Goal: Transaction & Acquisition: Purchase product/service

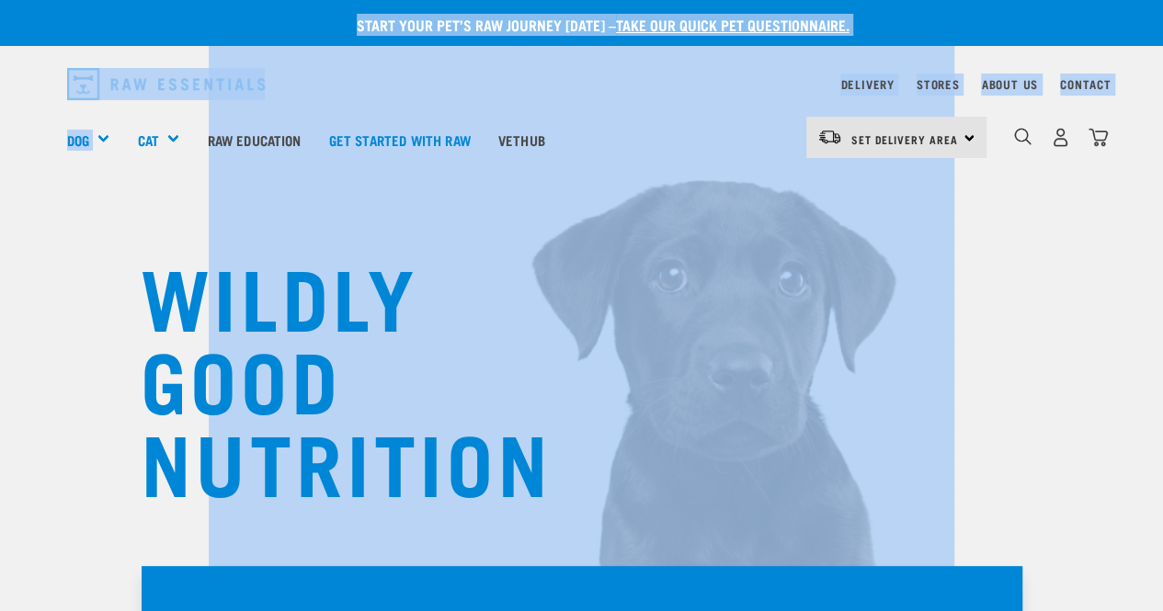
click at [48, 206] on div "WILDLY GOOD NUTRITION" at bounding box center [581, 312] width 1163 height 625
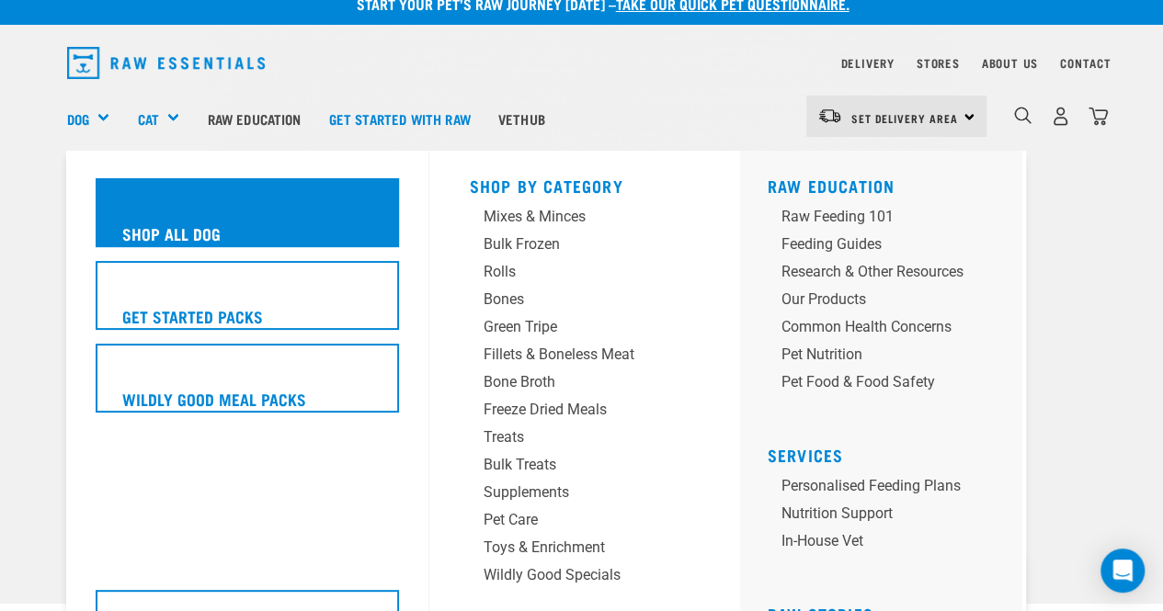
scroll to position [34, 0]
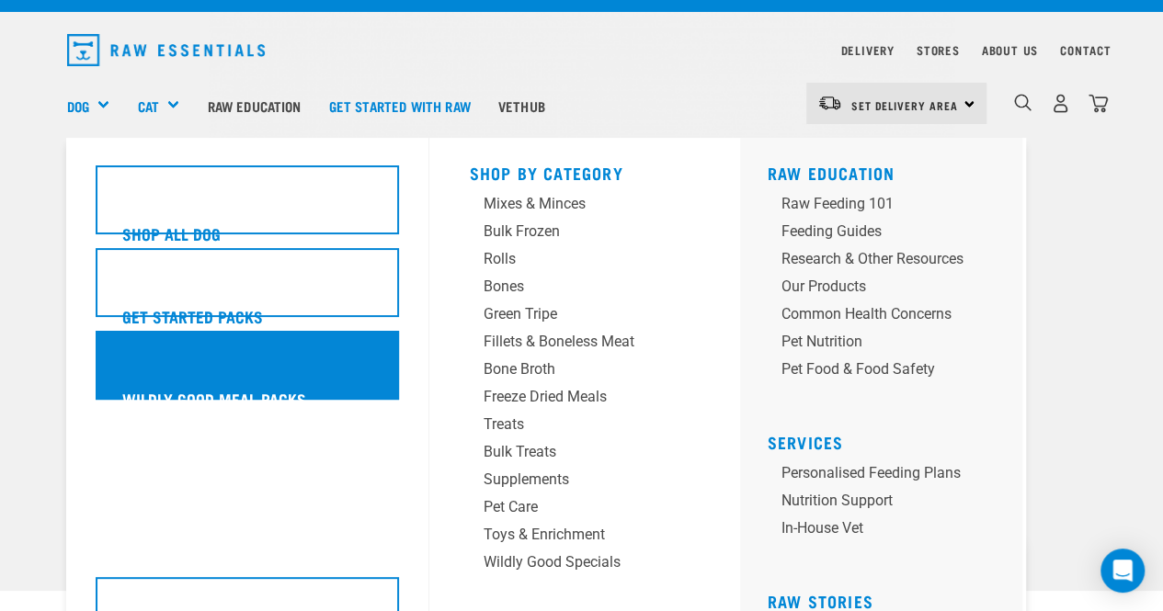
click at [255, 372] on div "Wildly Good Meal Packs" at bounding box center [247, 365] width 303 height 69
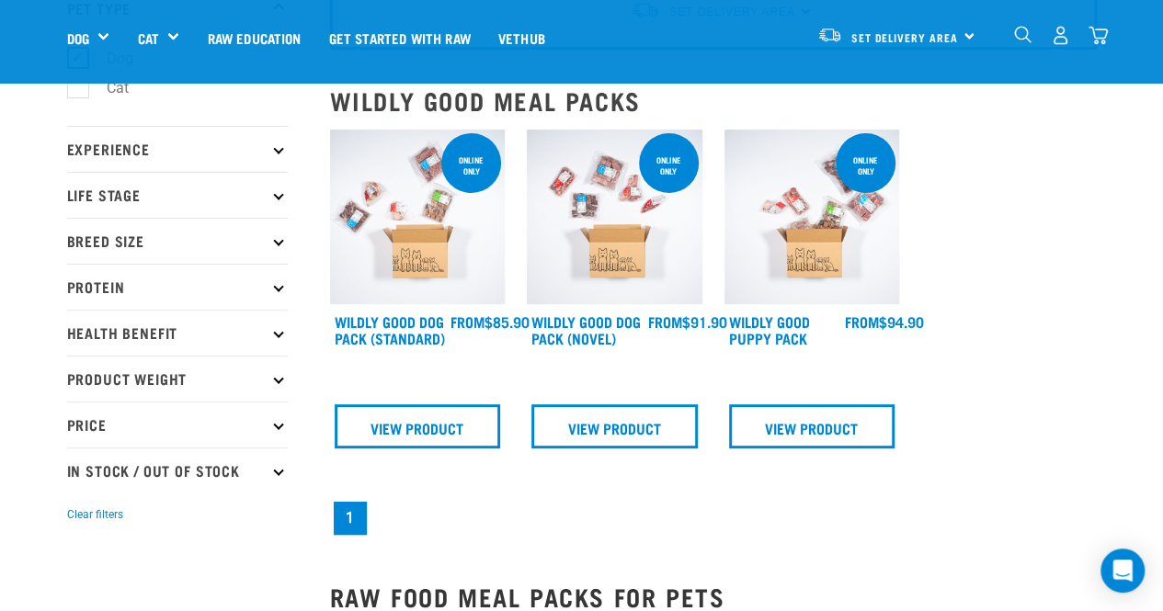
scroll to position [144, 0]
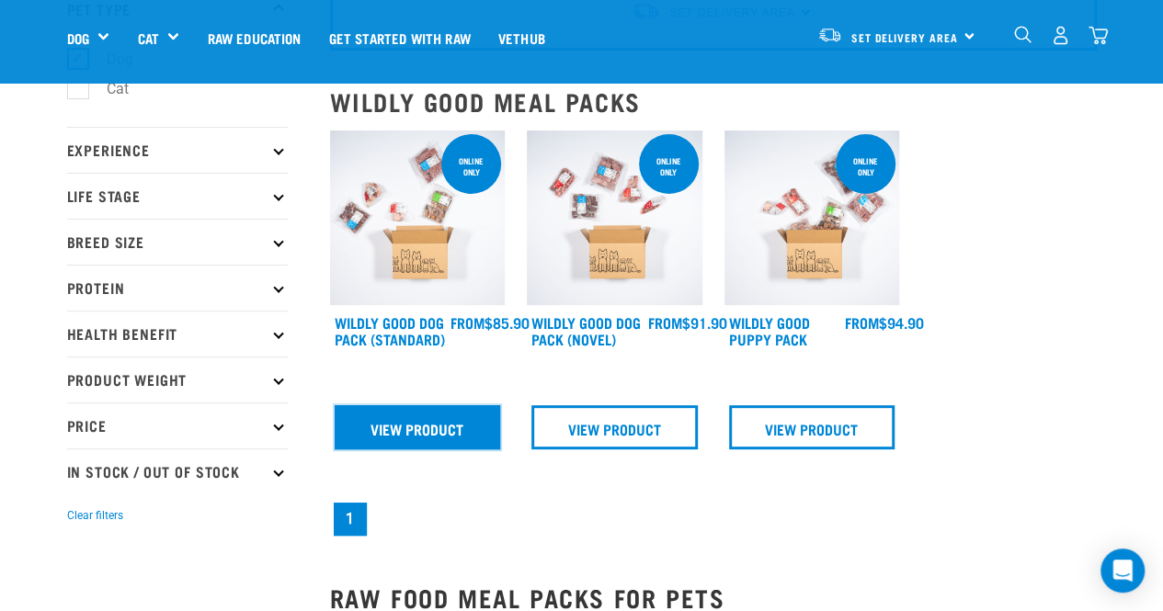
click at [439, 422] on link "View Product" at bounding box center [418, 427] width 166 height 44
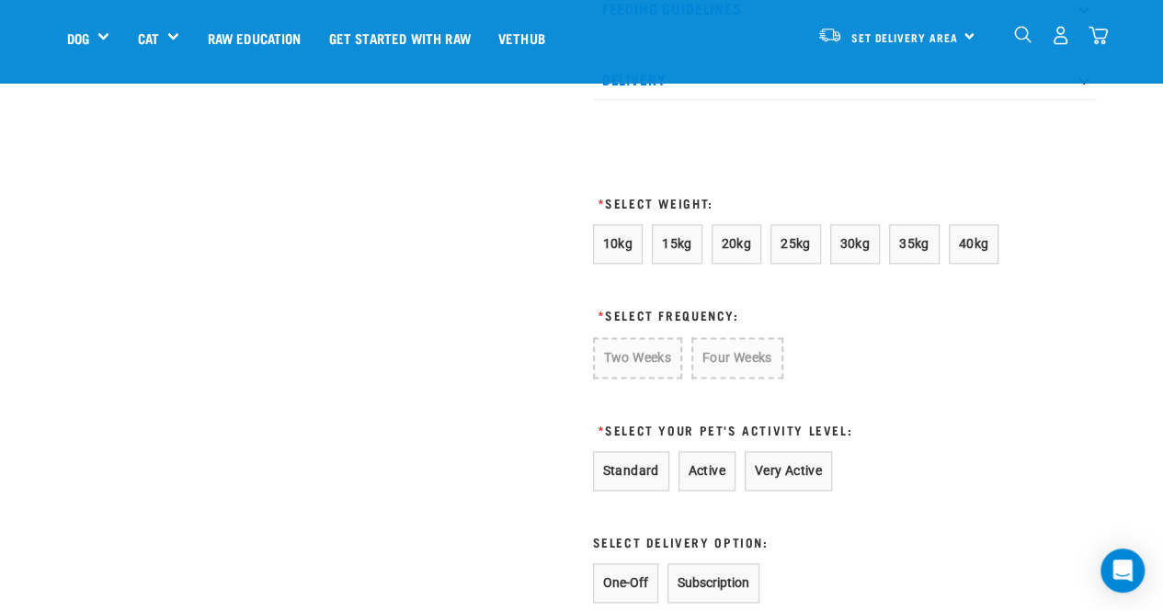
scroll to position [1083, 0]
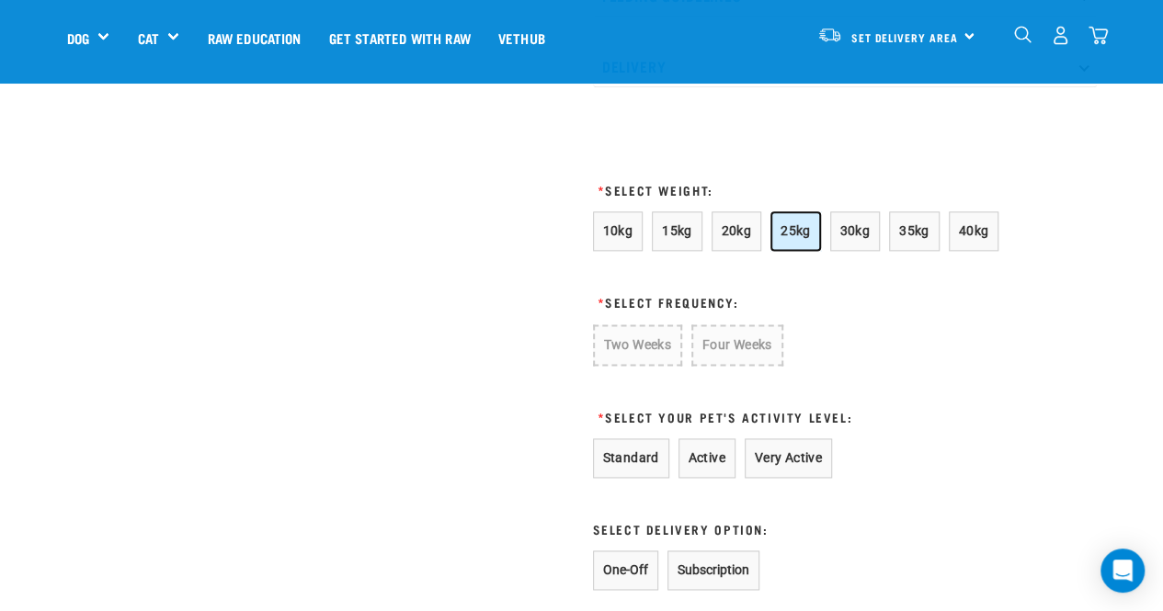
click at [794, 228] on span "25kg" at bounding box center [795, 230] width 30 height 15
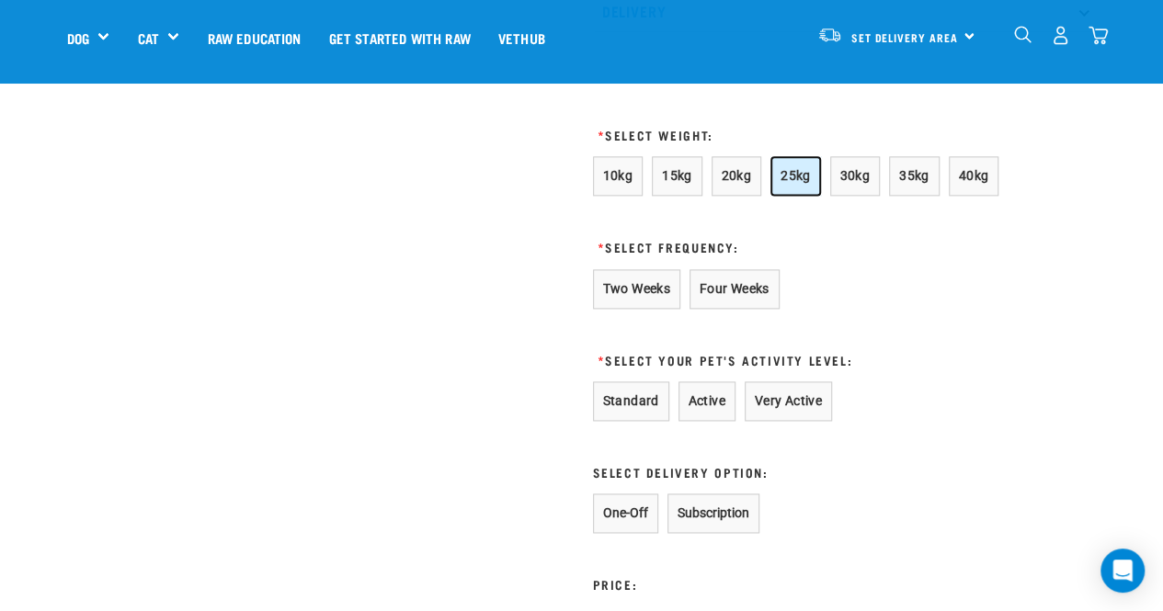
scroll to position [1142, 0]
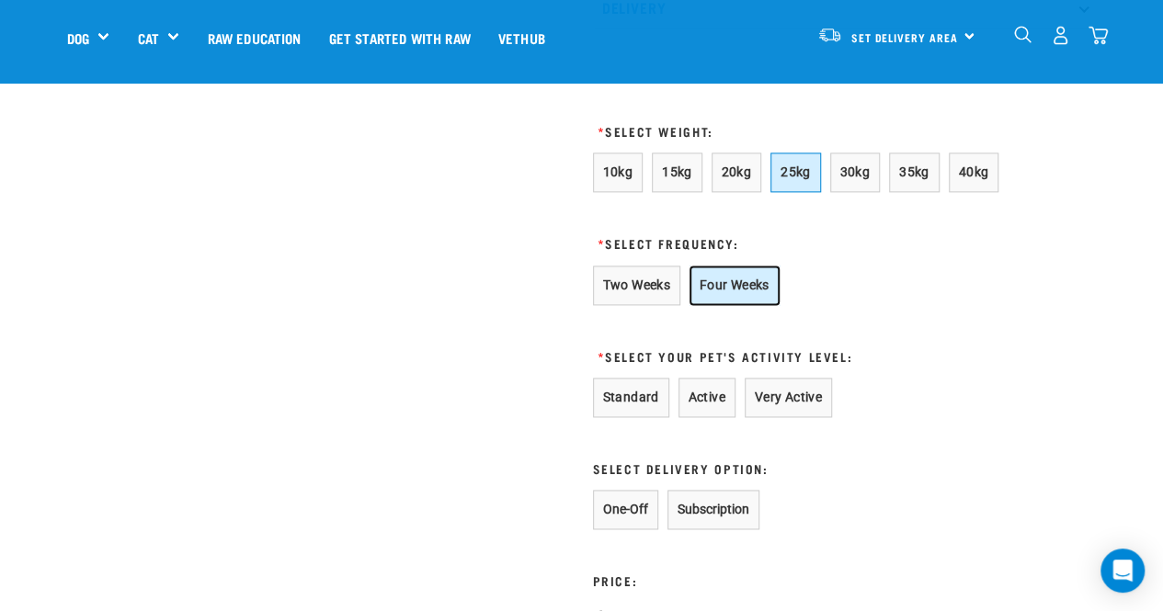
click at [748, 276] on button "Four Weeks" at bounding box center [734, 286] width 90 height 40
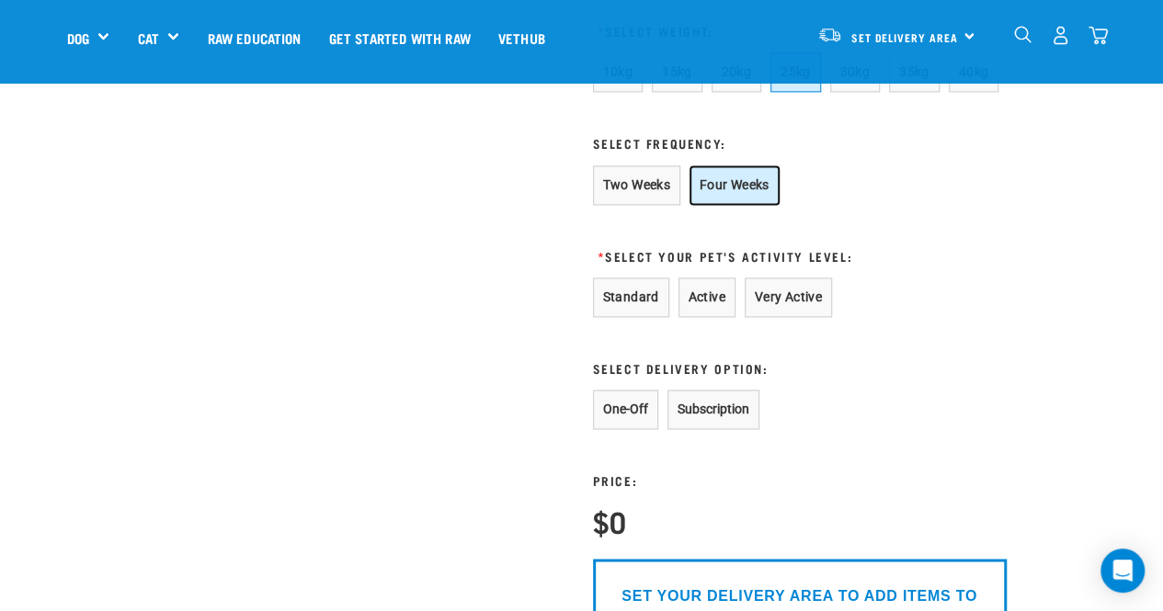
scroll to position [1264, 0]
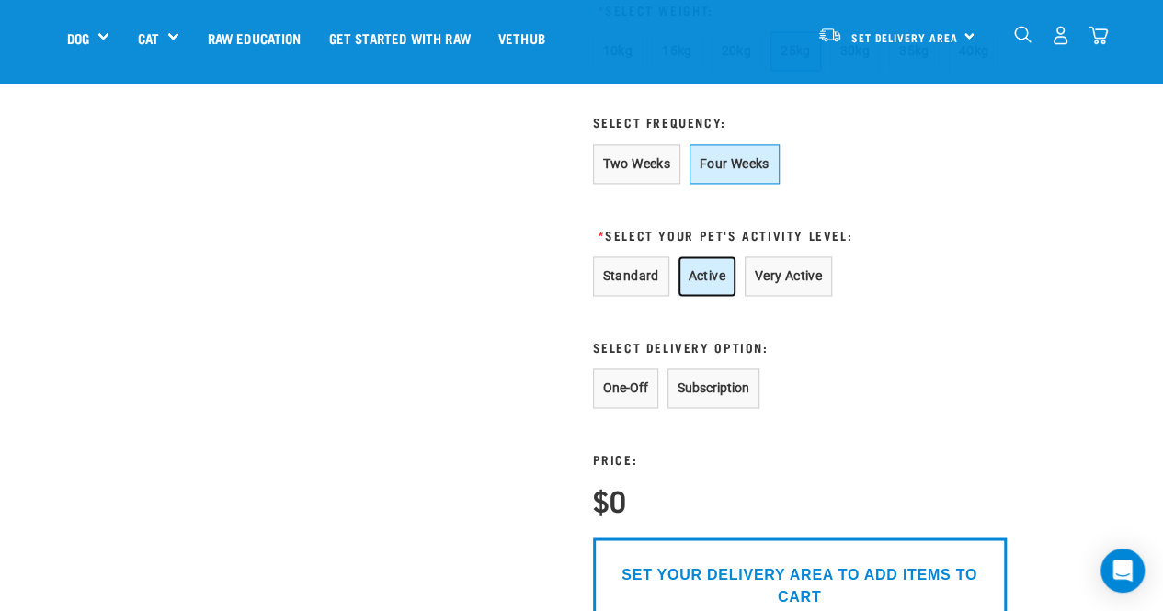
click at [717, 273] on button "Active" at bounding box center [706, 276] width 57 height 40
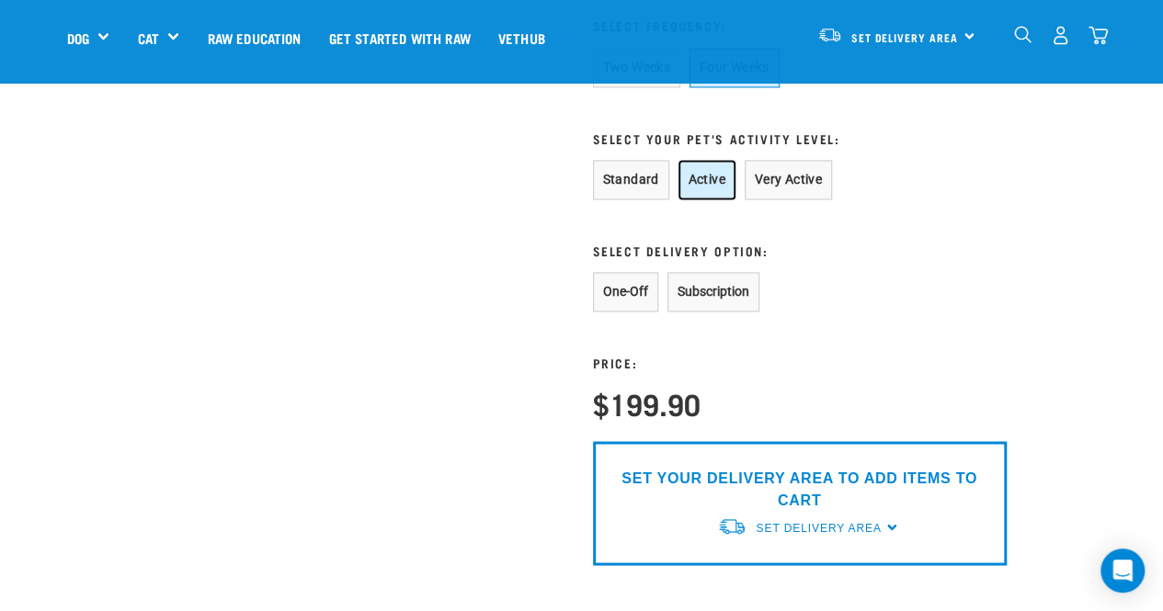
scroll to position [1361, 0]
click at [748, 282] on button "Subscription" at bounding box center [713, 291] width 92 height 40
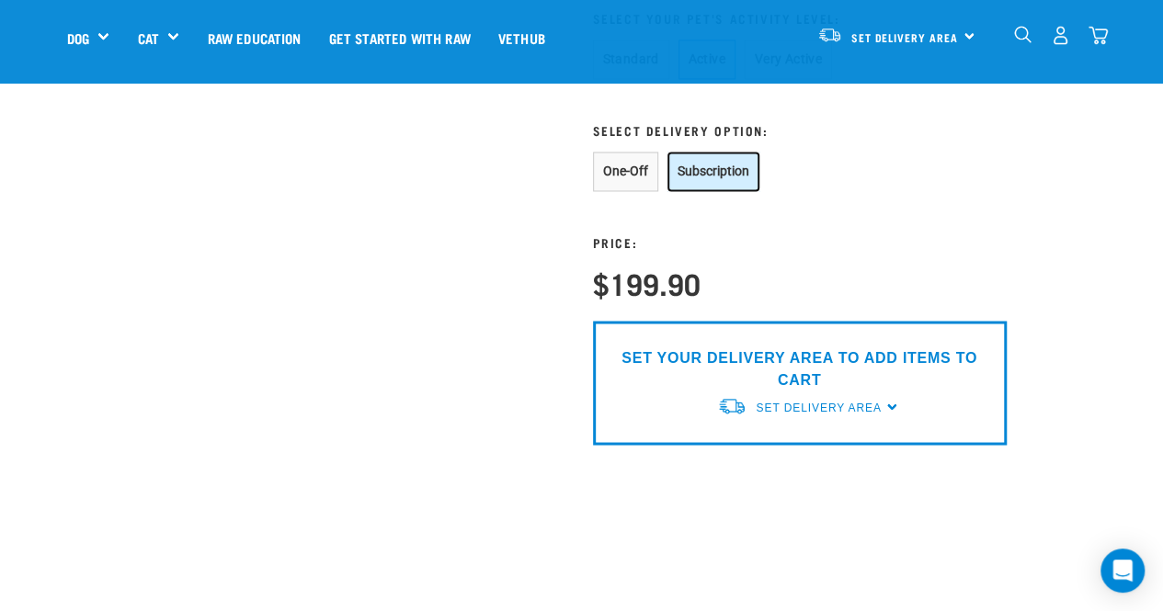
scroll to position [1502, 0]
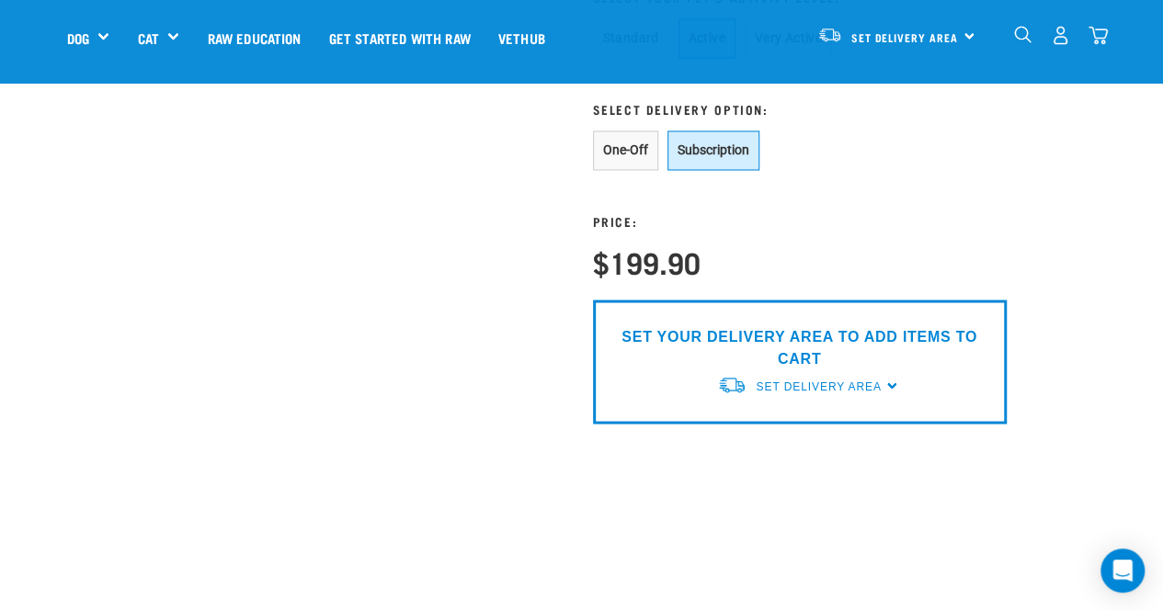
click at [888, 381] on div "SET YOUR DELIVERY AREA TO ADD ITEMS TO CART Set Delivery Area North Island Sout…" at bounding box center [800, 362] width 414 height 124
click at [891, 380] on div "SET YOUR DELIVERY AREA TO ADD ITEMS TO CART Set Delivery Area North Island Sout…" at bounding box center [800, 362] width 414 height 124
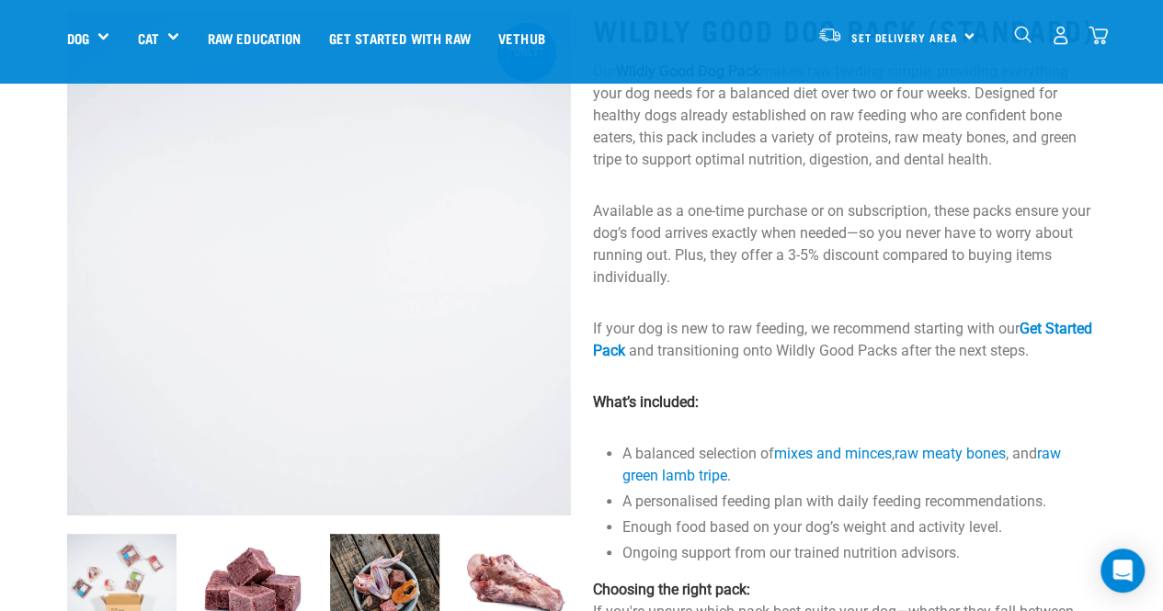
scroll to position [110, 0]
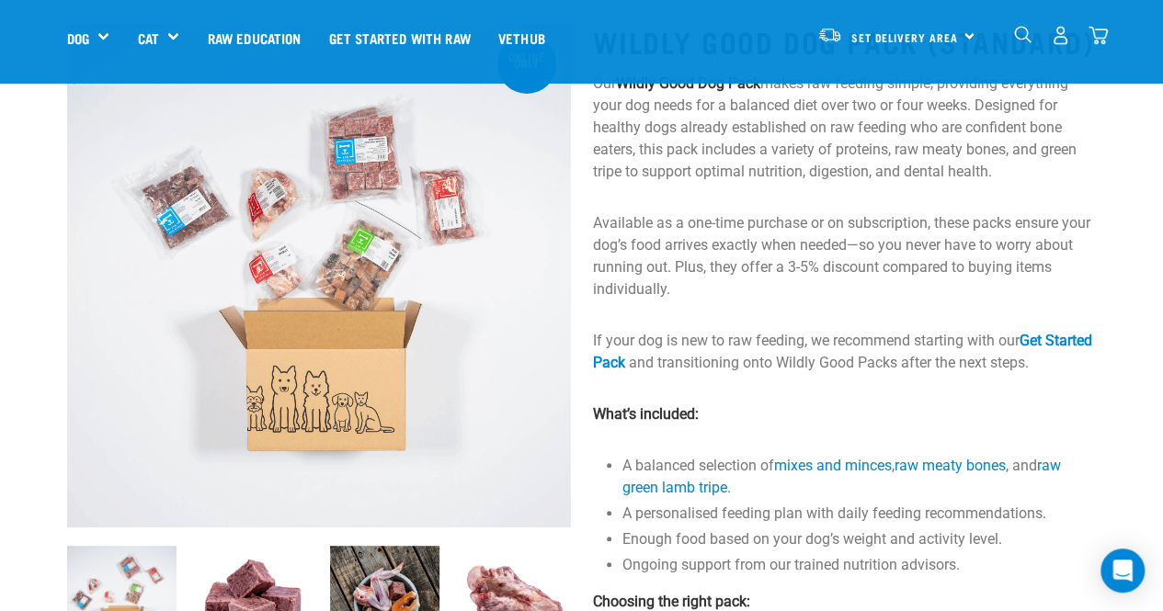
click at [968, 28] on div "Set Delivery Area North Island South Island" at bounding box center [896, 35] width 180 height 41
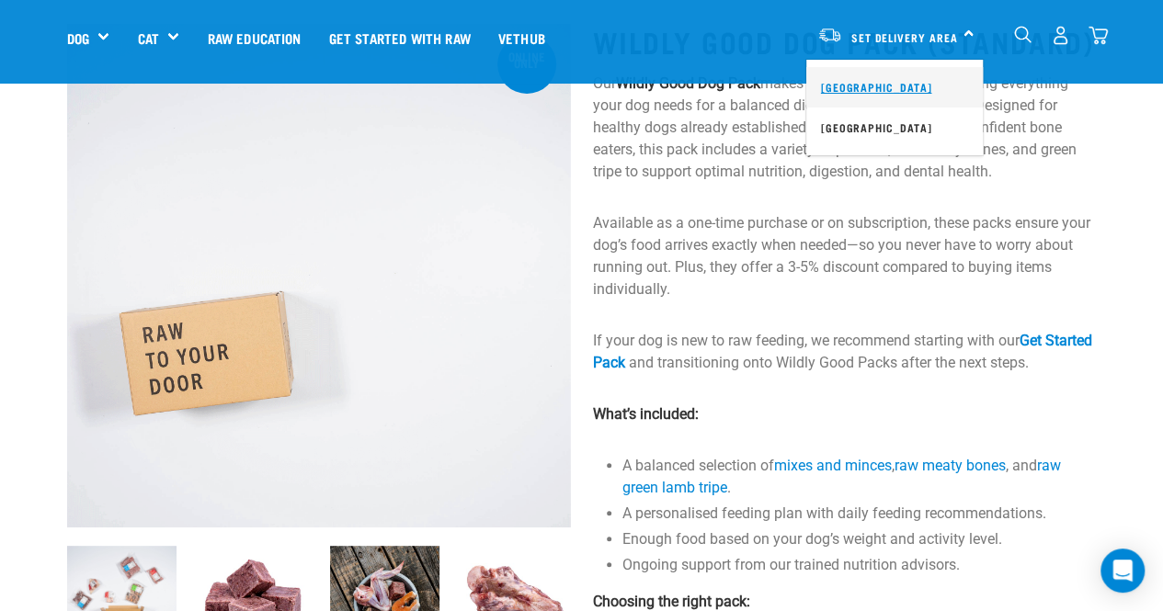
click at [899, 84] on link "[GEOGRAPHIC_DATA]" at bounding box center [894, 87] width 176 height 40
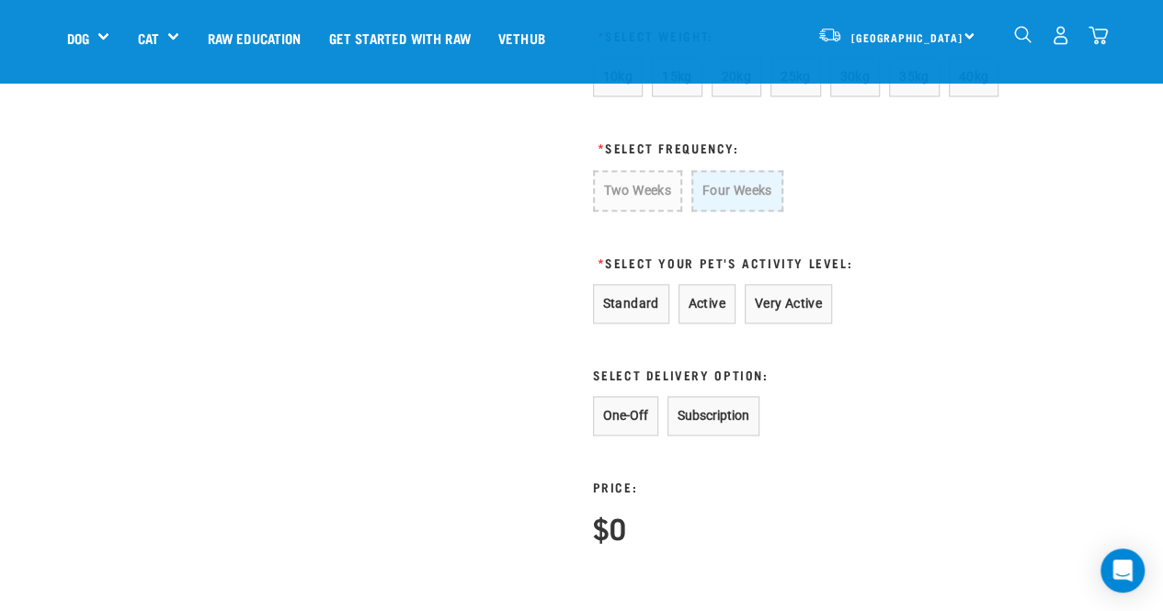
scroll to position [1077, 0]
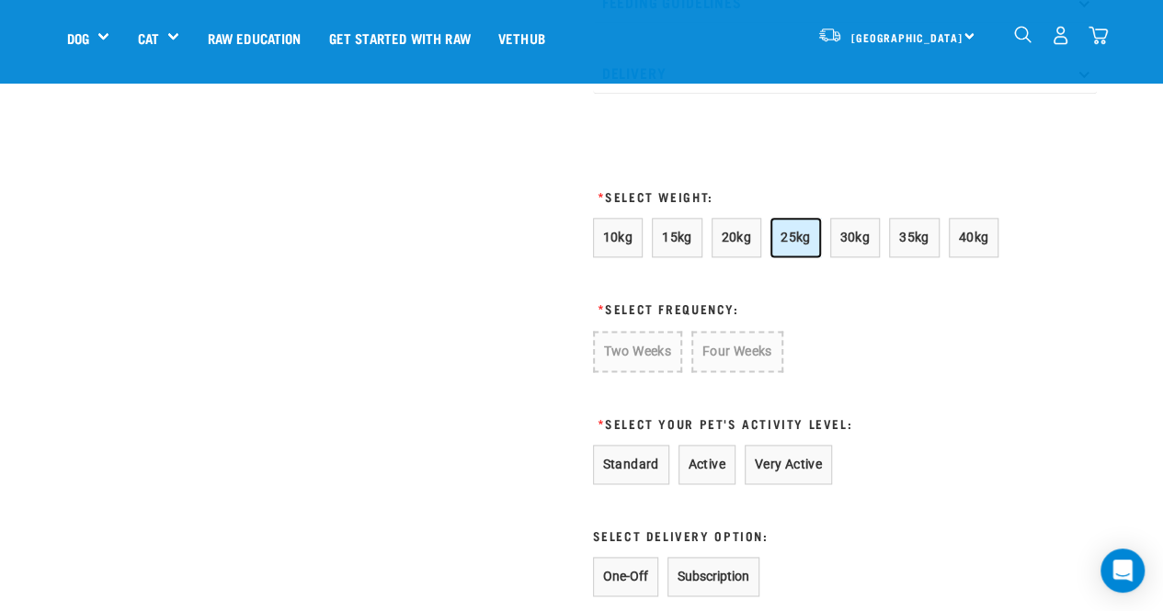
click at [796, 251] on button "25kg" at bounding box center [795, 238] width 51 height 40
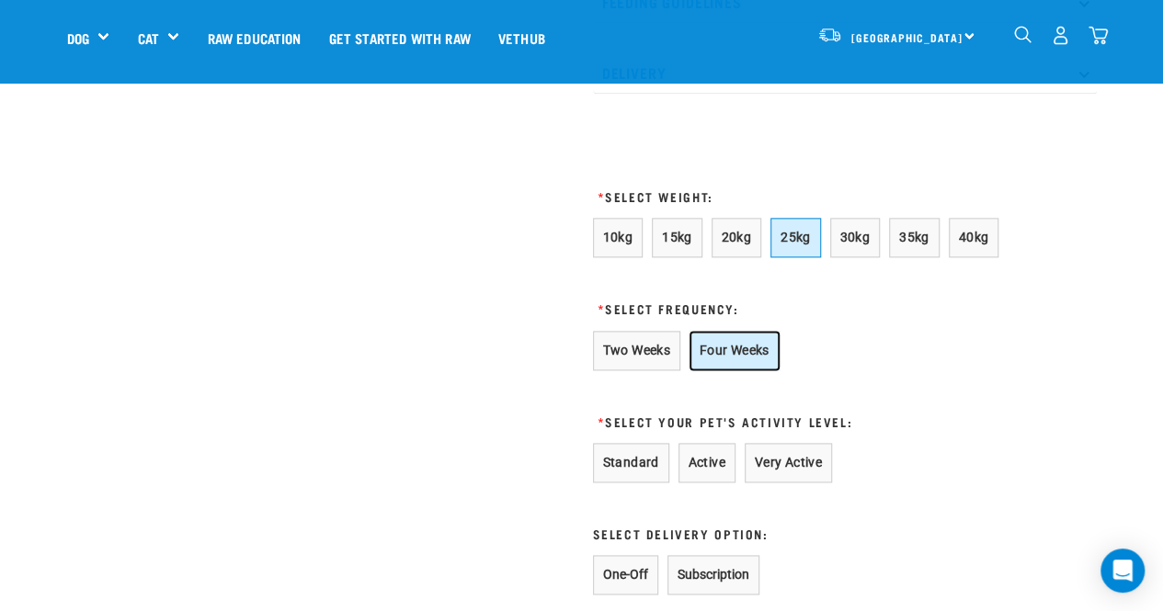
click at [749, 343] on button "Four Weeks" at bounding box center [734, 351] width 90 height 40
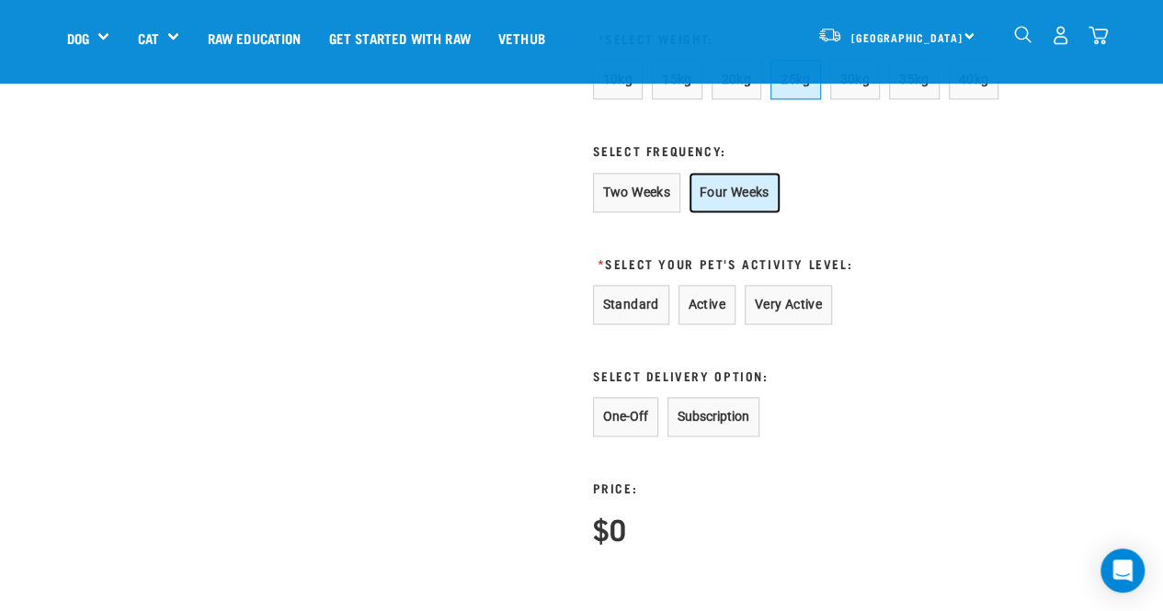
scroll to position [1241, 0]
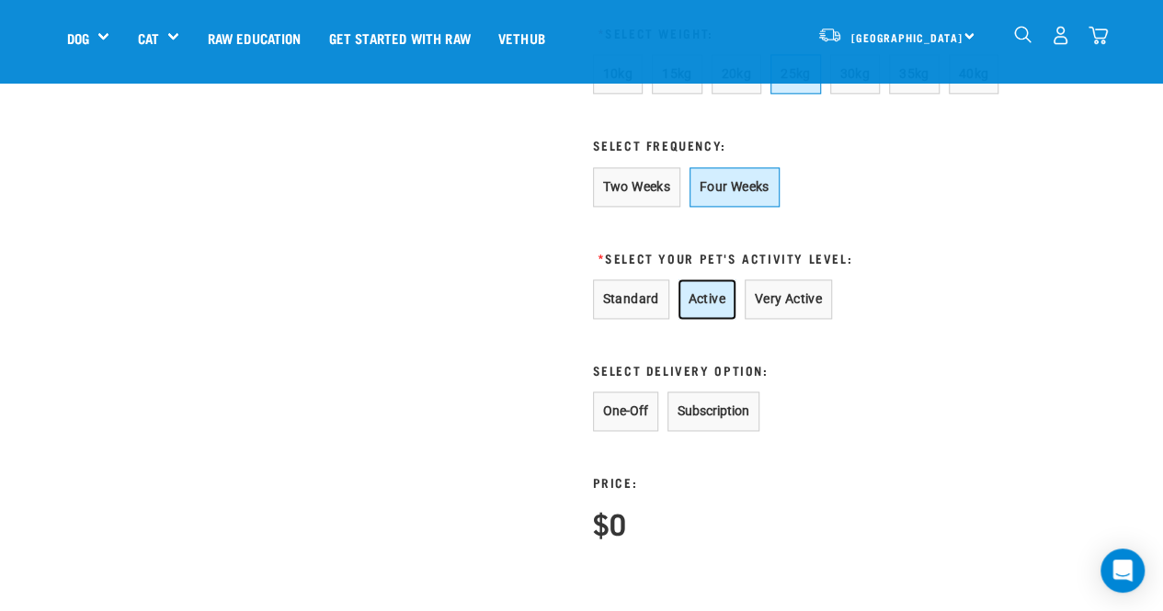
click at [701, 296] on button "Active" at bounding box center [706, 299] width 57 height 40
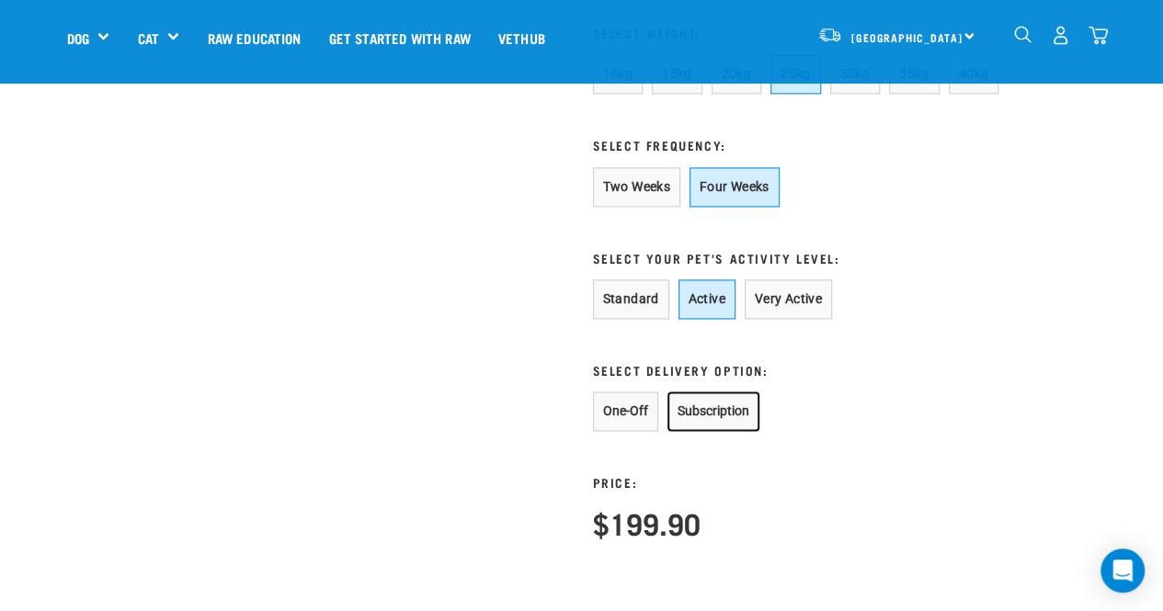
click at [711, 410] on button "Subscription" at bounding box center [713, 411] width 92 height 40
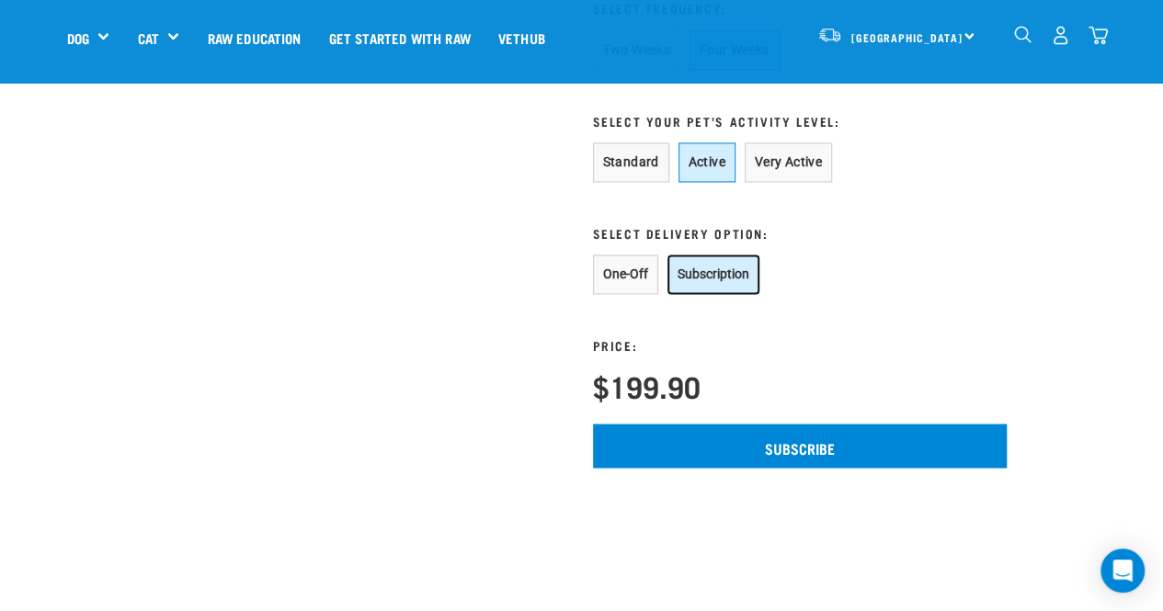
scroll to position [1378, 0]
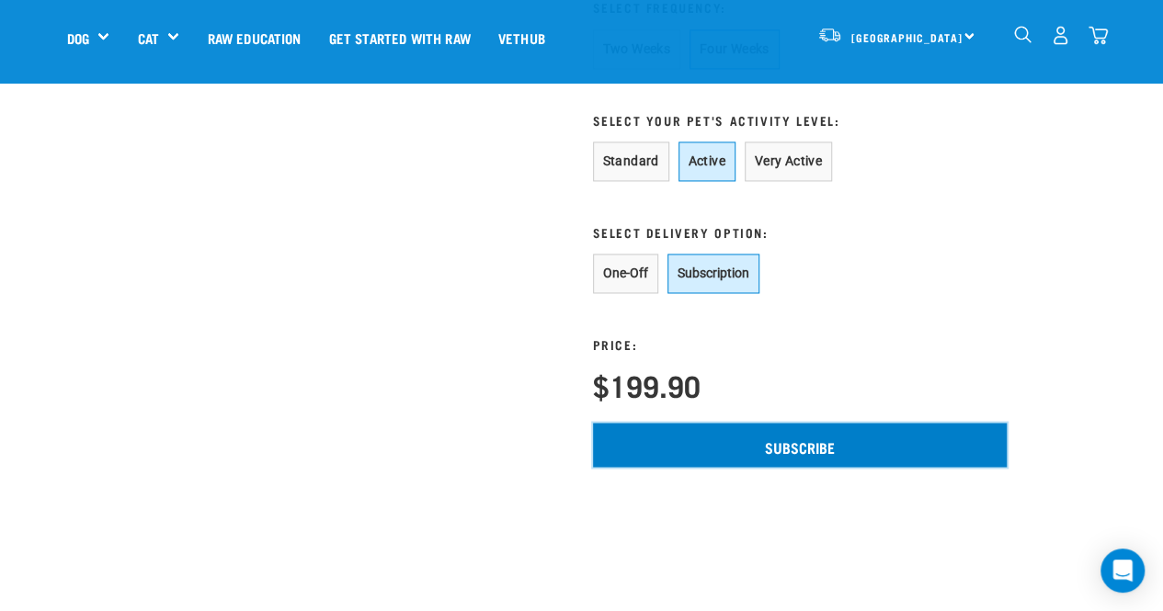
click at [826, 437] on input "Subscribe" at bounding box center [800, 445] width 414 height 44
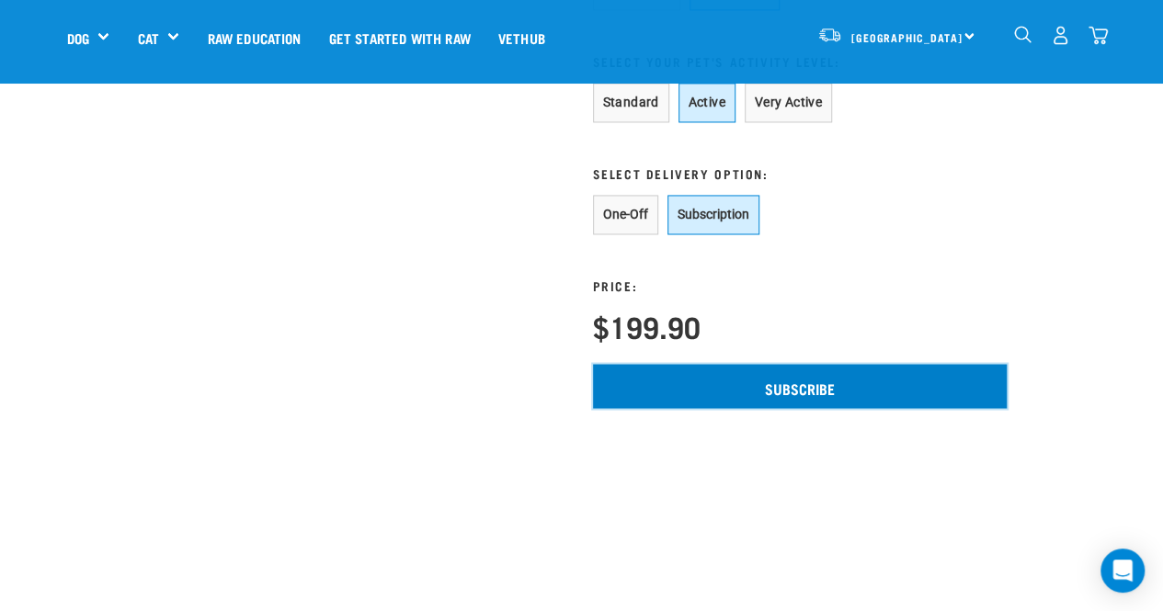
scroll to position [1427, 0]
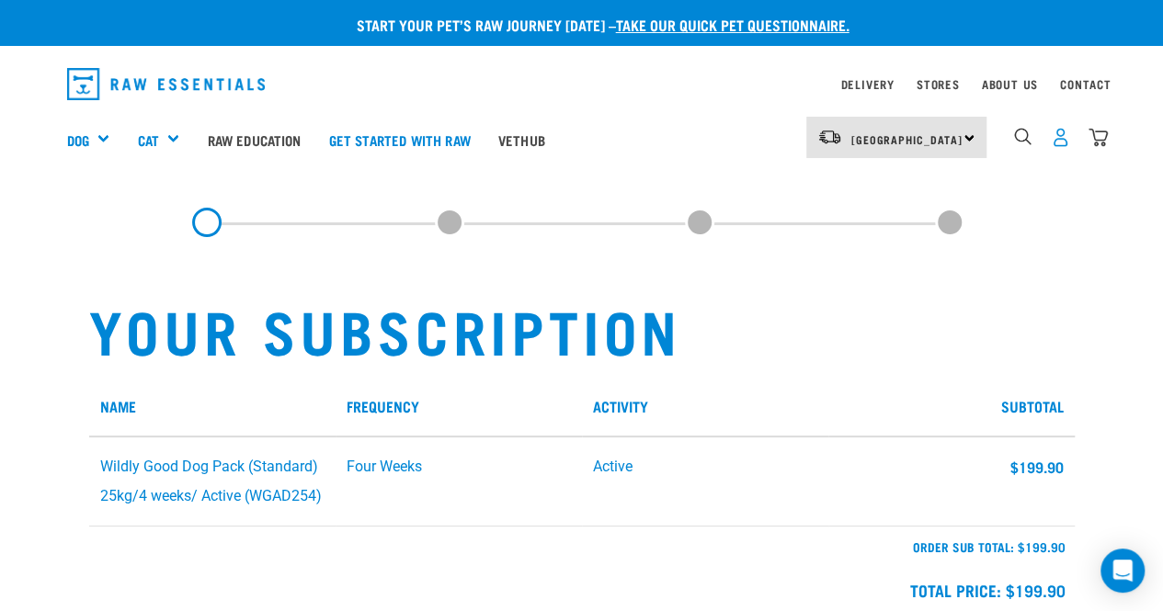
click at [1056, 131] on img "dropdown navigation" at bounding box center [1059, 137] width 19 height 19
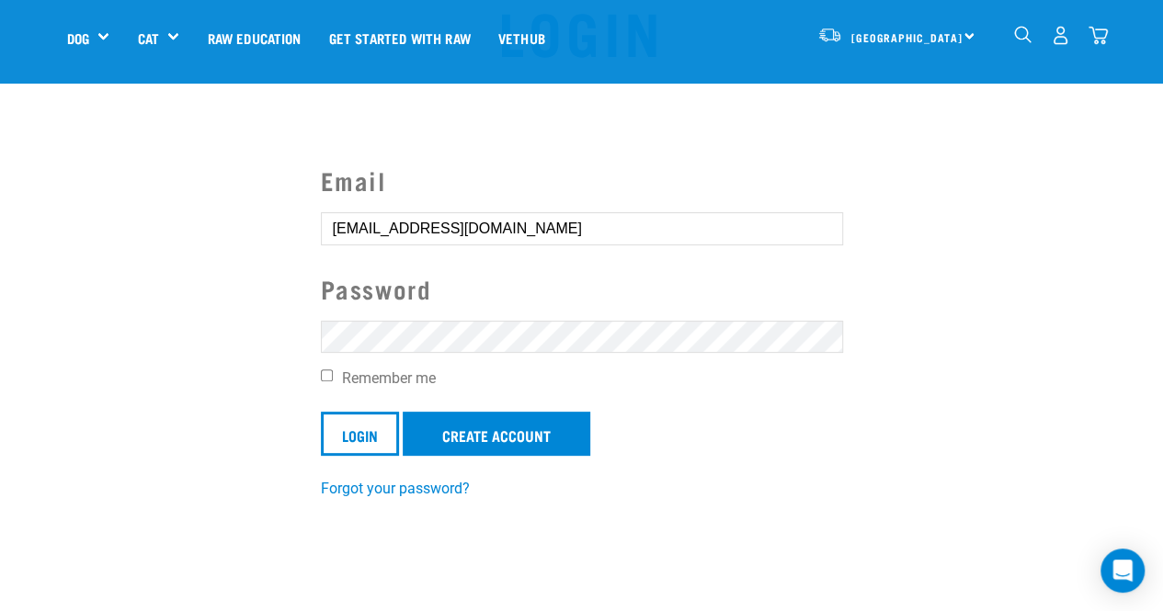
scroll to position [134, 0]
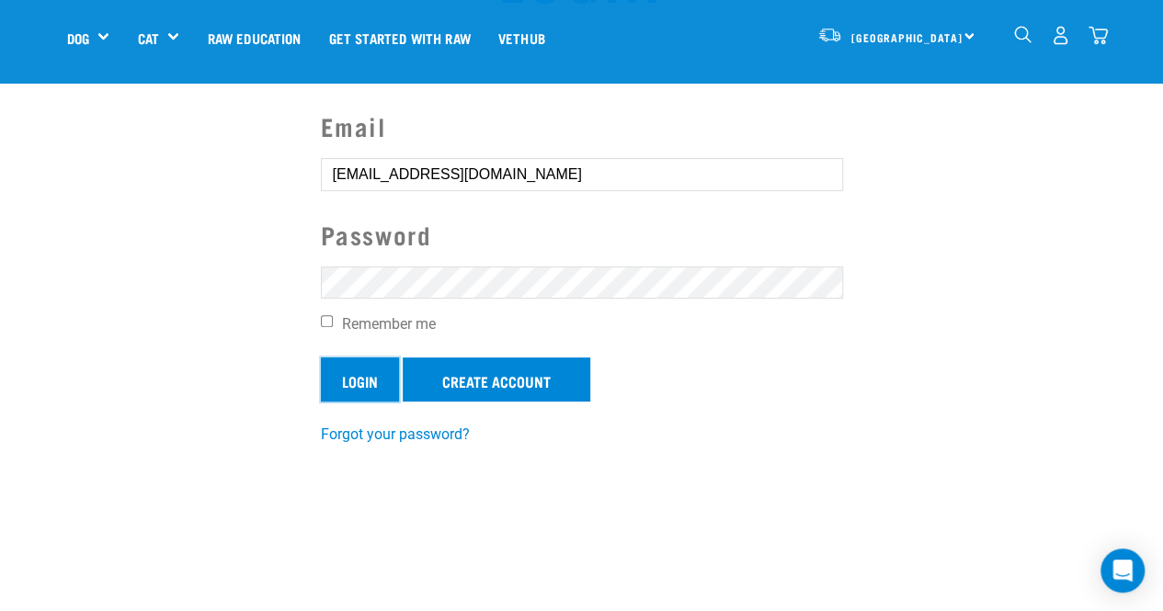
click at [383, 381] on input "Login" at bounding box center [360, 379] width 78 height 44
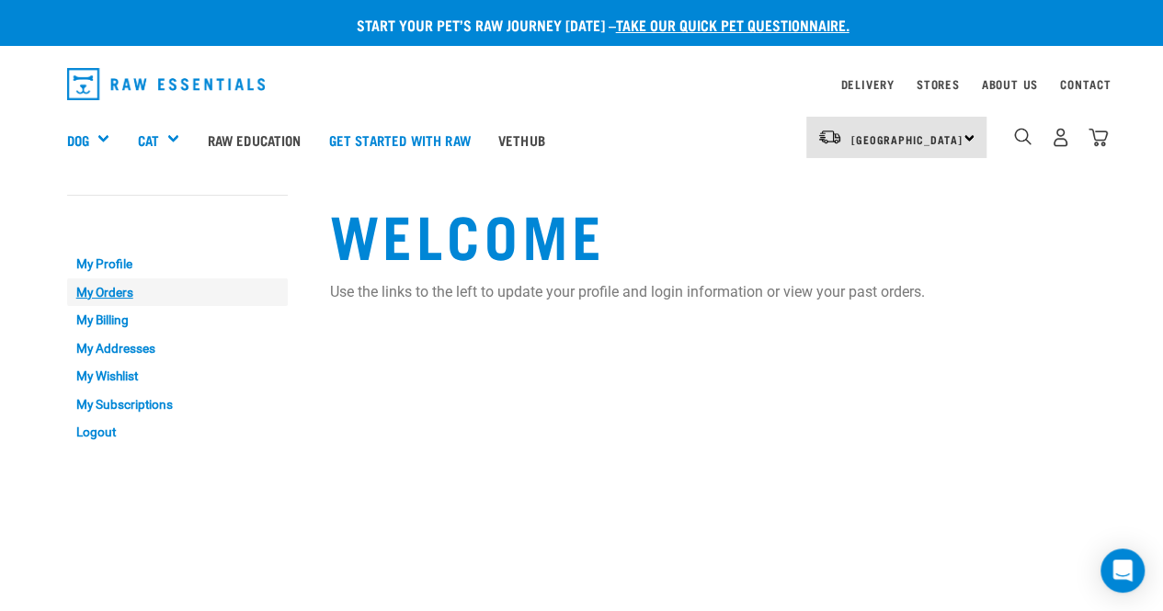
click at [116, 281] on link "My Orders" at bounding box center [177, 292] width 221 height 28
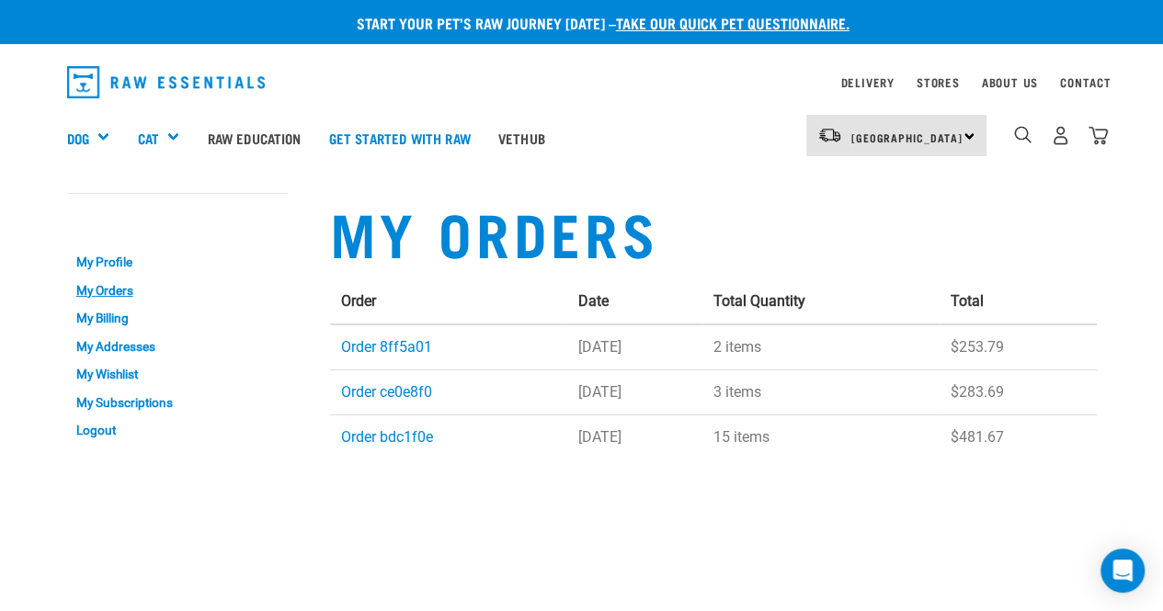
scroll to position [7, 0]
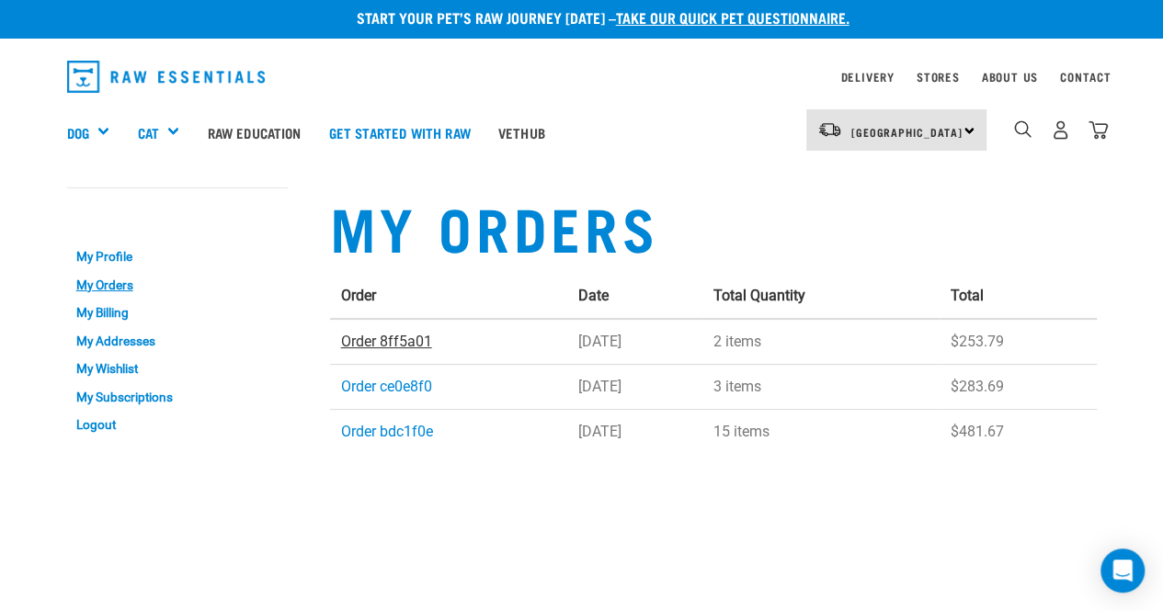
click at [384, 342] on link "Order 8ff5a01" at bounding box center [386, 341] width 91 height 17
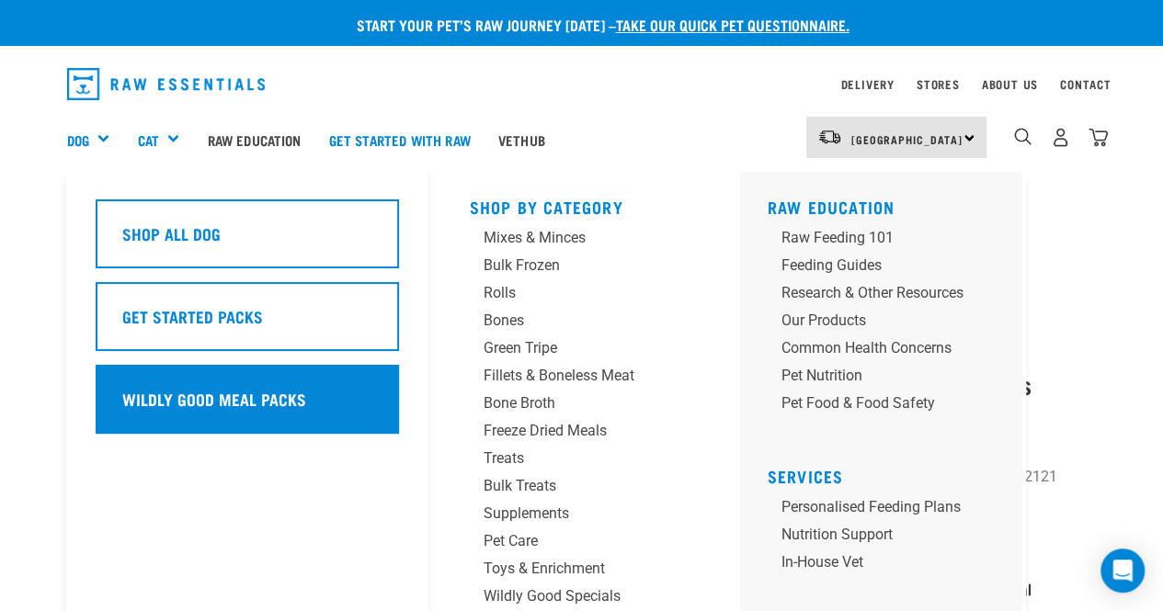
click at [182, 380] on div "Wildly Good Meal Packs" at bounding box center [247, 399] width 303 height 69
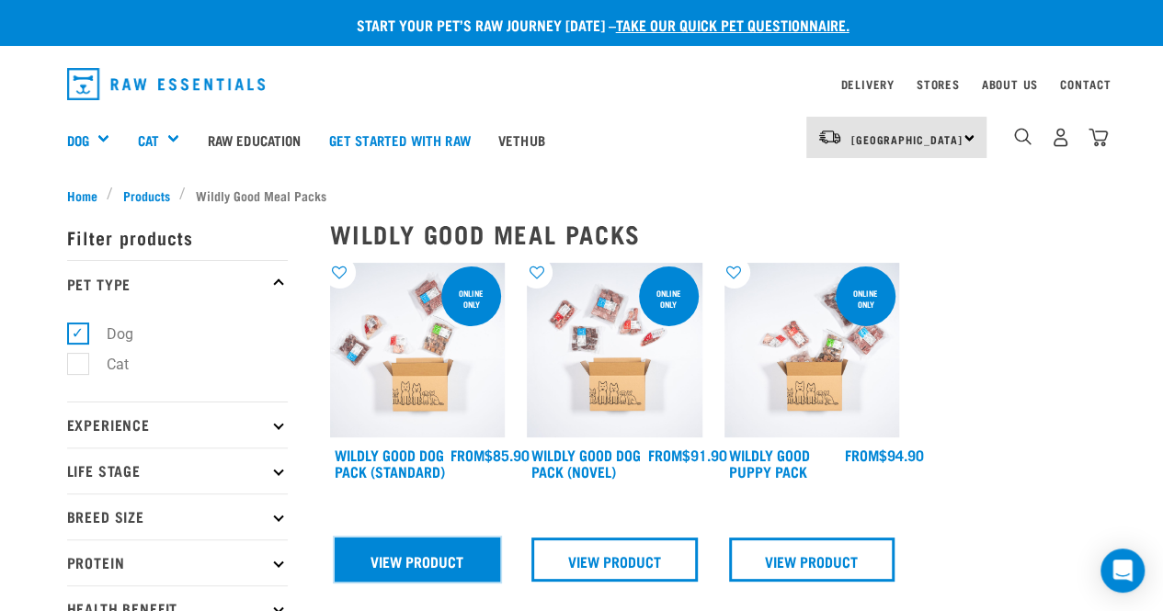
click at [412, 558] on link "View Product" at bounding box center [418, 560] width 166 height 44
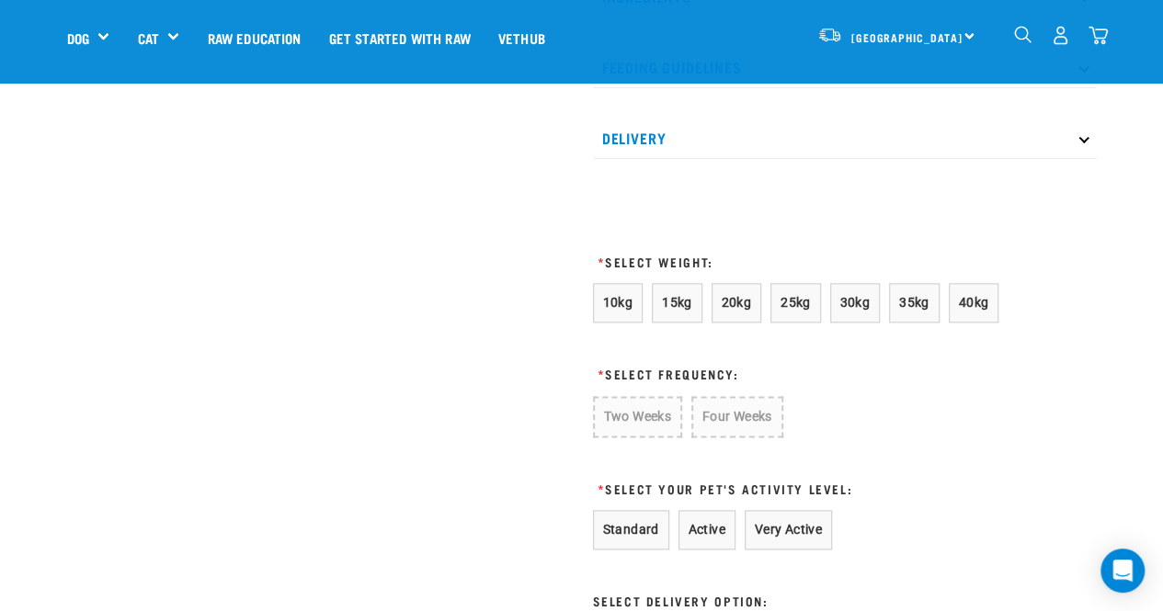
scroll to position [1013, 0]
click at [788, 294] on span "25kg" at bounding box center [795, 301] width 30 height 15
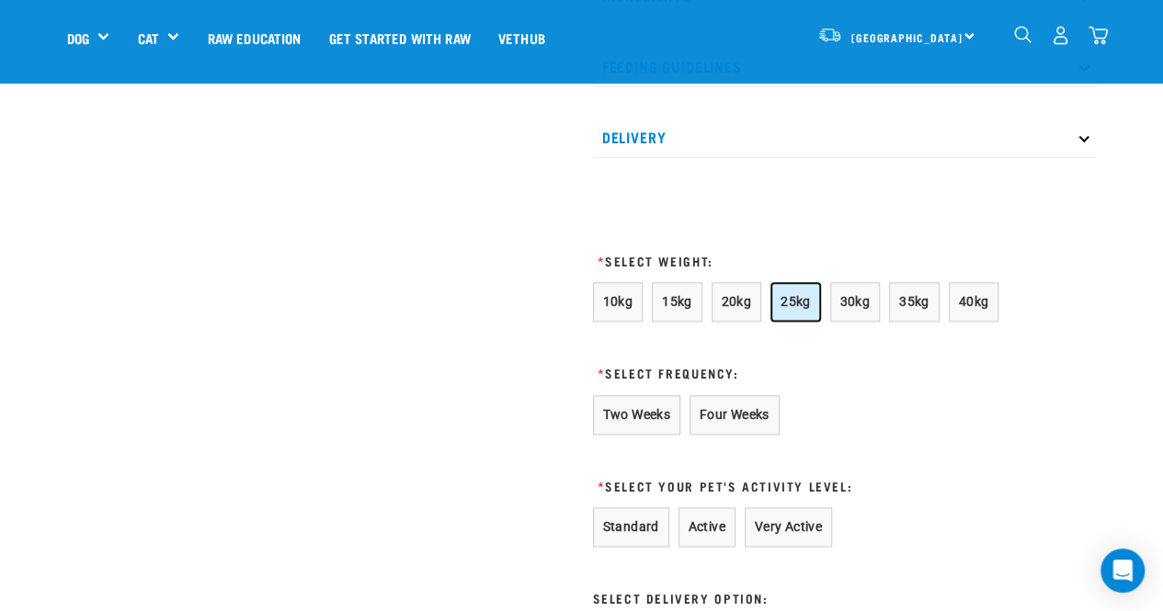
scroll to position [1073, 0]
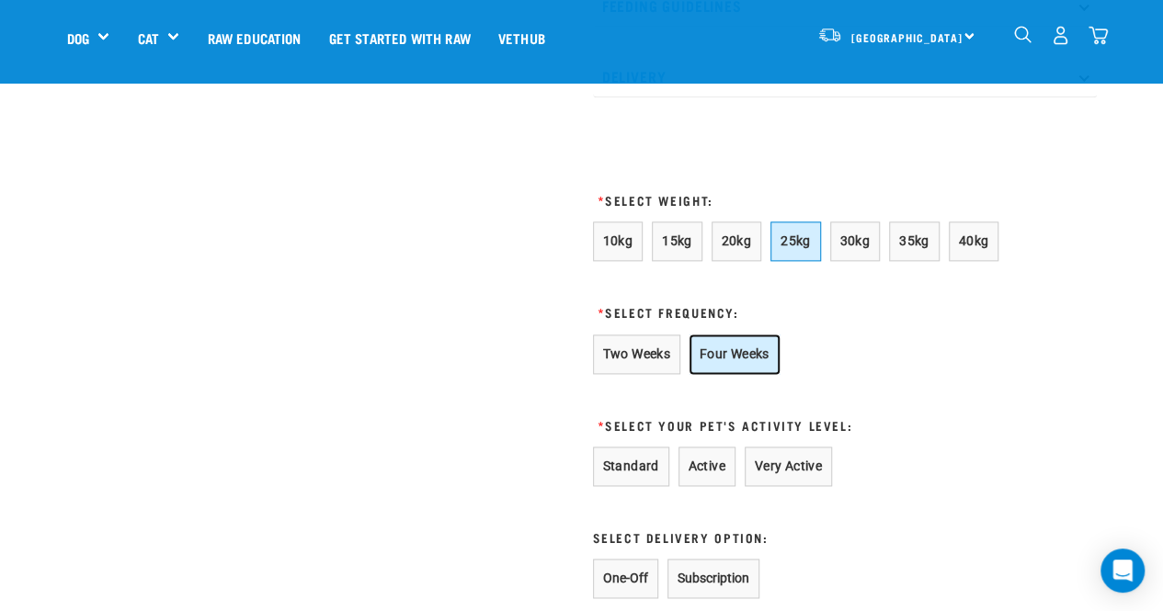
click at [767, 354] on button "Four Weeks" at bounding box center [734, 355] width 90 height 40
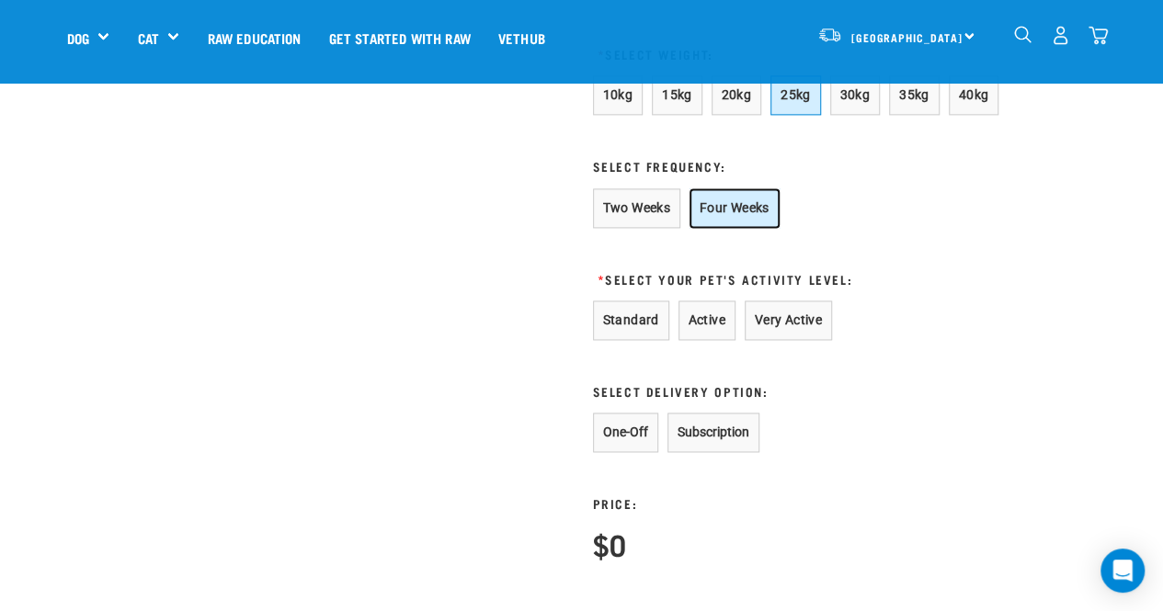
scroll to position [1220, 0]
click at [701, 312] on button "Active" at bounding box center [706, 320] width 57 height 40
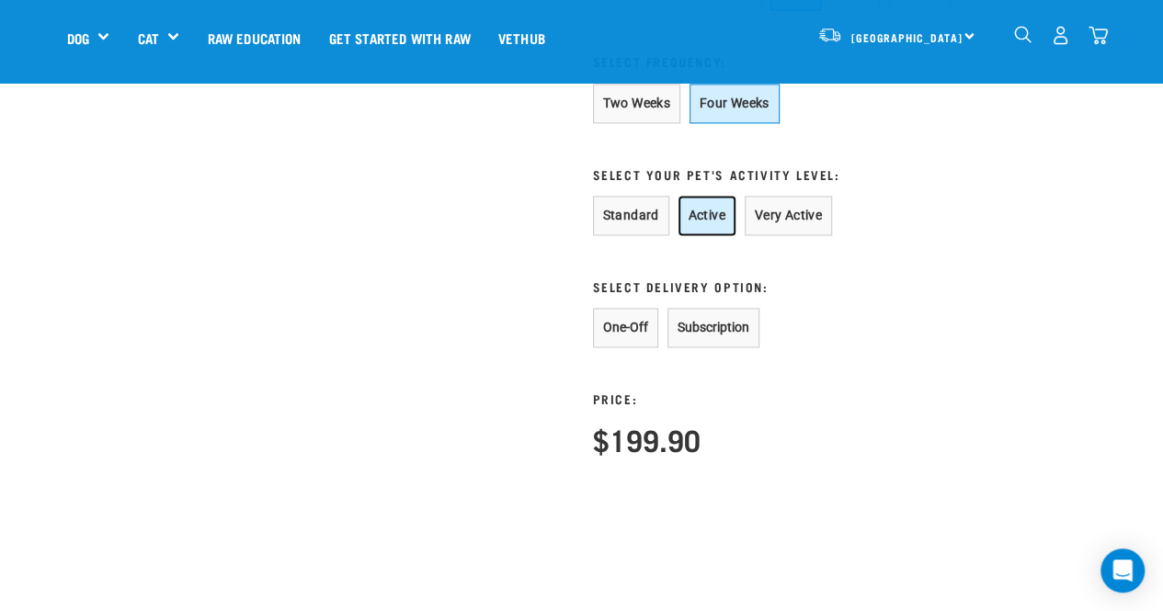
scroll to position [1331, 0]
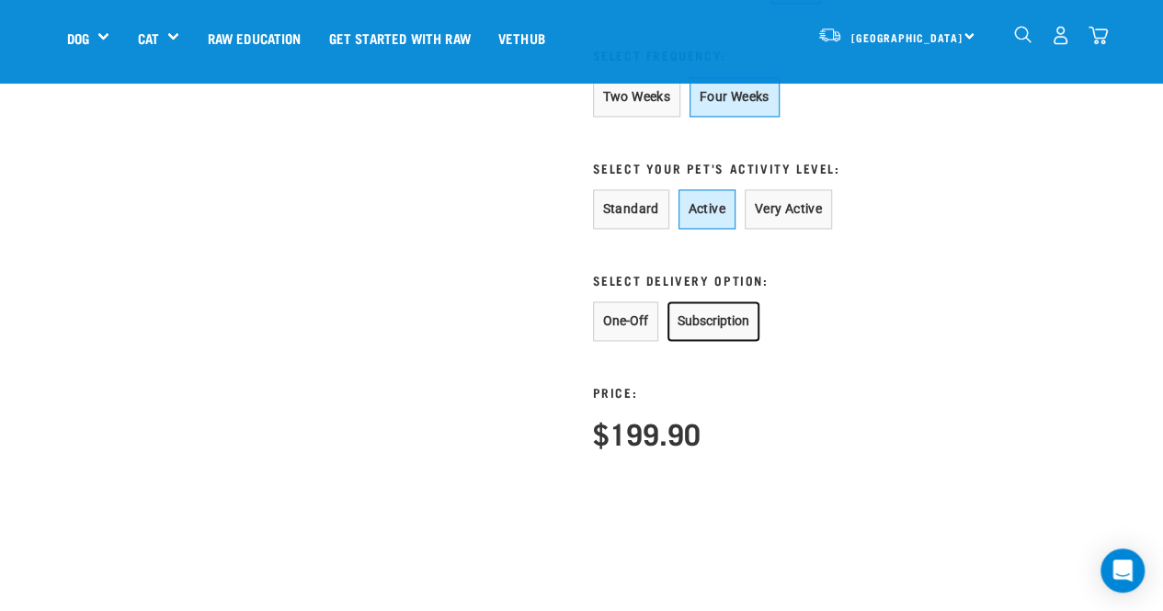
click at [741, 303] on button "Subscription" at bounding box center [713, 321] width 92 height 40
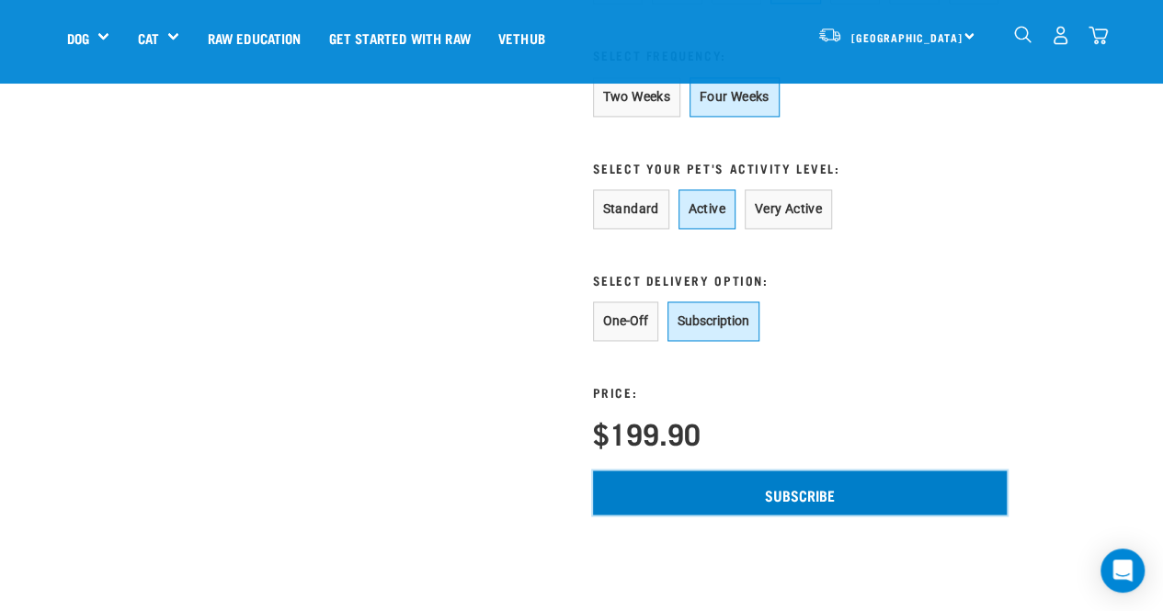
click at [711, 492] on input "Subscribe" at bounding box center [800, 493] width 414 height 44
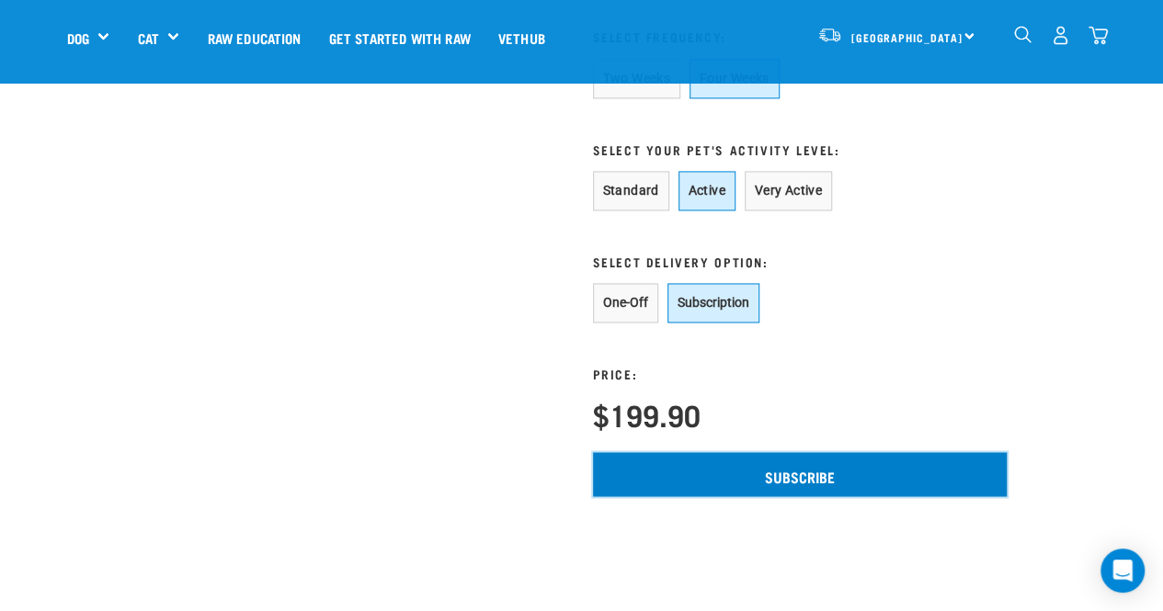
scroll to position [1353, 0]
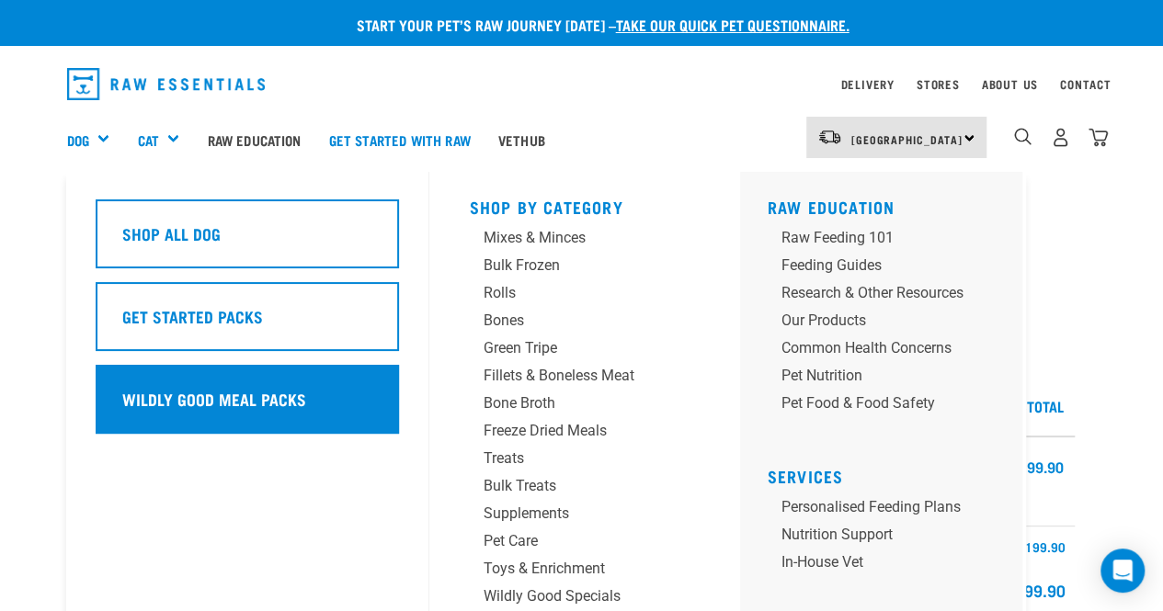
click at [177, 376] on div "Wildly Good Meal Packs" at bounding box center [247, 399] width 303 height 69
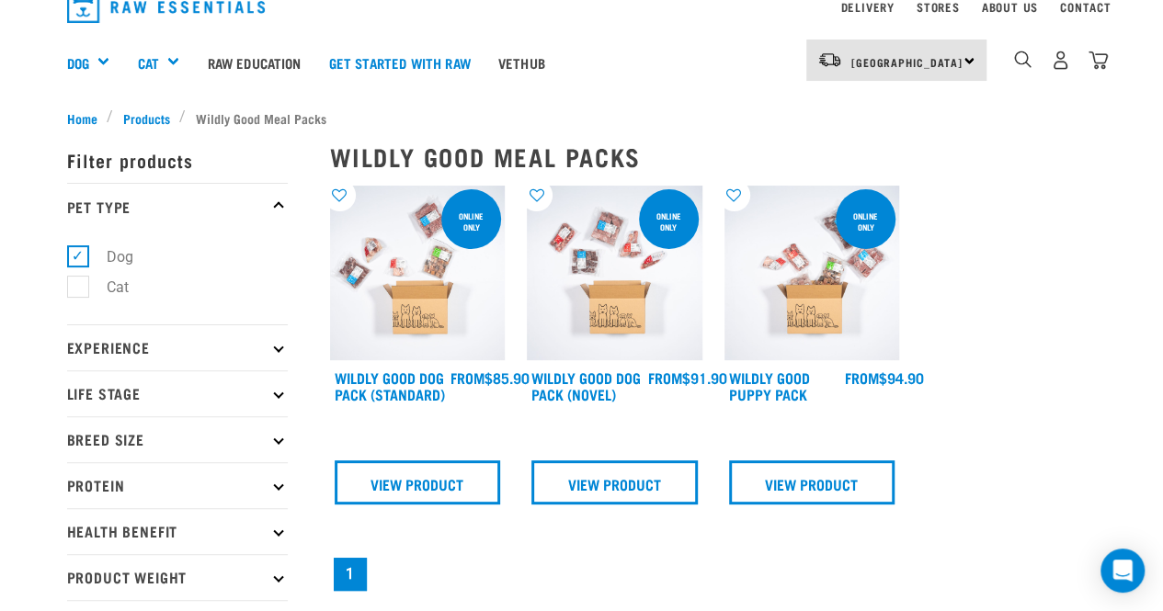
scroll to position [82, 0]
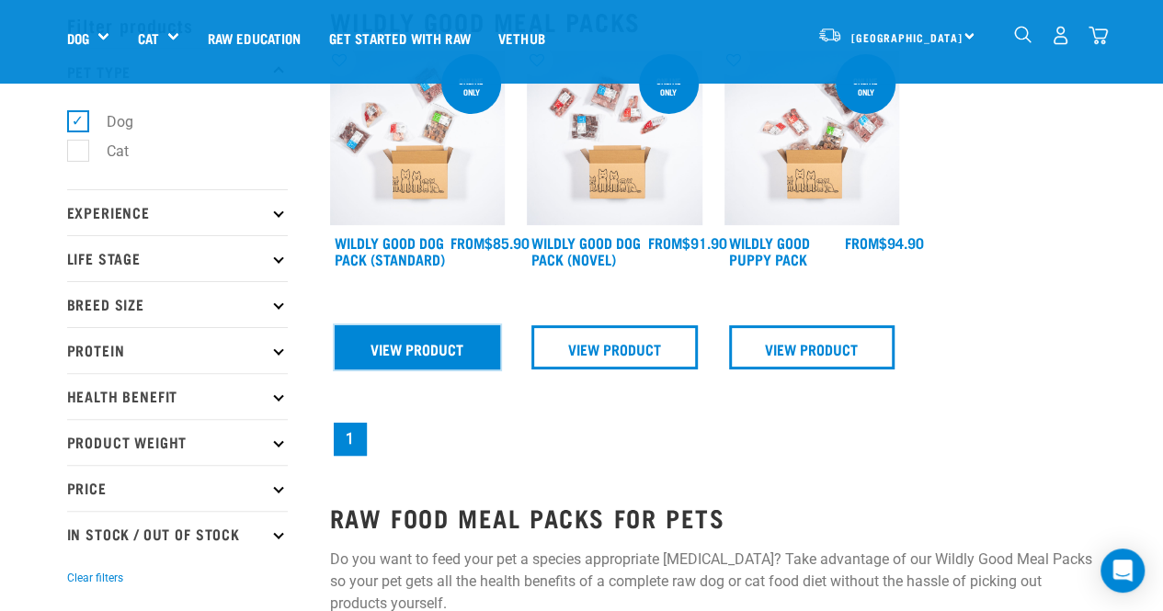
click at [417, 365] on link "View Product" at bounding box center [418, 347] width 166 height 44
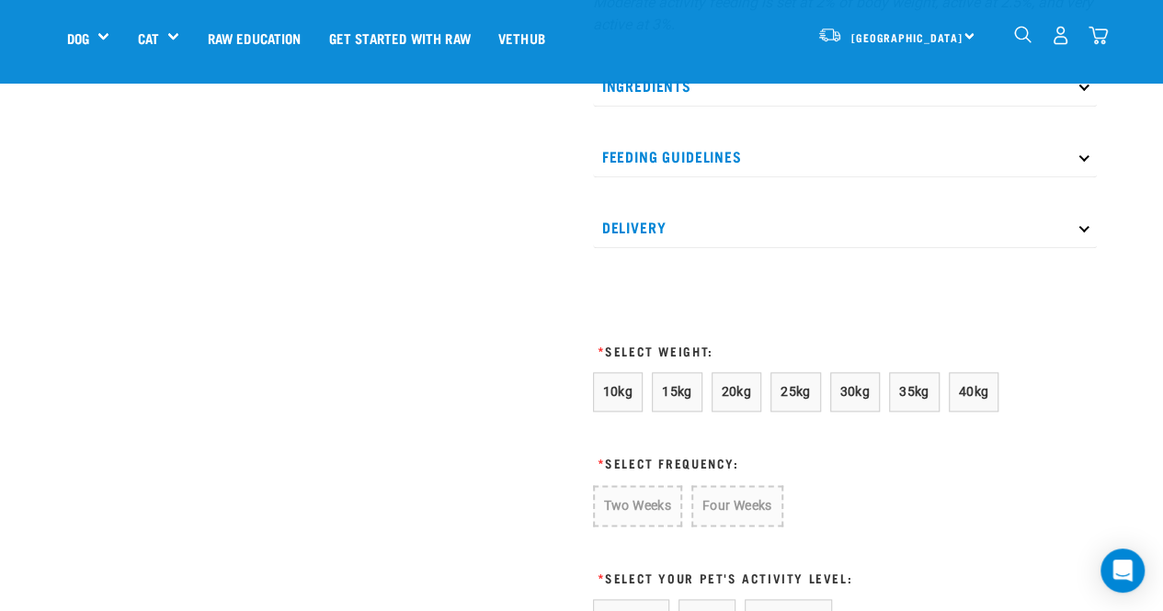
scroll to position [928, 0]
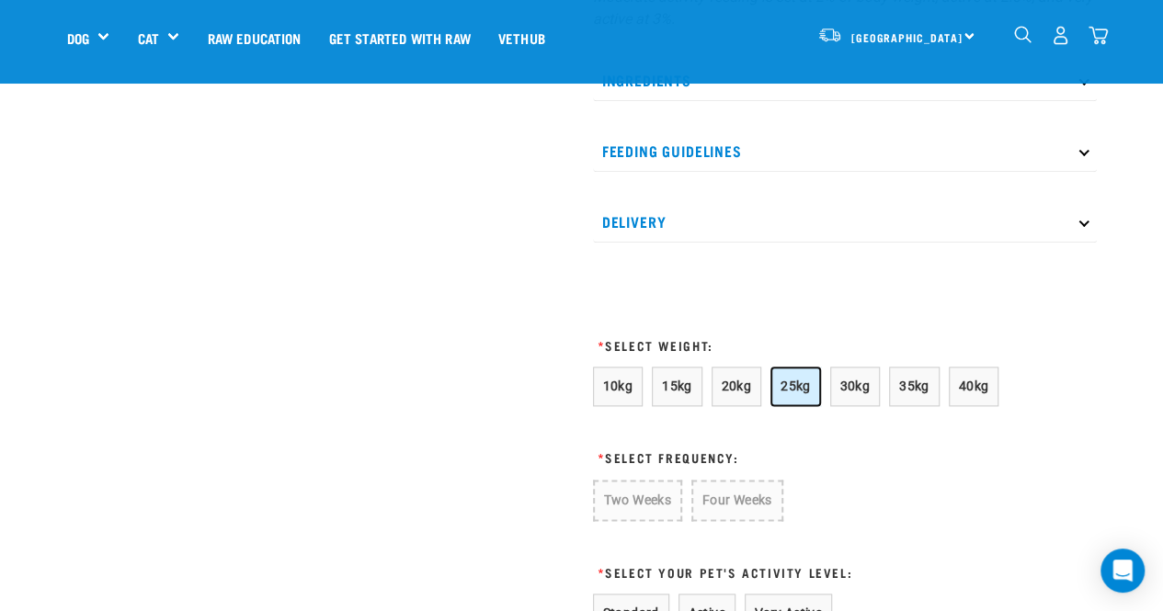
click at [812, 380] on button "25kg" at bounding box center [795, 387] width 51 height 40
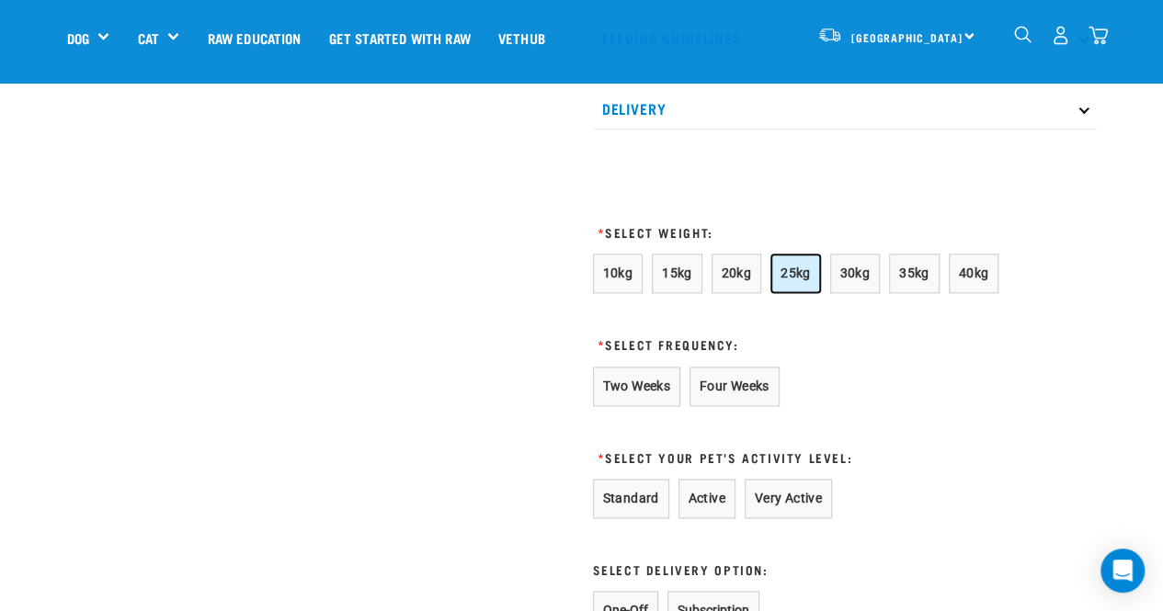
scroll to position [1042, 0]
click at [730, 393] on button "Four Weeks" at bounding box center [734, 386] width 90 height 40
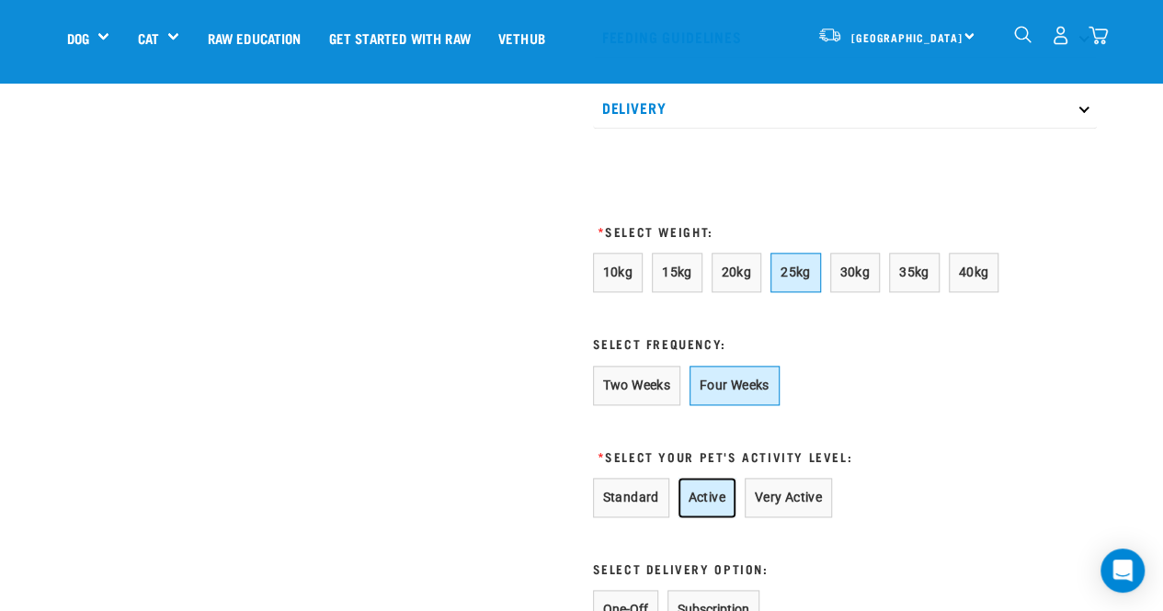
click at [702, 498] on button "Active" at bounding box center [706, 498] width 57 height 40
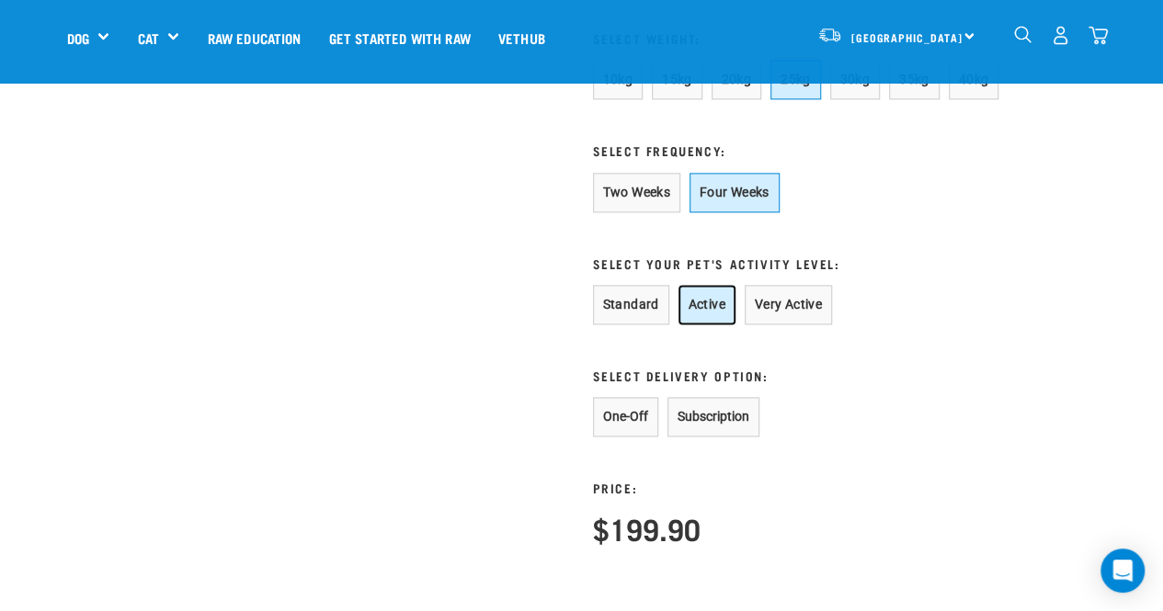
scroll to position [1236, 0]
click at [616, 425] on button "One-Off" at bounding box center [625, 416] width 65 height 40
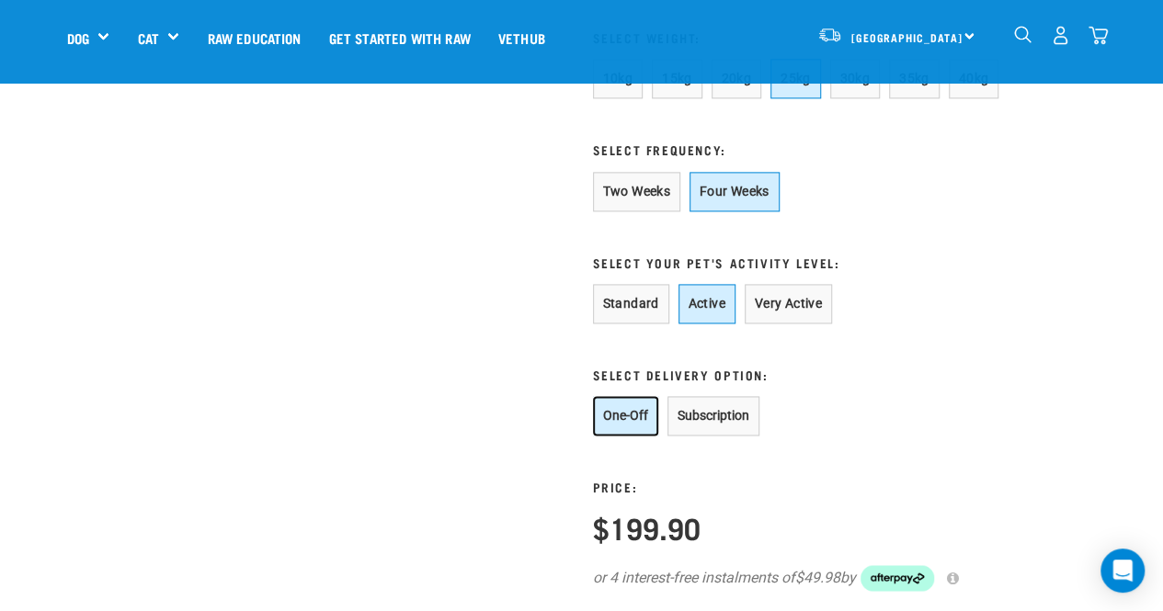
scroll to position [1569, 0]
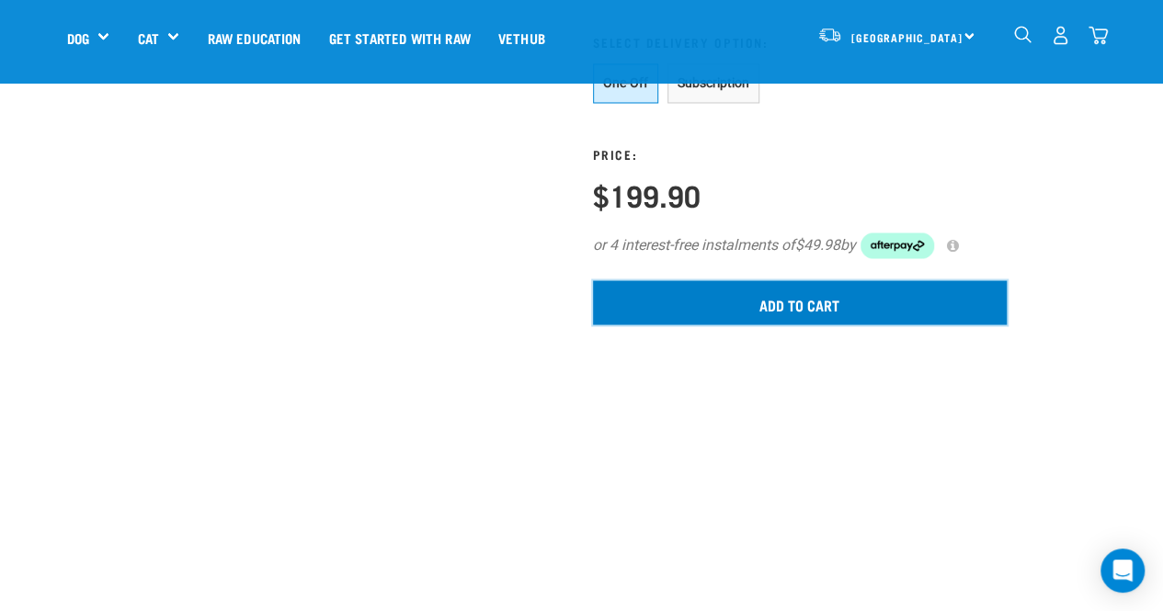
click at [848, 302] on input "Add to cart" at bounding box center [800, 302] width 414 height 44
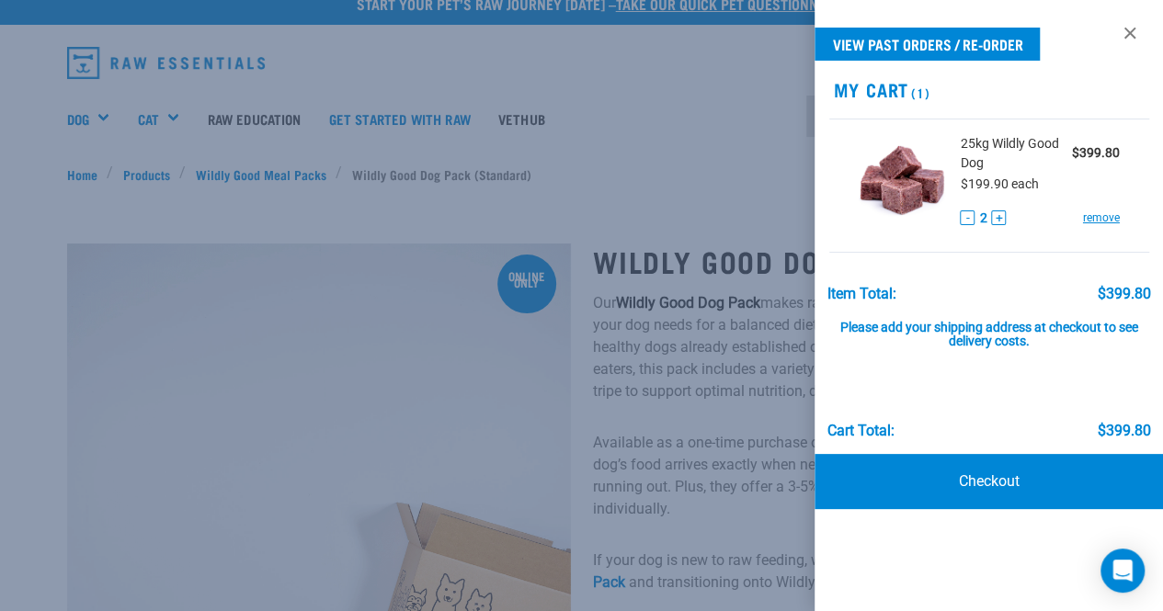
scroll to position [0, 0]
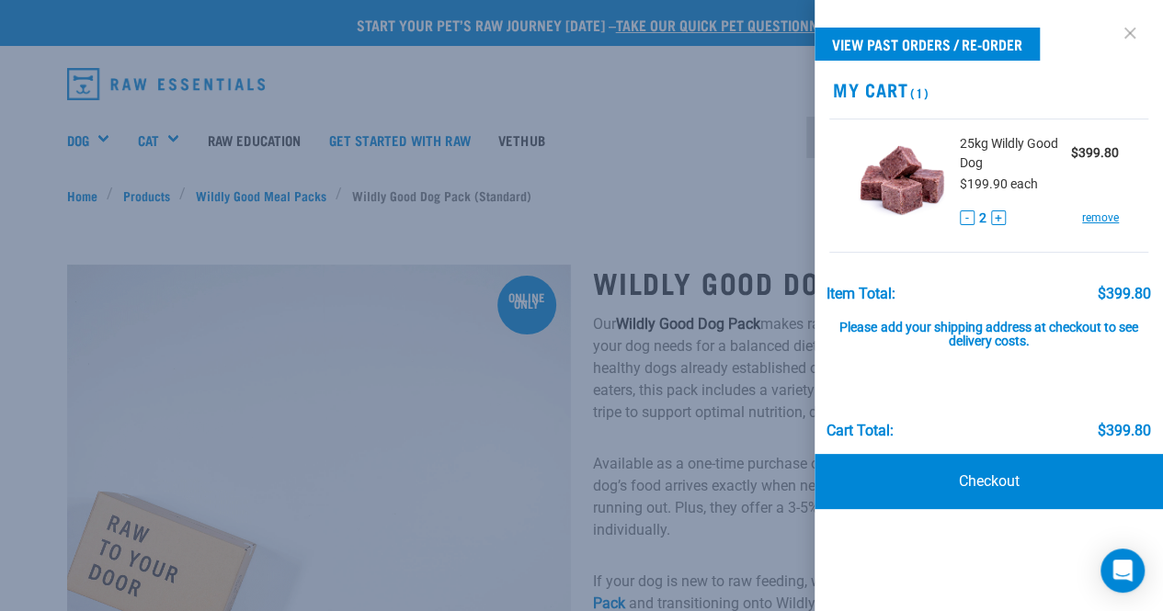
click at [1127, 32] on link at bounding box center [1129, 32] width 29 height 29
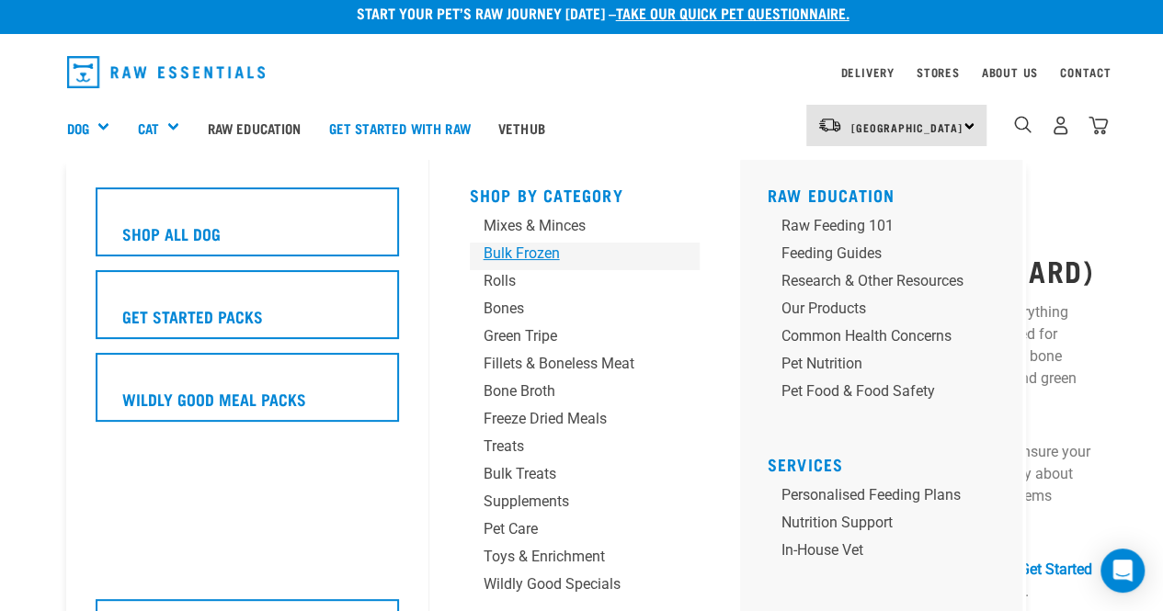
scroll to position [11, 0]
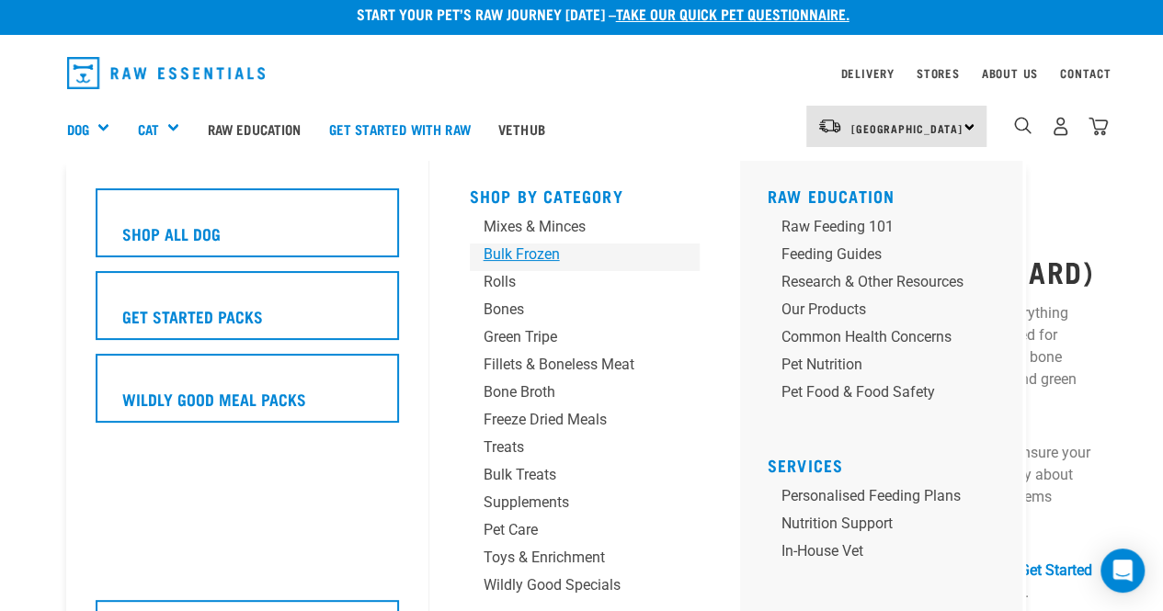
click at [520, 251] on div "Bulk Frozen" at bounding box center [569, 255] width 172 height 22
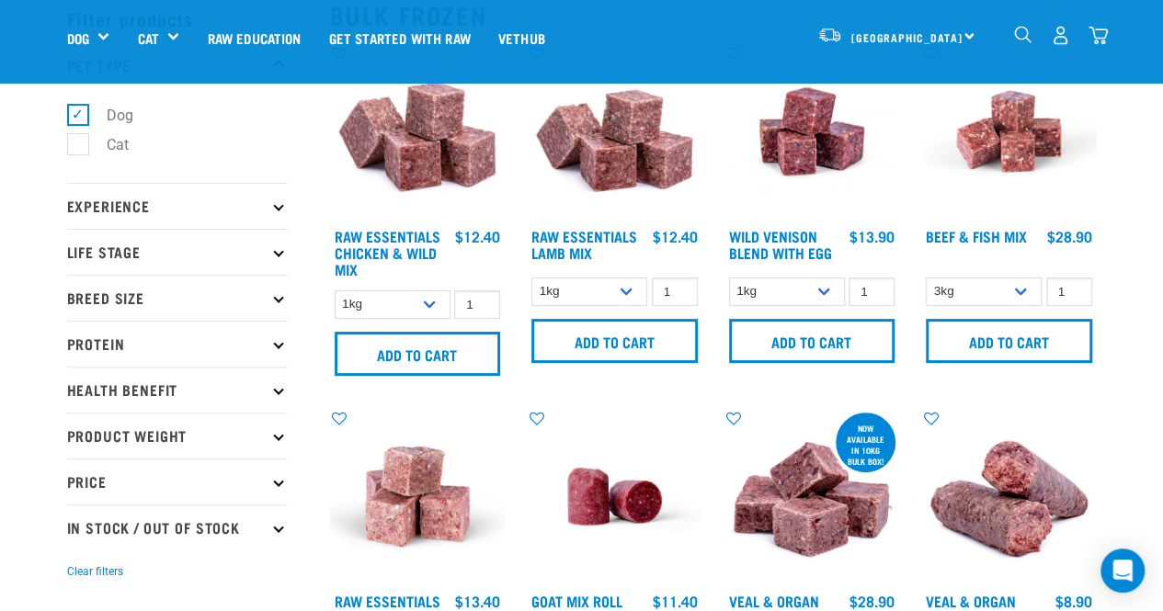
scroll to position [89, 0]
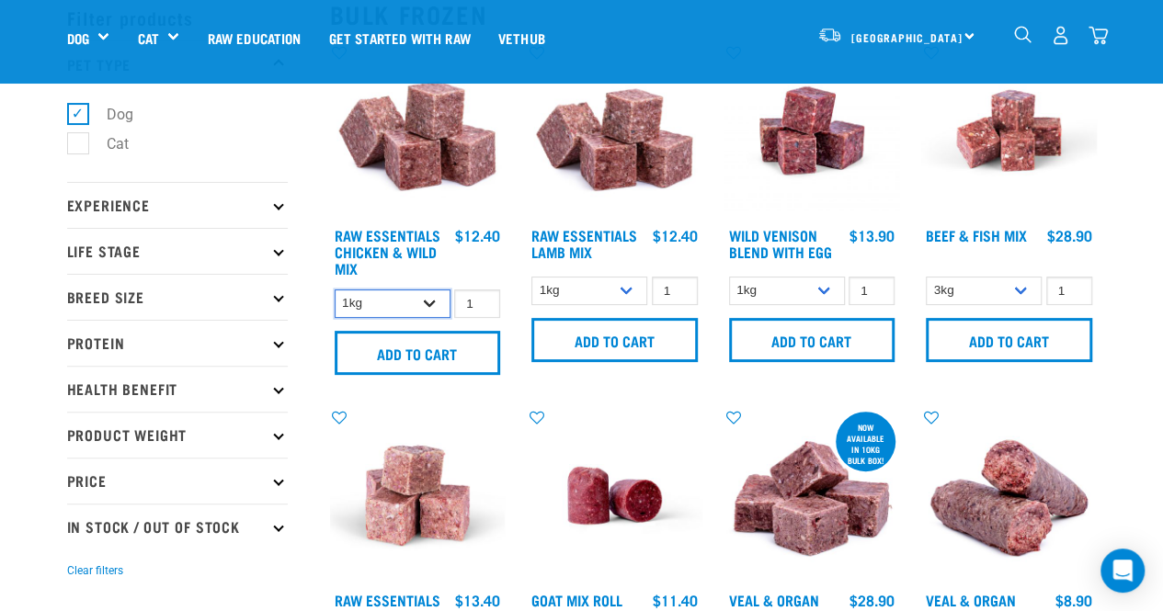
click at [434, 302] on select "1kg 3kg Bulk (20kg)" at bounding box center [393, 303] width 116 height 28
click at [622, 282] on select "1kg 3kg Bulk (10kg)" at bounding box center [589, 291] width 116 height 28
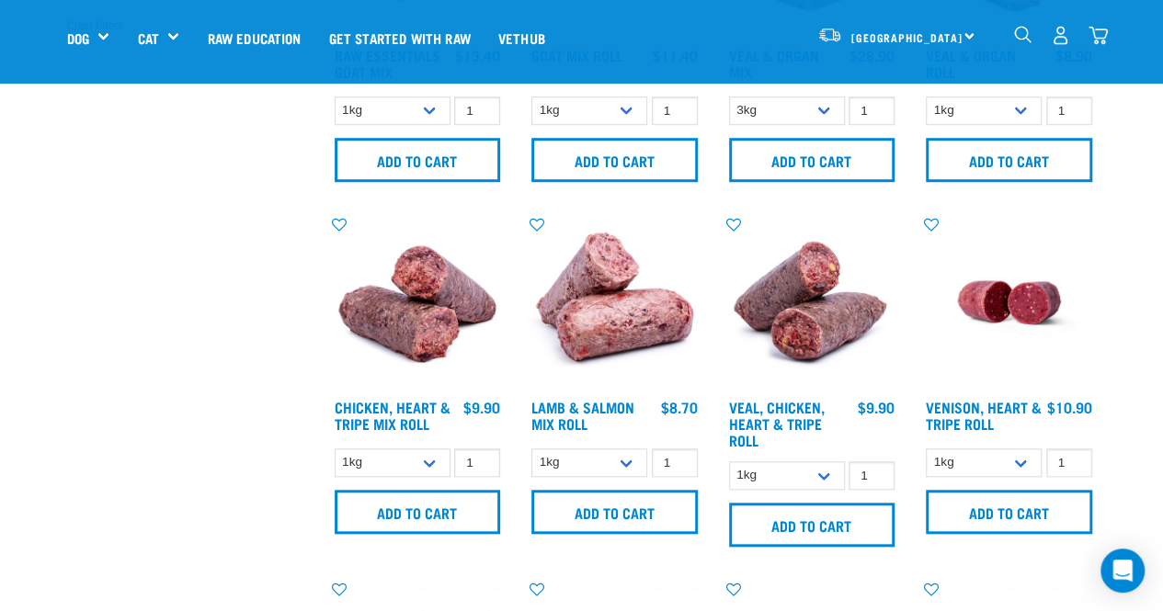
scroll to position [635, 0]
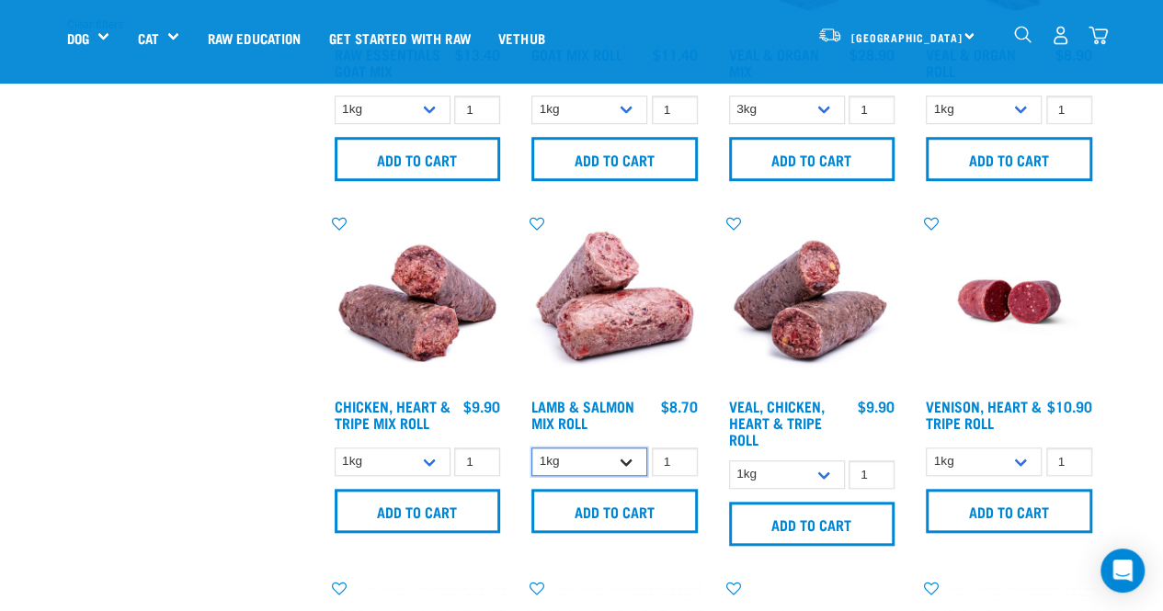
click at [630, 457] on select "1kg Bulk (10kg)" at bounding box center [589, 462] width 116 height 28
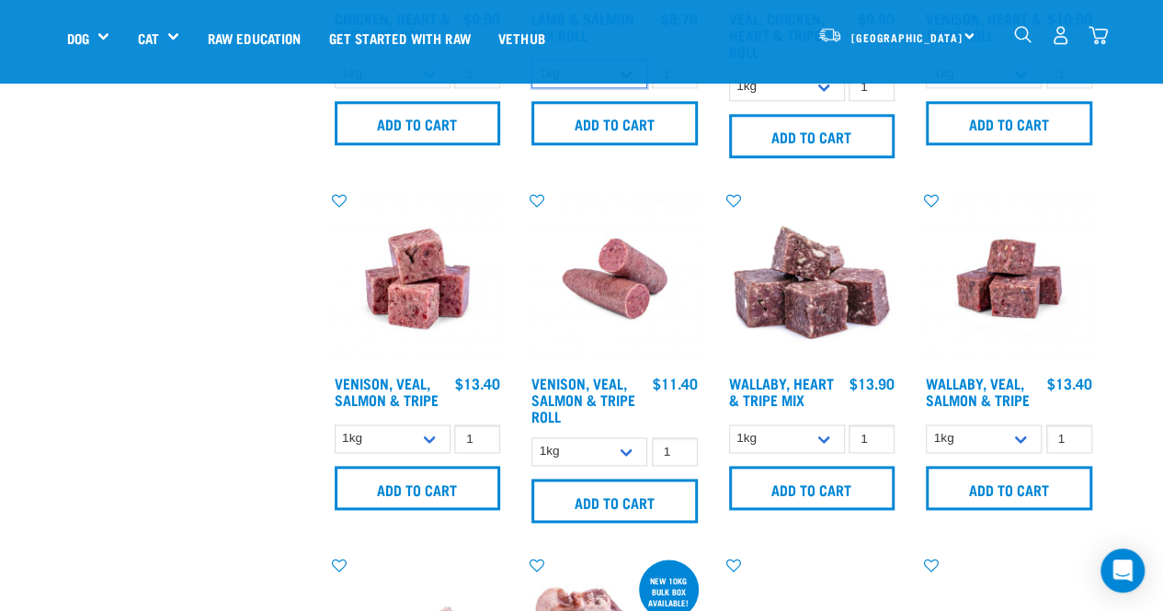
scroll to position [1019, 0]
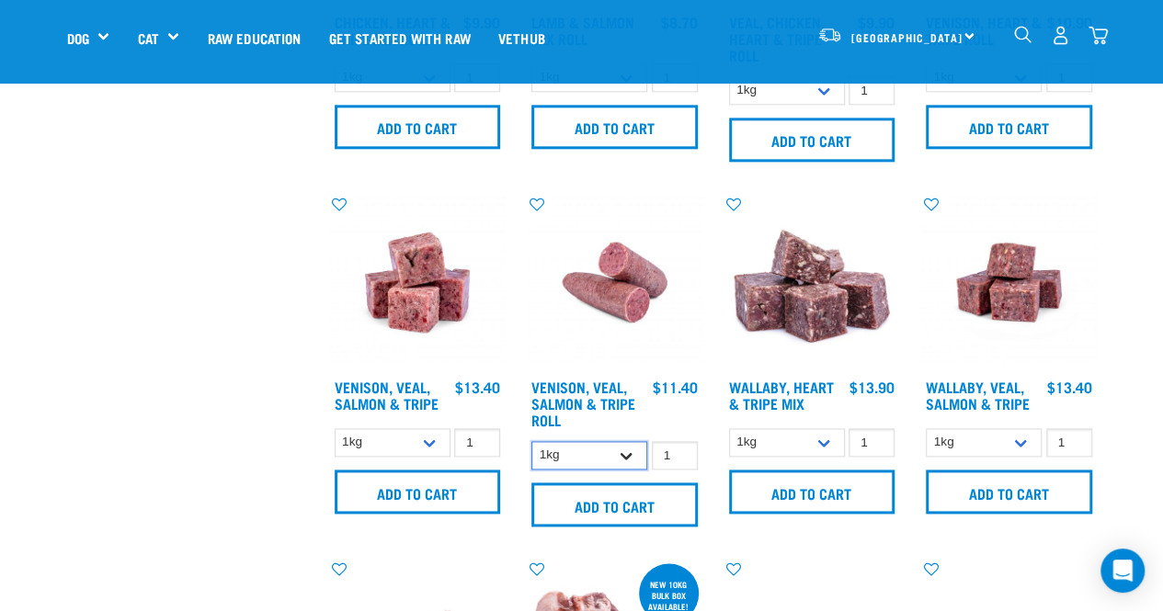
click at [630, 457] on select "1kg Bulk (10kg)" at bounding box center [589, 455] width 116 height 28
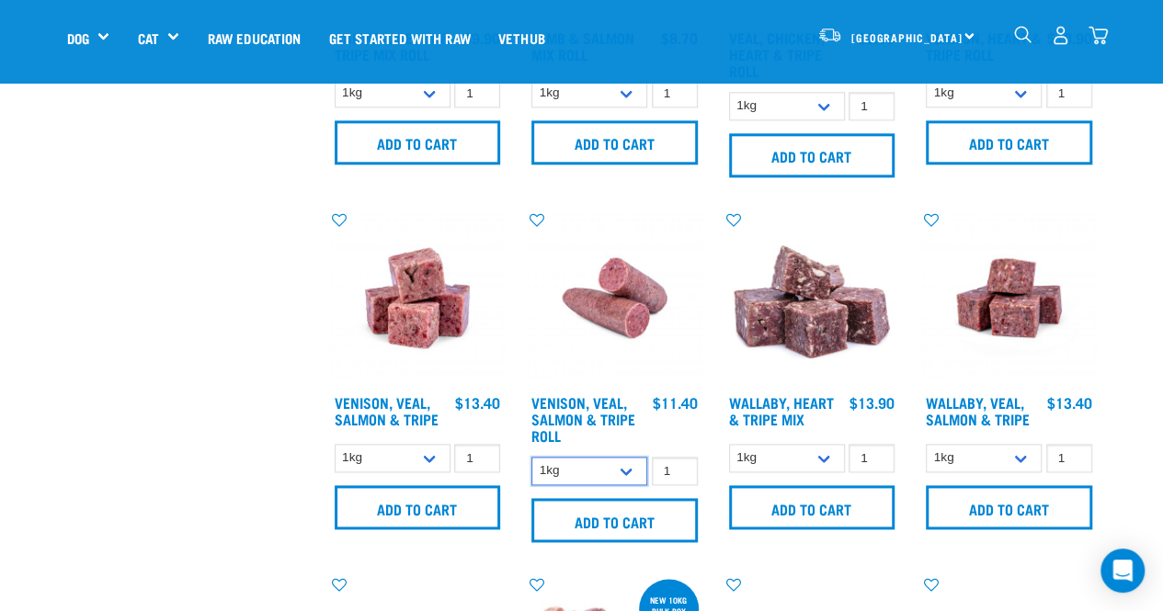
scroll to position [1005, 0]
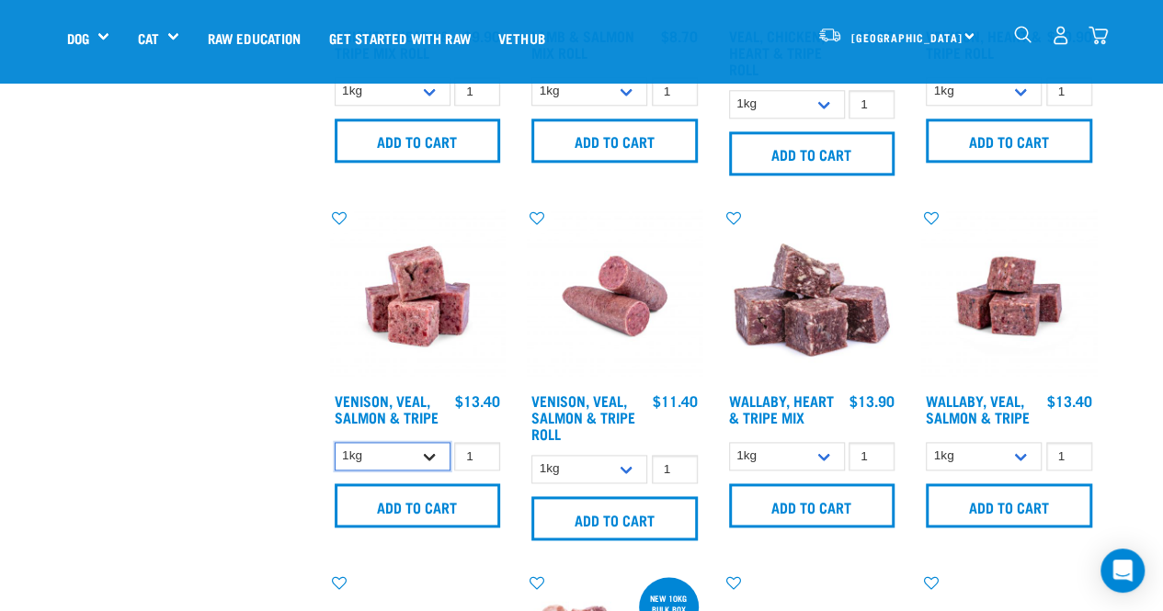
click at [427, 458] on select "1kg 3kg" at bounding box center [393, 456] width 116 height 28
click at [426, 445] on select "1kg 3kg" at bounding box center [393, 456] width 116 height 28
click at [833, 461] on select "1kg 3kg Bulk (10kg)" at bounding box center [787, 456] width 116 height 28
click at [1029, 456] on select "1kg 3kg Bulk (18kg)" at bounding box center [983, 456] width 116 height 28
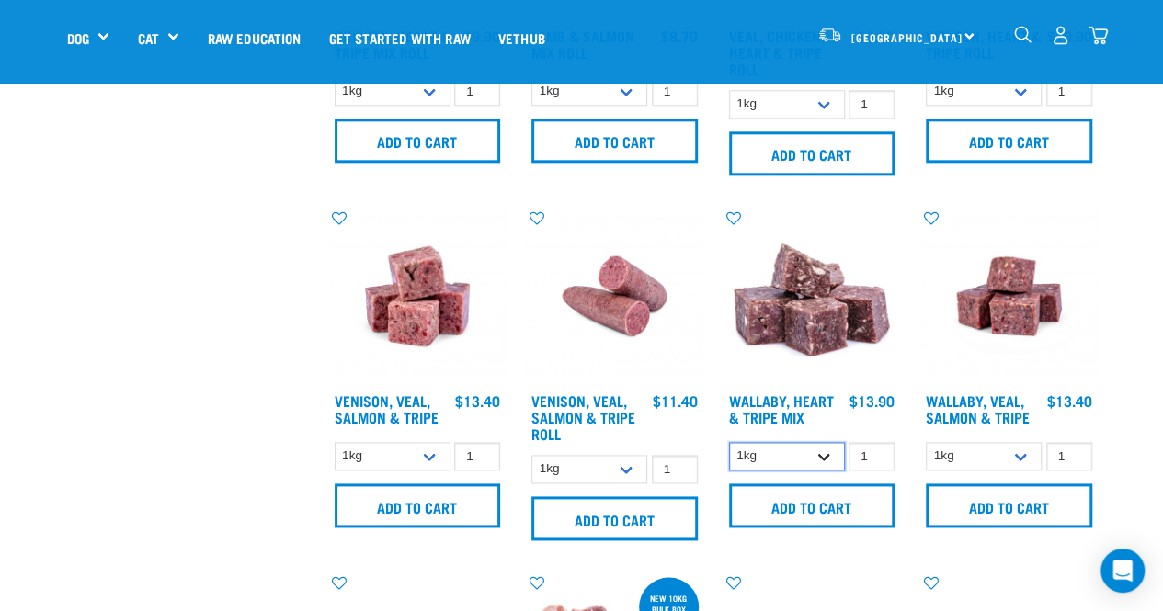
click at [823, 449] on select "1kg 3kg Bulk (10kg)" at bounding box center [787, 456] width 116 height 28
select select "953"
click at [729, 442] on select "1kg 3kg Bulk (10kg)" at bounding box center [787, 456] width 116 height 28
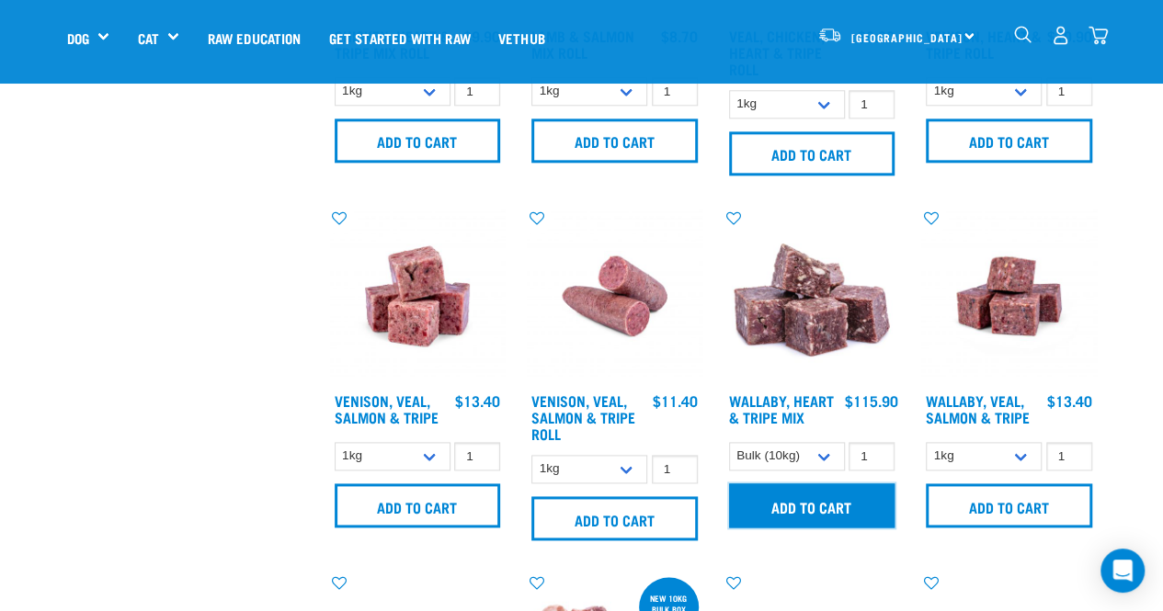
click at [816, 499] on input "Add to cart" at bounding box center [812, 505] width 166 height 44
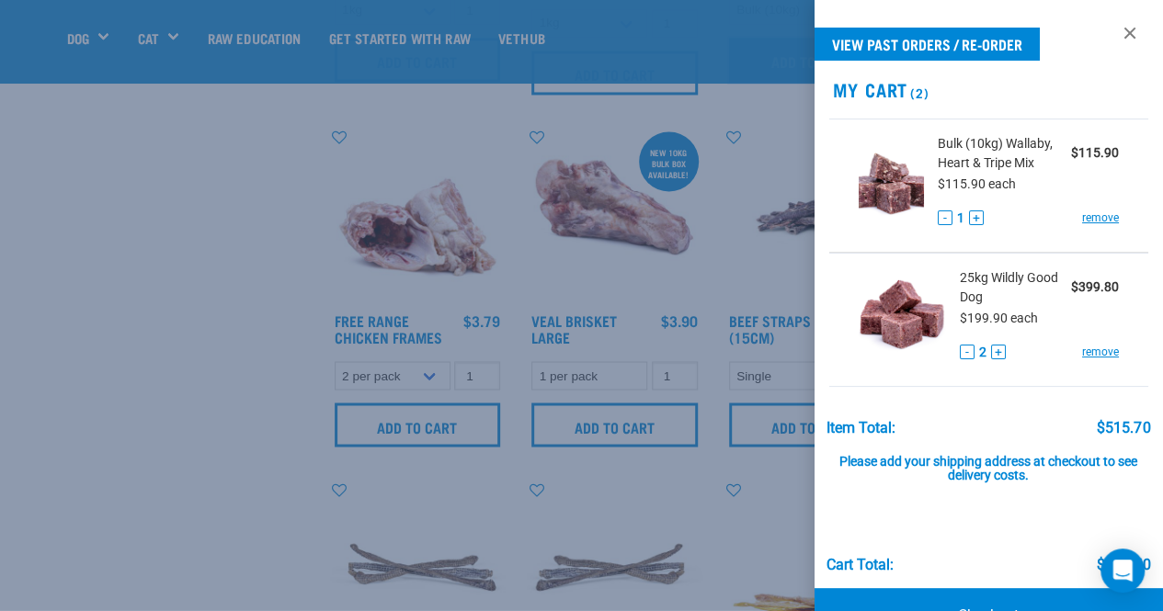
scroll to position [1518, 0]
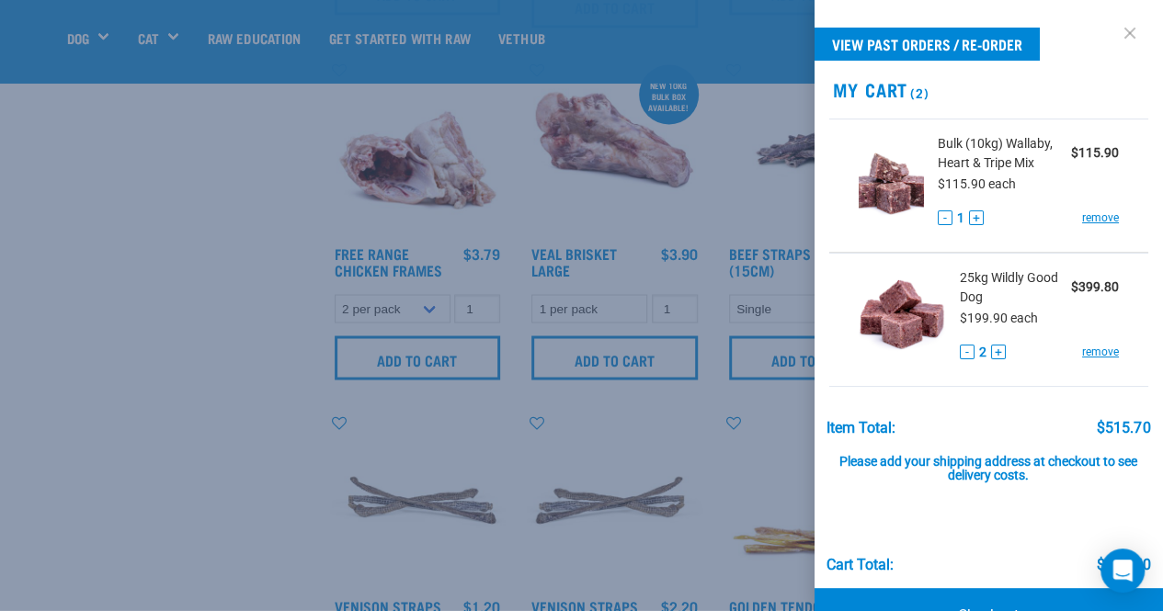
click at [1116, 36] on link at bounding box center [1129, 32] width 29 height 29
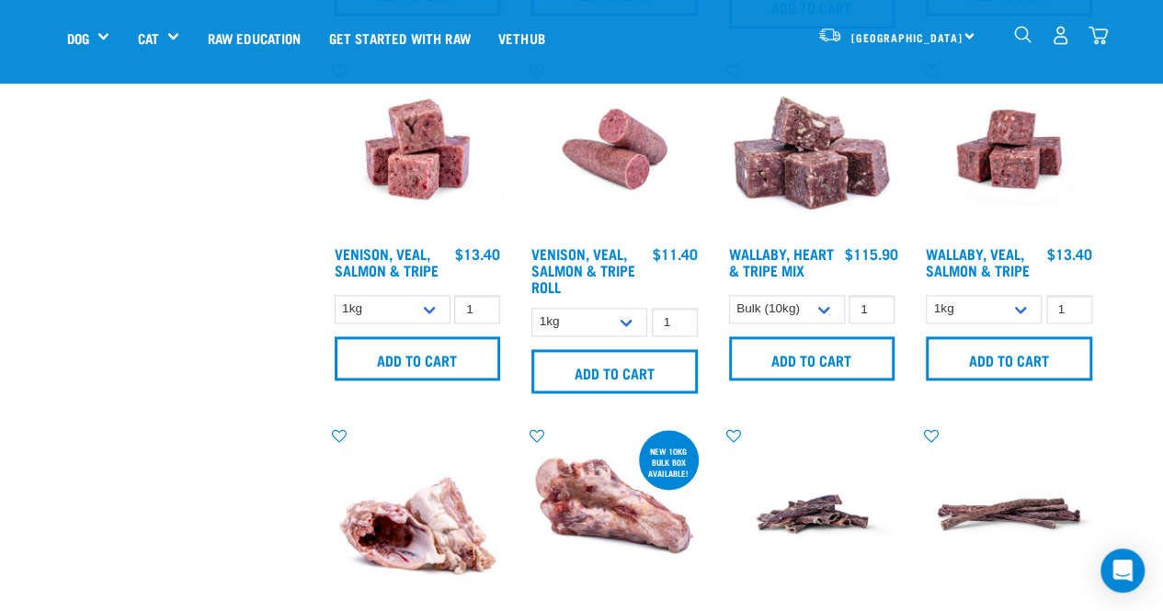
scroll to position [1151, 0]
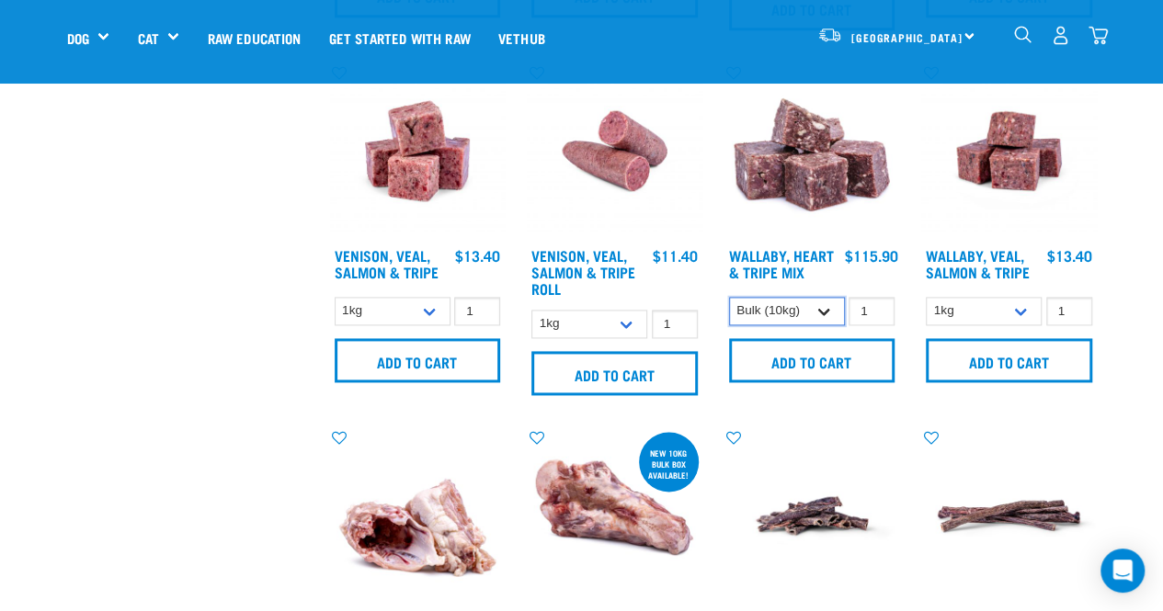
click at [830, 312] on select "1kg 3kg Bulk (10kg)" at bounding box center [787, 311] width 116 height 28
click at [1059, 49] on div "3" at bounding box center [1060, 35] width 95 height 41
click at [1057, 43] on img "dropdown navigation" at bounding box center [1059, 35] width 19 height 19
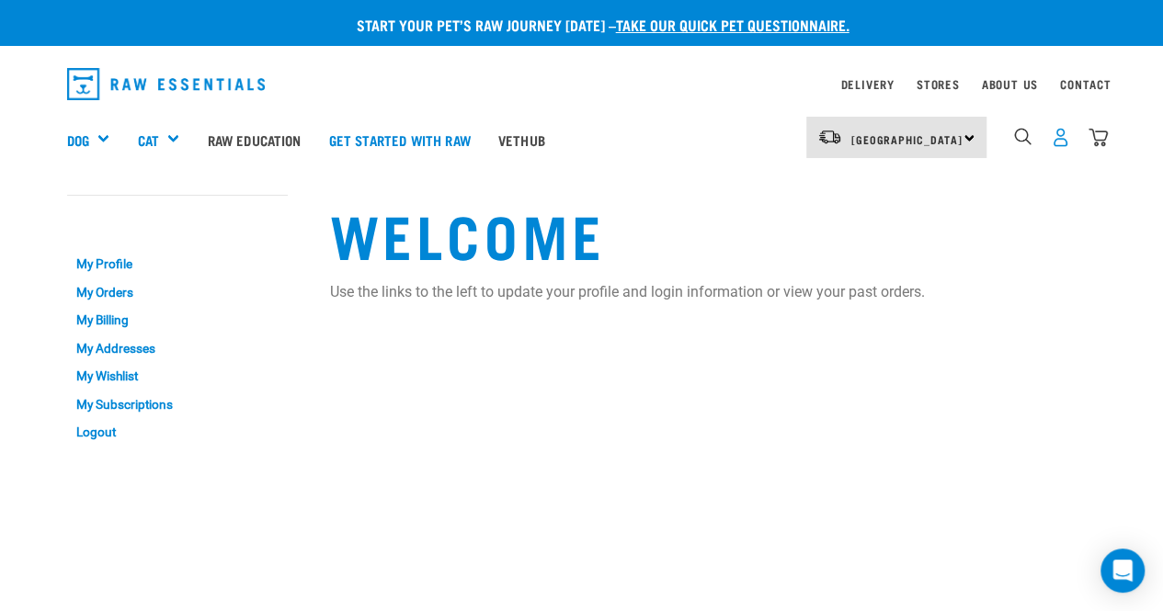
click at [1059, 141] on img "dropdown navigation" at bounding box center [1059, 137] width 19 height 19
click at [1088, 137] on img "dropdown navigation" at bounding box center [1097, 137] width 19 height 19
click at [1093, 137] on img "dropdown navigation" at bounding box center [1097, 137] width 19 height 19
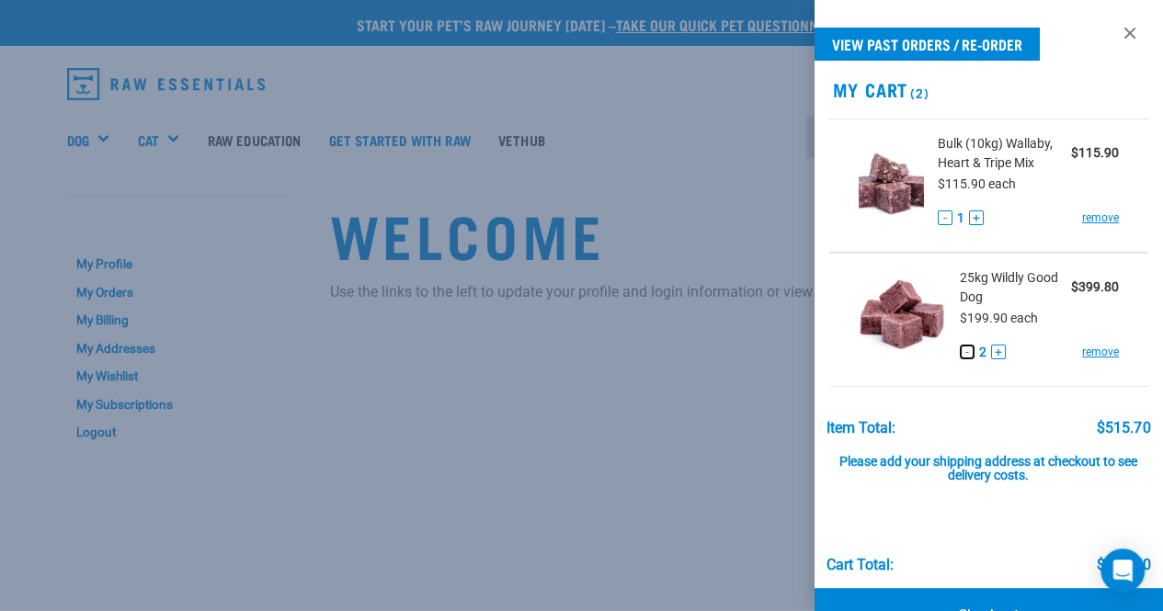
click at [963, 356] on button "-" at bounding box center [966, 352] width 15 height 15
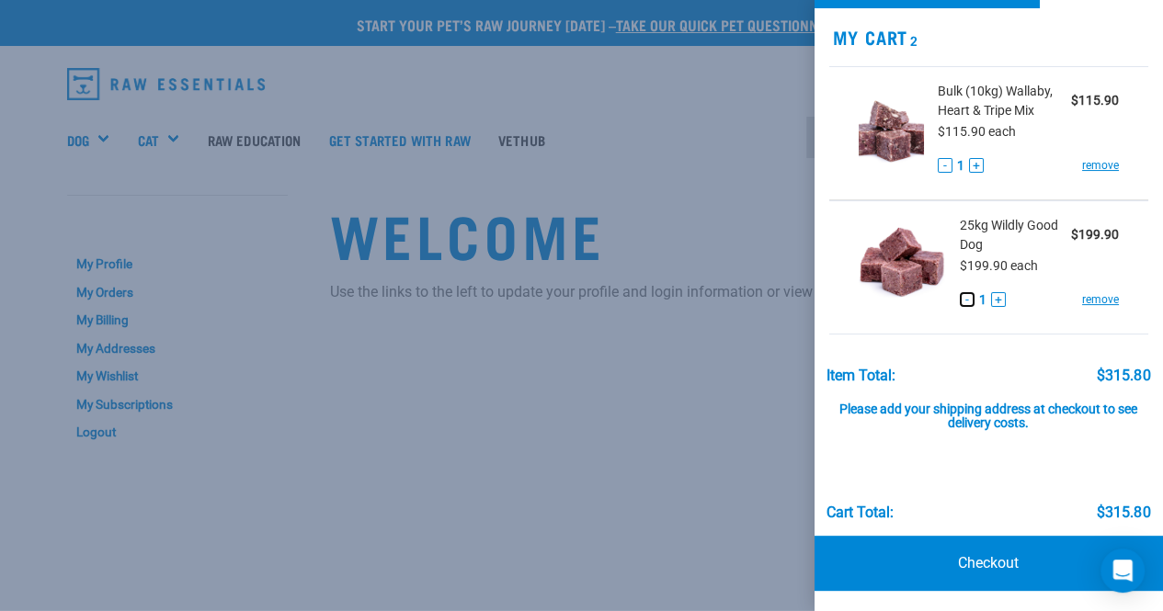
scroll to position [28, 0]
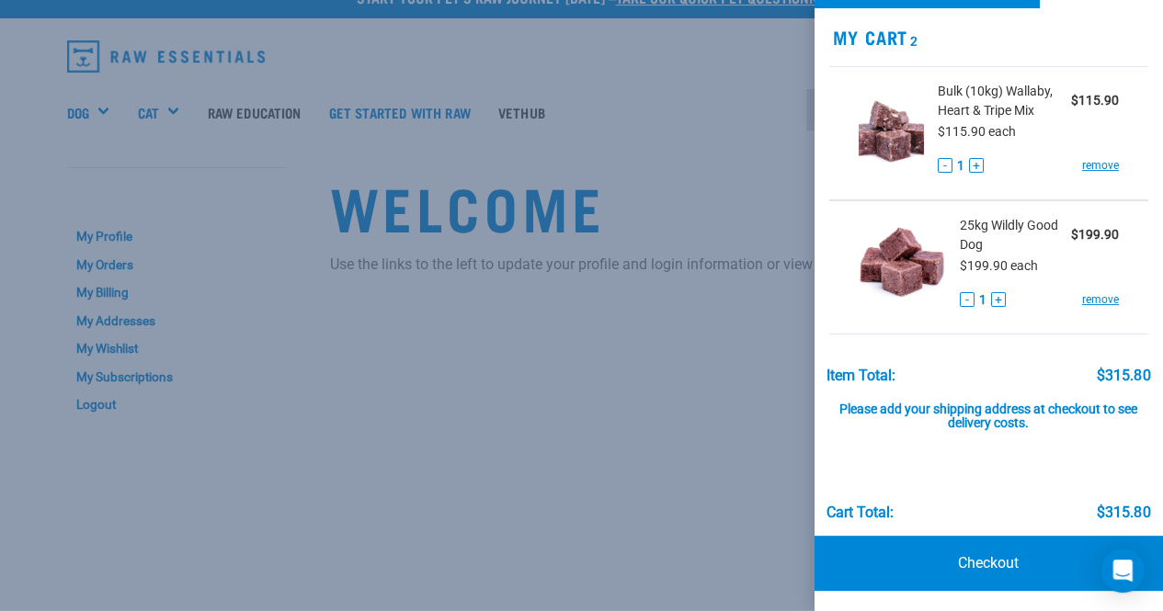
click at [743, 395] on div at bounding box center [581, 305] width 1163 height 611
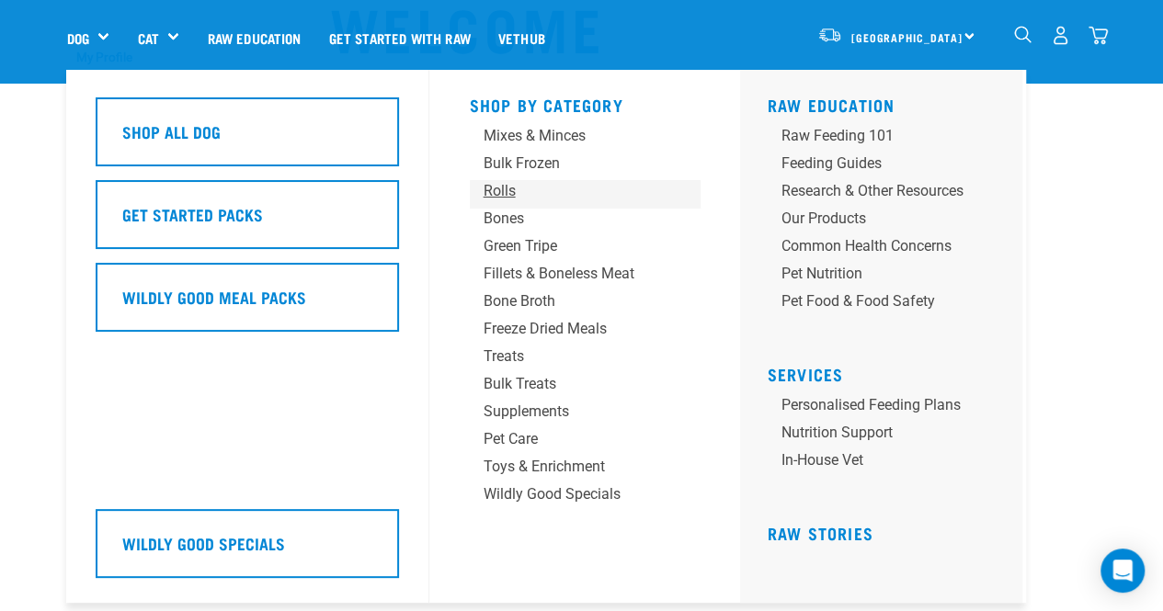
scroll to position [77, 0]
click at [539, 378] on div "Bulk Treats" at bounding box center [569, 384] width 172 height 22
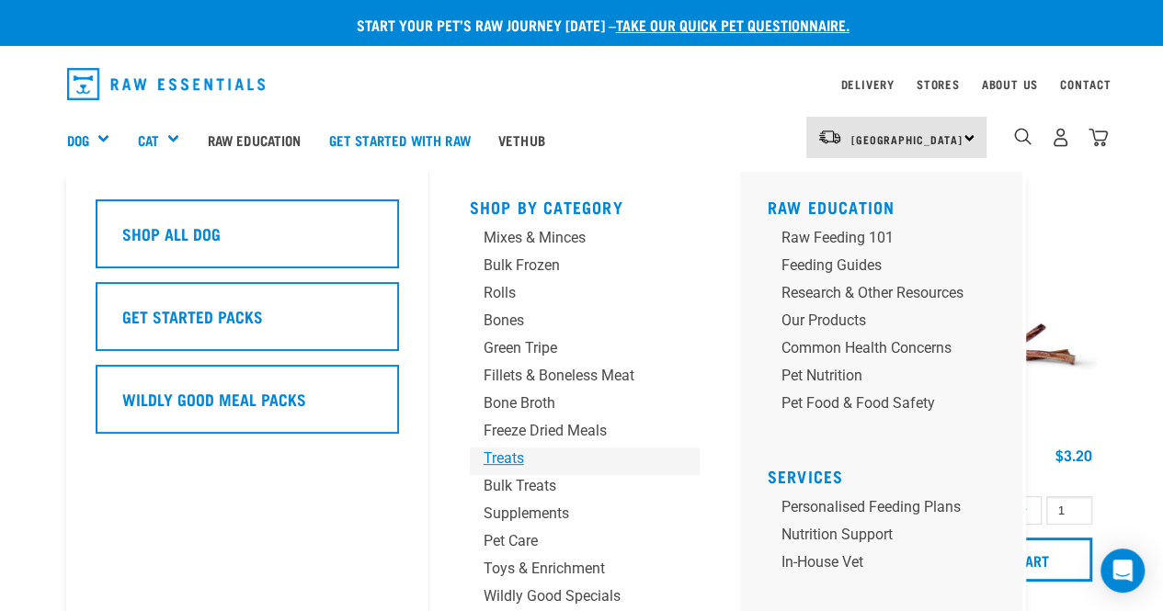
click at [510, 453] on div "Treats" at bounding box center [569, 459] width 172 height 22
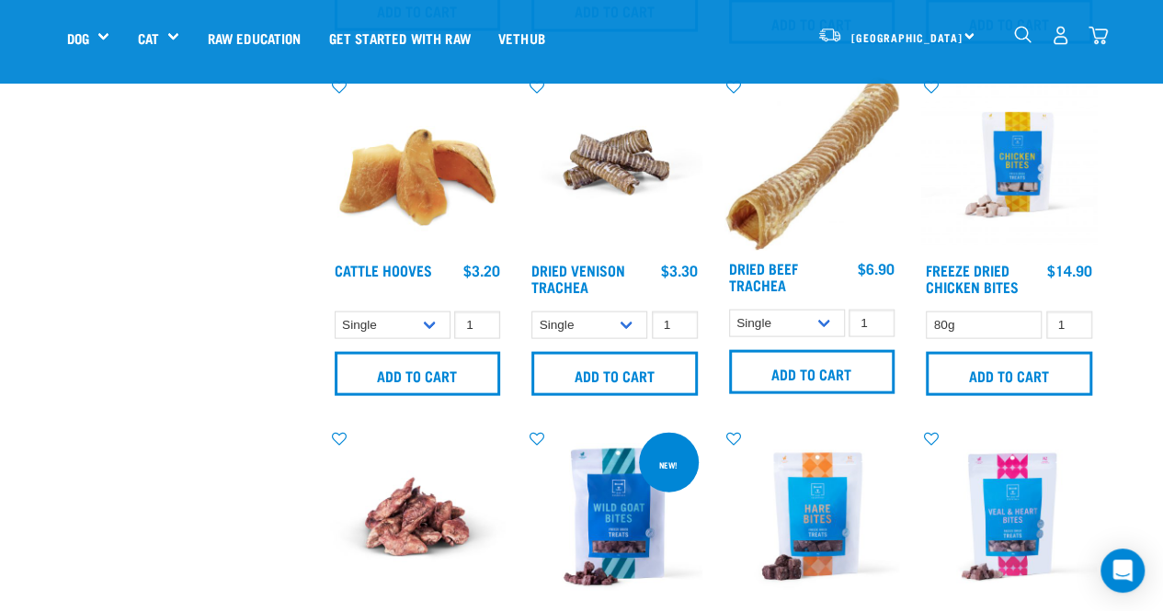
scroll to position [1832, 0]
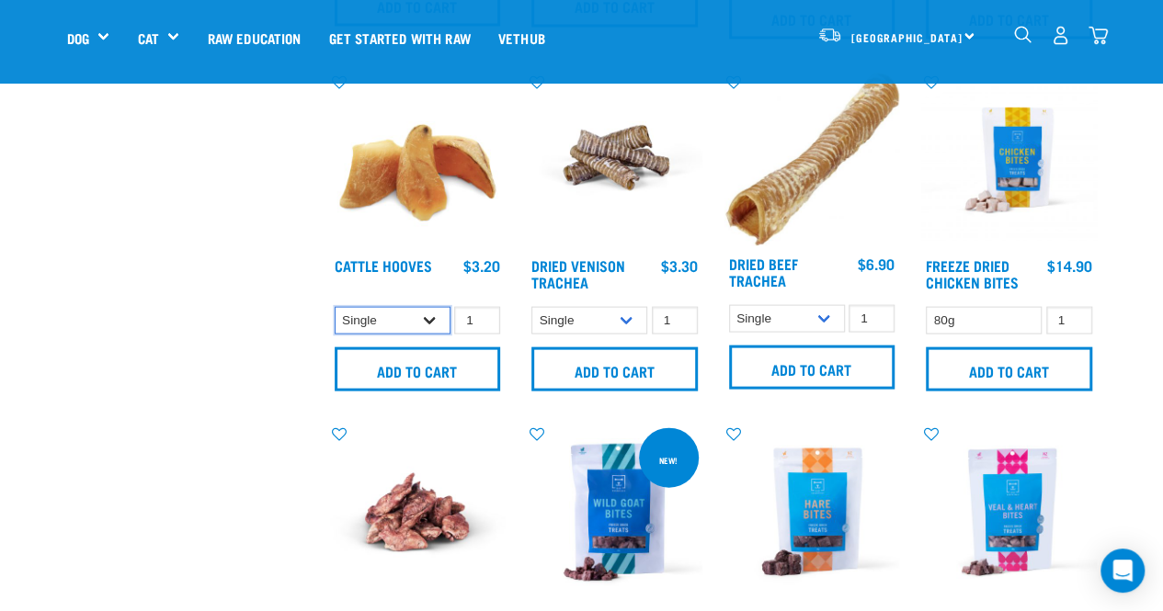
click at [430, 315] on select "Single 10 per pack Bulk (30 pack)" at bounding box center [393, 321] width 116 height 28
click at [335, 307] on select "Single 10 per pack Bulk (30 pack)" at bounding box center [393, 321] width 116 height 28
click at [478, 313] on input "2" at bounding box center [477, 321] width 46 height 28
type input "3"
click at [478, 313] on input "3" at bounding box center [477, 321] width 46 height 28
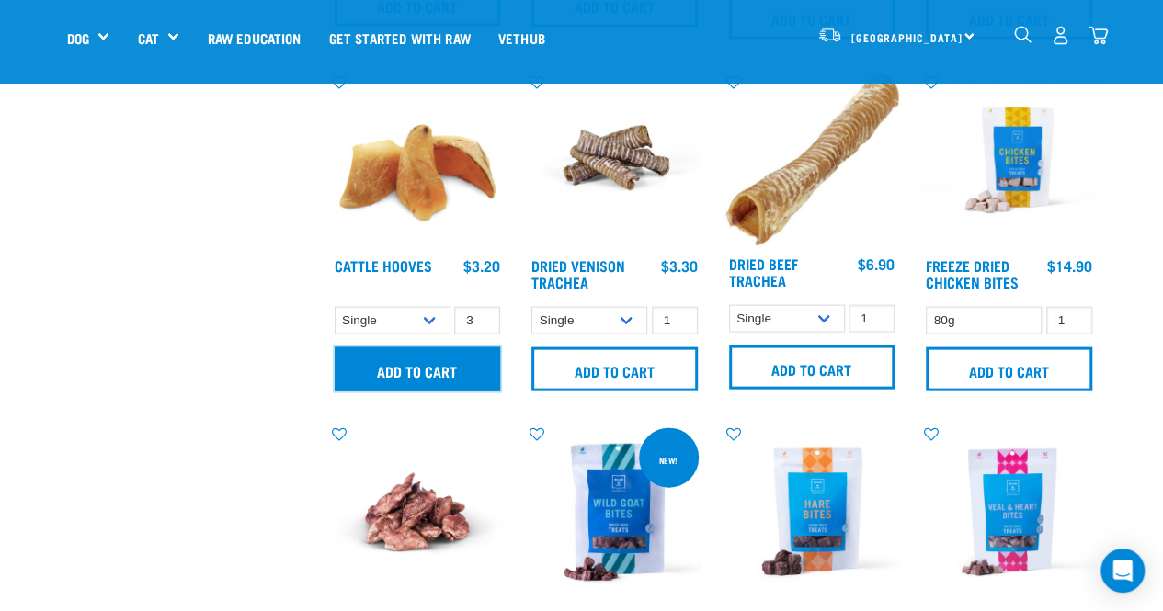
click at [454, 365] on input "Add to cart" at bounding box center [418, 369] width 166 height 44
click at [454, 365] on div "Add to cart" at bounding box center [418, 370] width 176 height 48
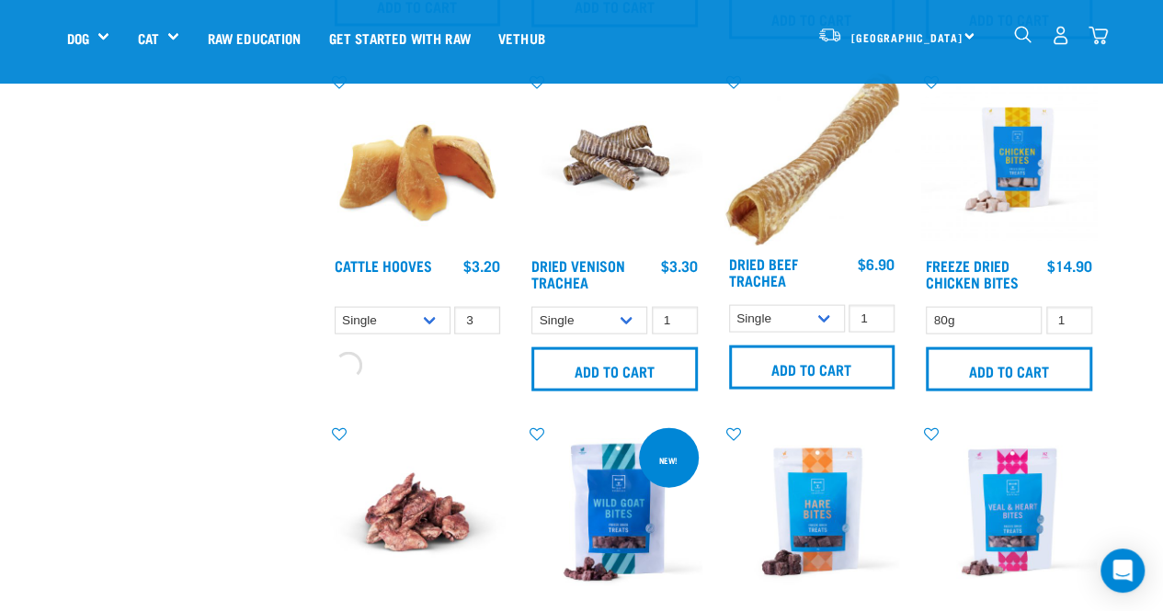
click at [454, 365] on div "Add to cart" at bounding box center [418, 364] width 176 height 36
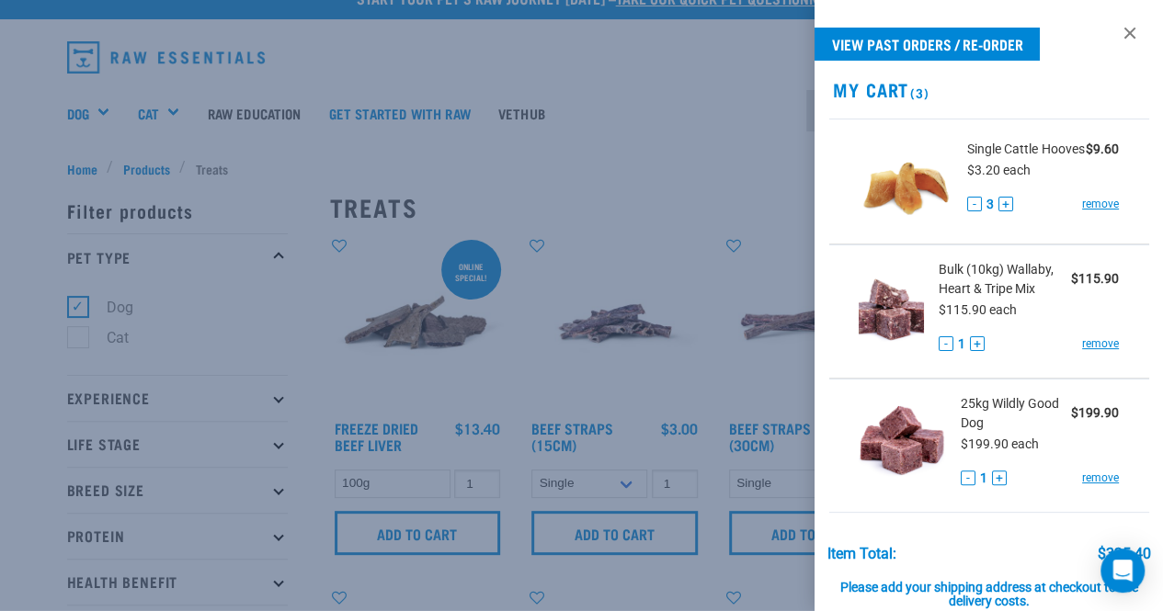
scroll to position [0, 0]
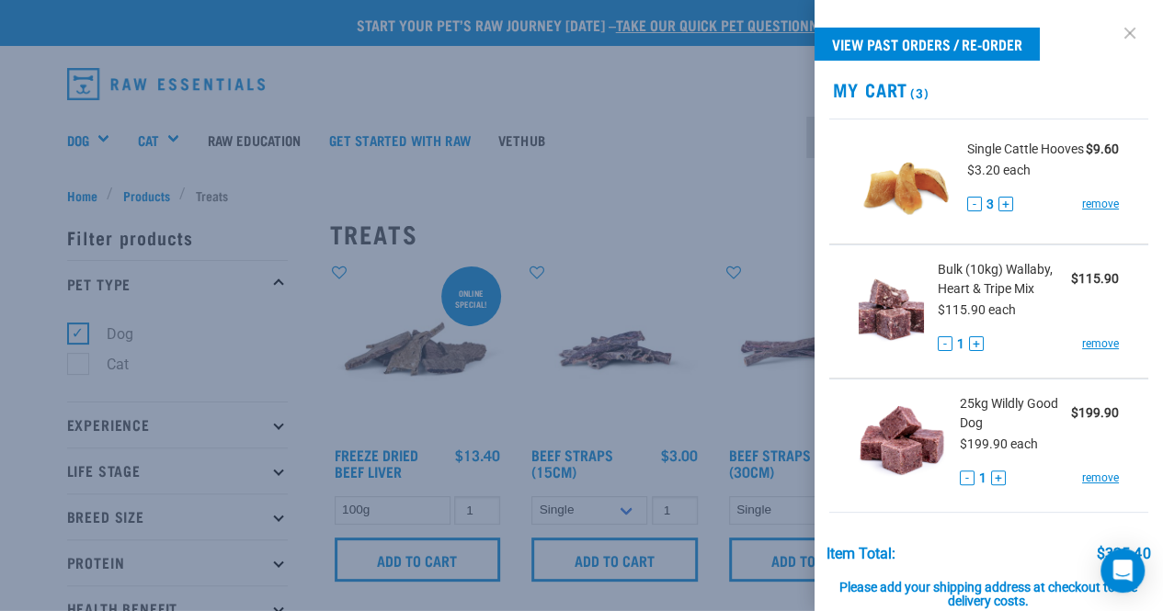
click at [1117, 35] on link at bounding box center [1129, 32] width 29 height 29
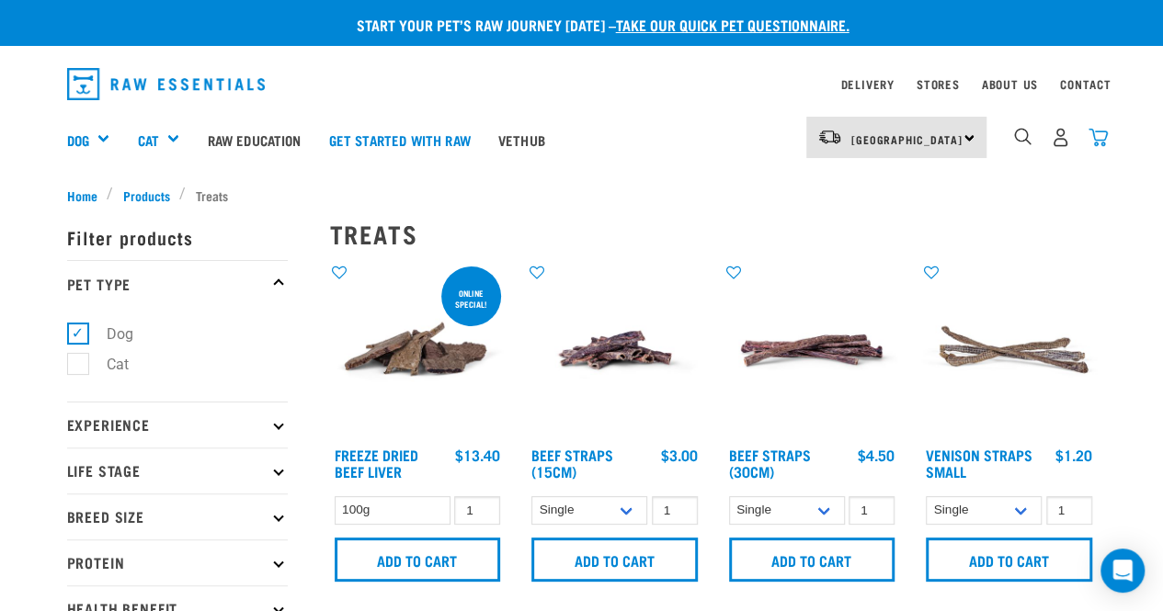
click at [1096, 133] on img "dropdown navigation" at bounding box center [1097, 137] width 19 height 19
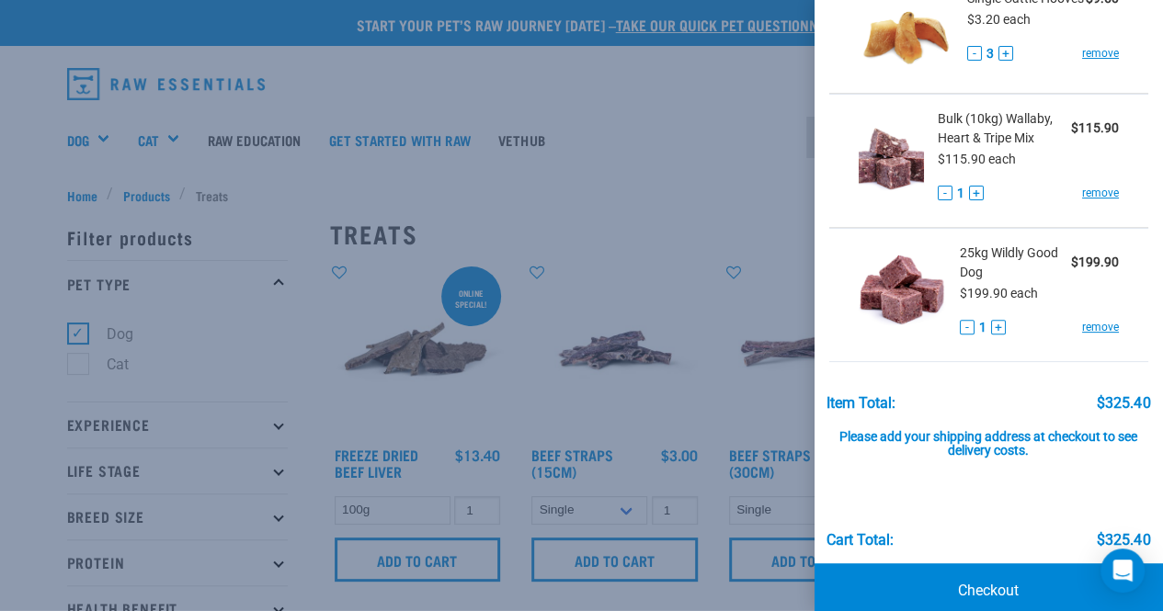
scroll to position [153, 0]
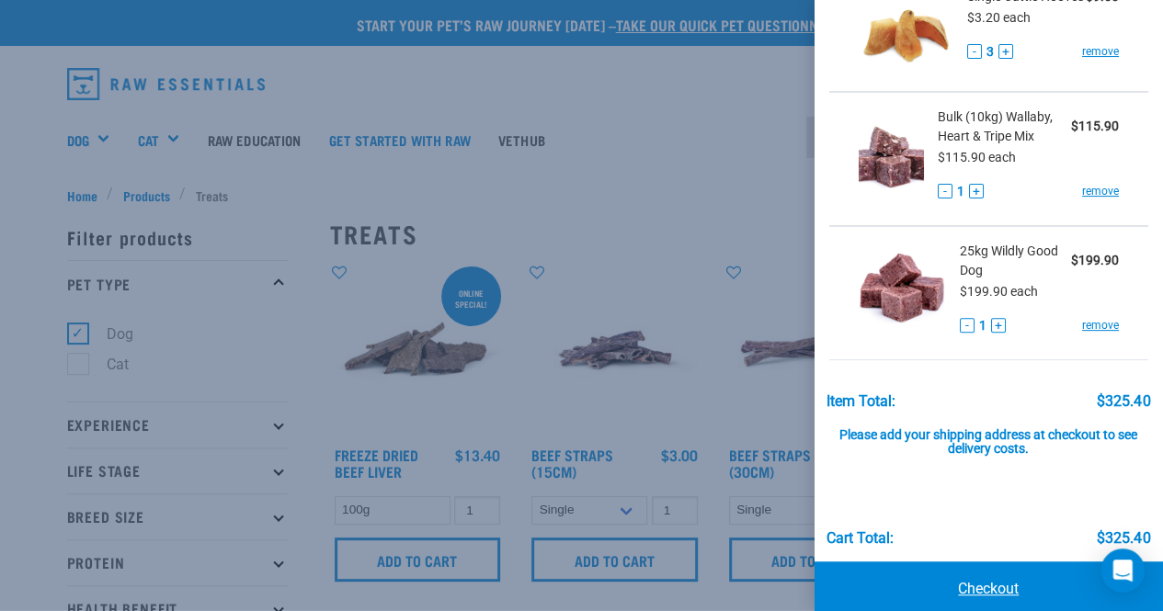
click at [932, 580] on link "Checkout" at bounding box center [988, 589] width 349 height 55
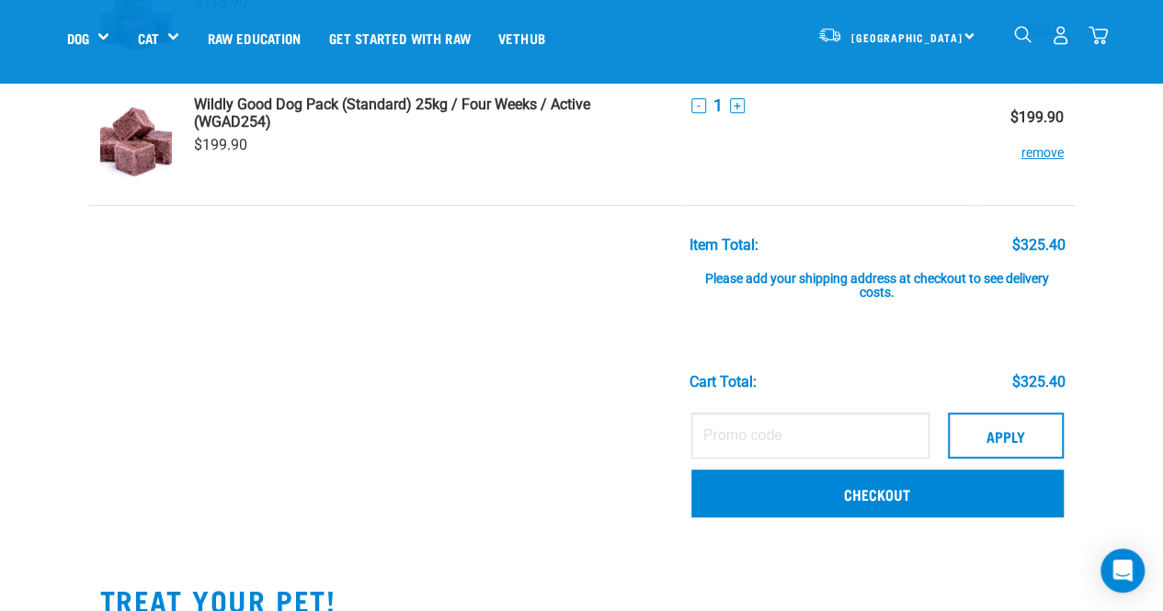
scroll to position [327, 0]
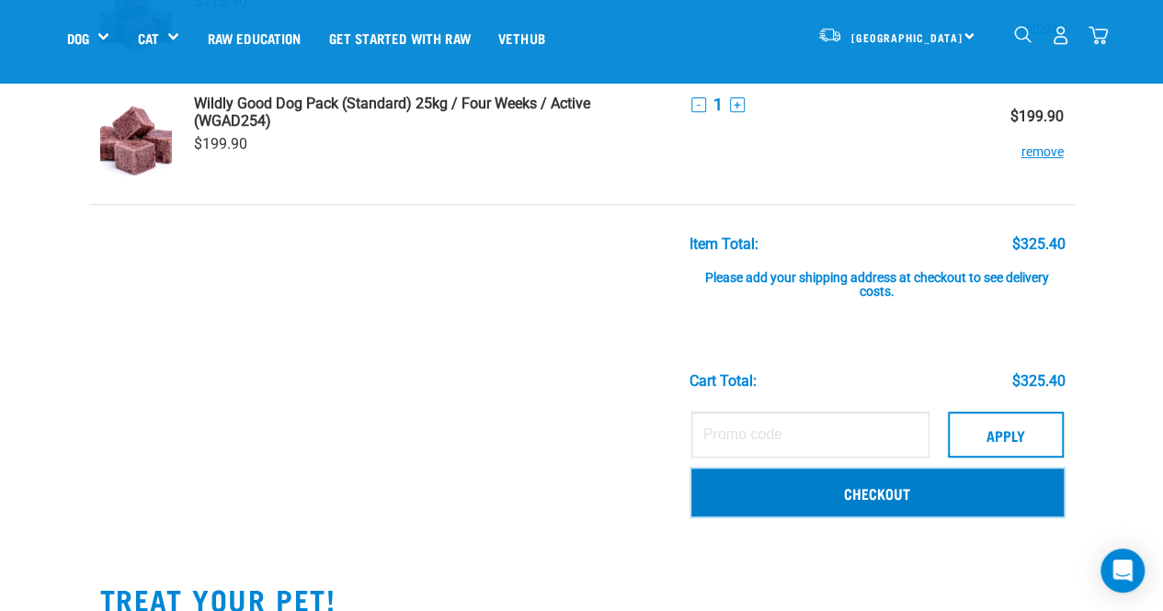
click at [838, 490] on link "Checkout" at bounding box center [877, 493] width 372 height 48
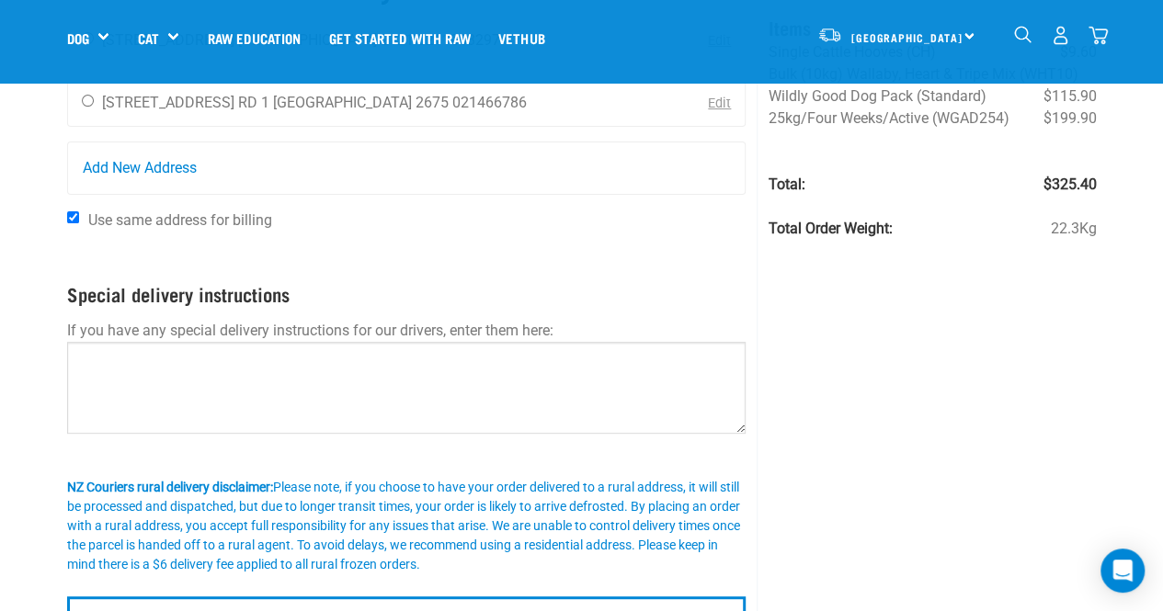
scroll to position [61, 0]
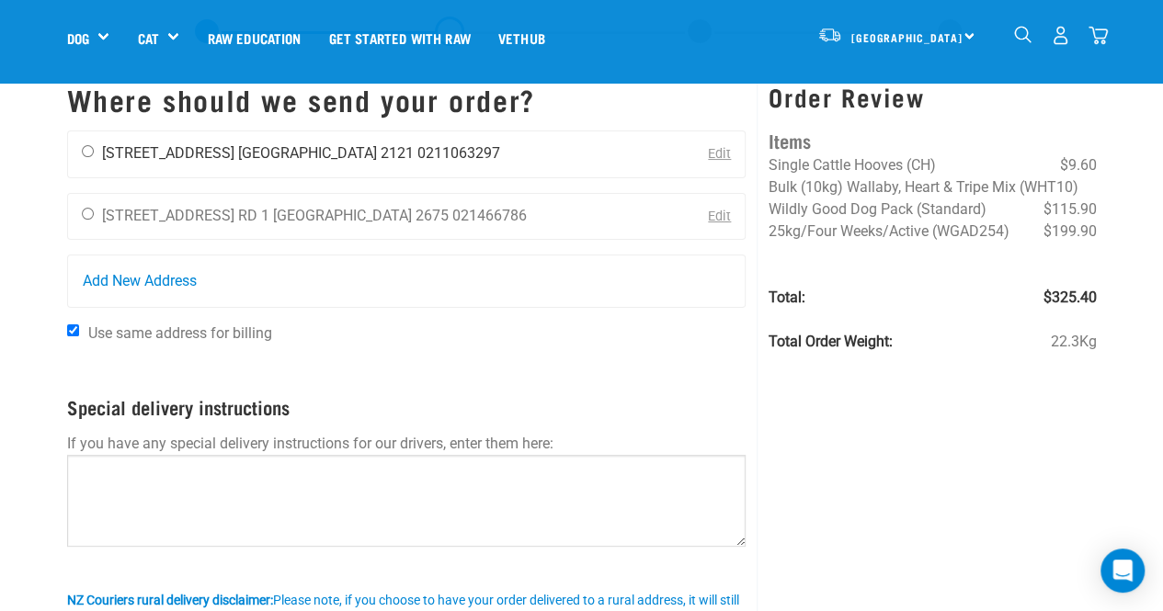
click at [96, 147] on div "[PERSON_NAME] [STREET_ADDRESS] [GEOGRAPHIC_DATA] 2121 0211063297" at bounding box center [291, 154] width 446 height 46
click at [86, 155] on input "radio" at bounding box center [88, 151] width 12 height 12
radio input "true"
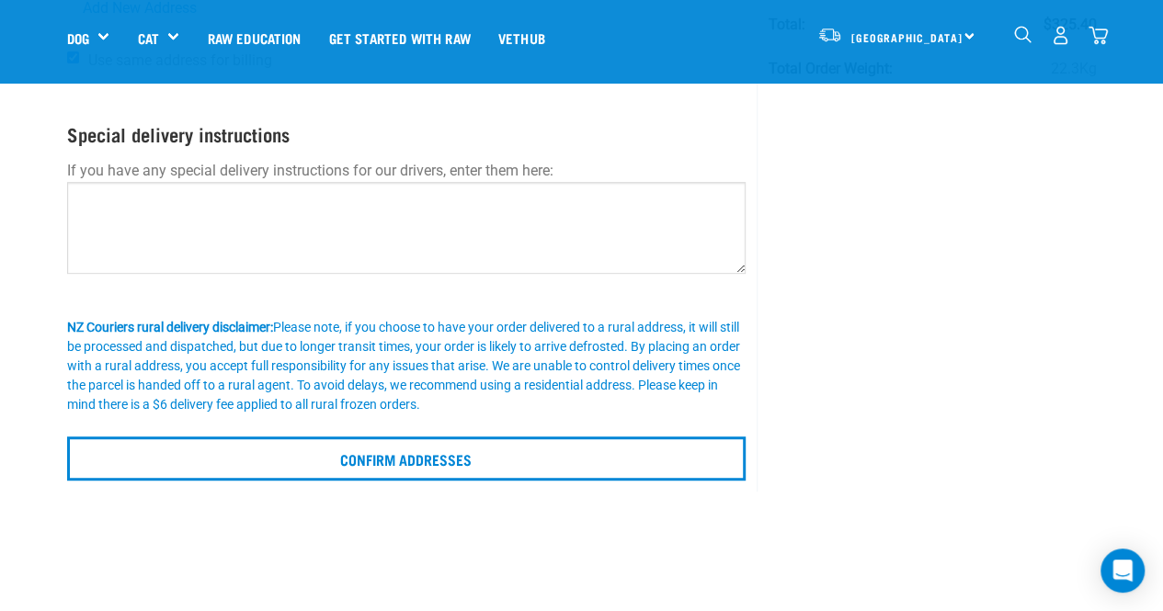
scroll to position [335, 0]
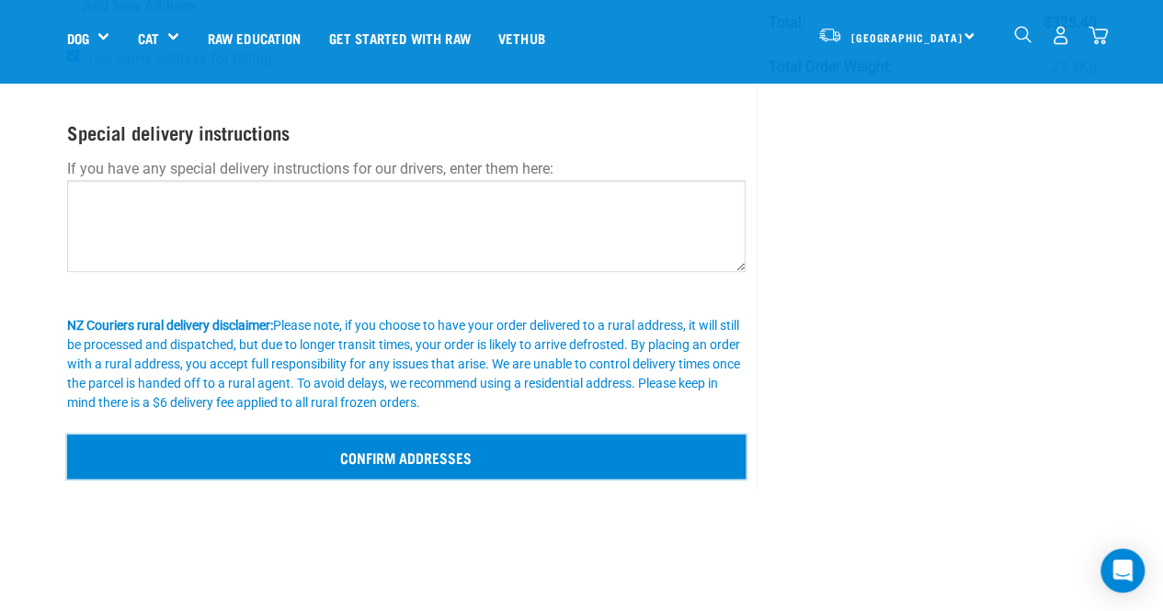
click at [452, 442] on input "Confirm addresses" at bounding box center [406, 457] width 679 height 44
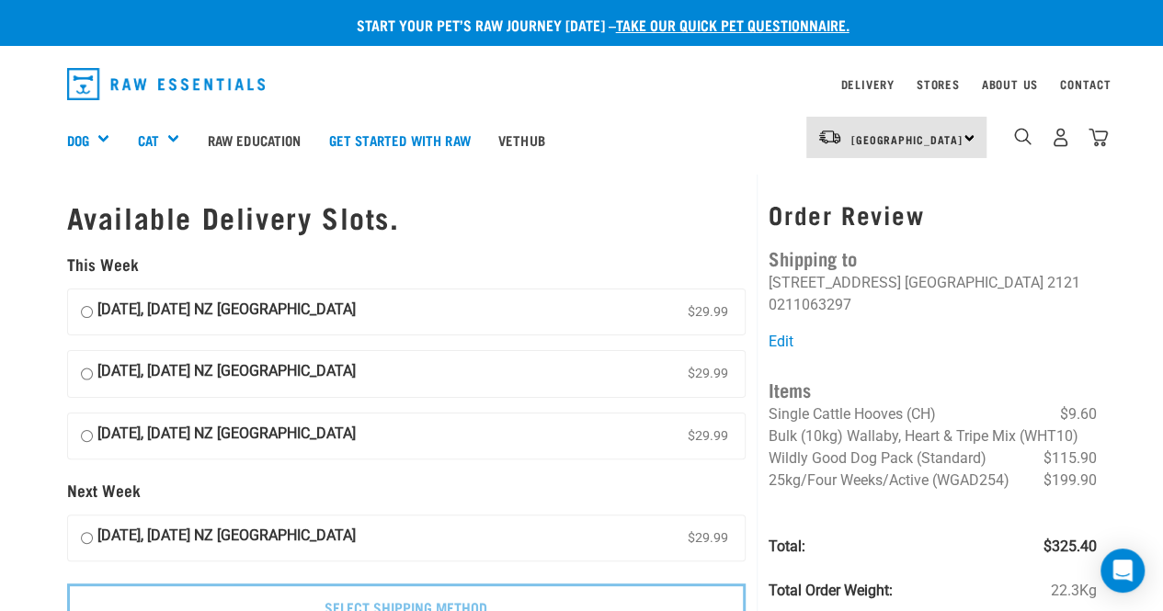
click at [85, 312] on input "[DATE], [DATE] NZ [GEOGRAPHIC_DATA] $29.99" at bounding box center [87, 313] width 12 height 28
radio input "true"
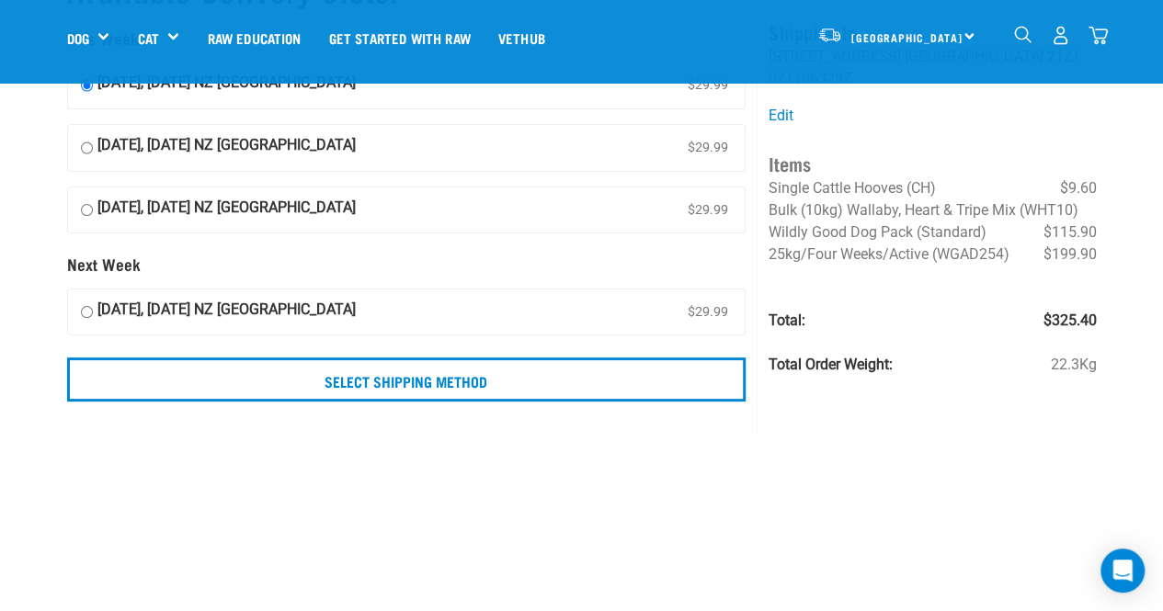
scroll to position [104, 0]
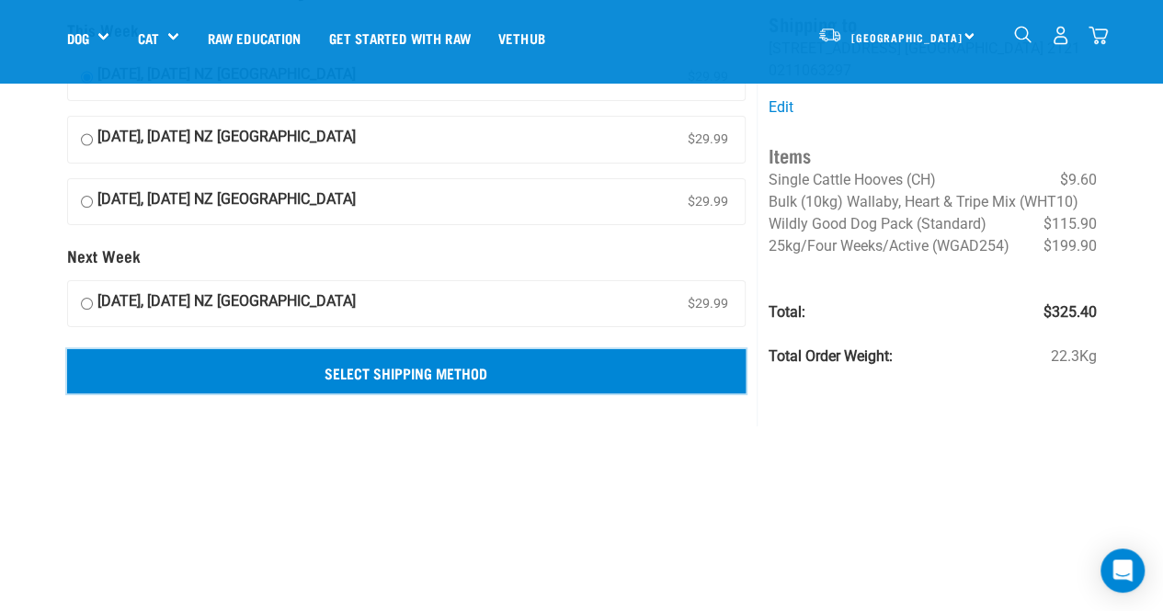
click at [317, 376] on input "Select Shipping Method" at bounding box center [406, 371] width 679 height 44
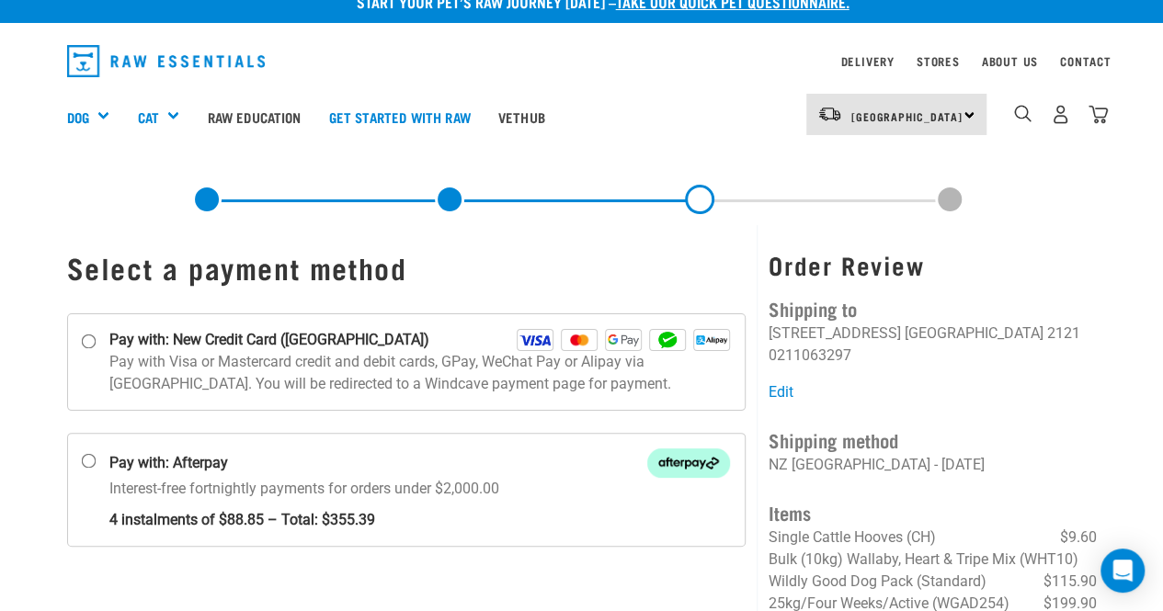
scroll to position [40, 0]
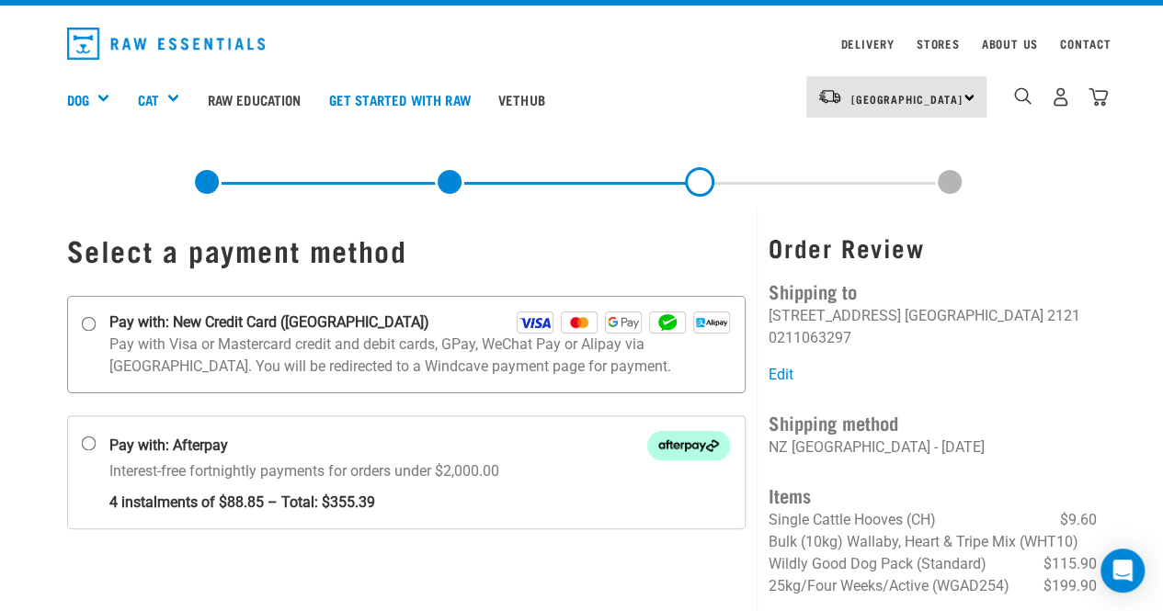
click at [89, 326] on input "Pay with: New Credit Card ([GEOGRAPHIC_DATA])" at bounding box center [88, 323] width 15 height 15
radio input "true"
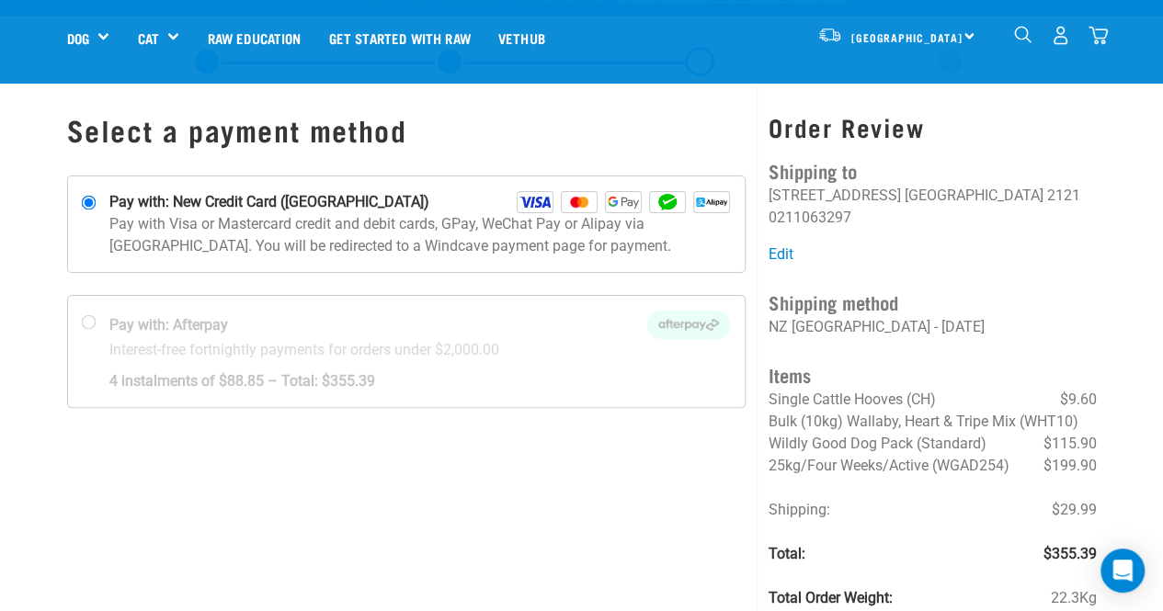
scroll to position [75, 0]
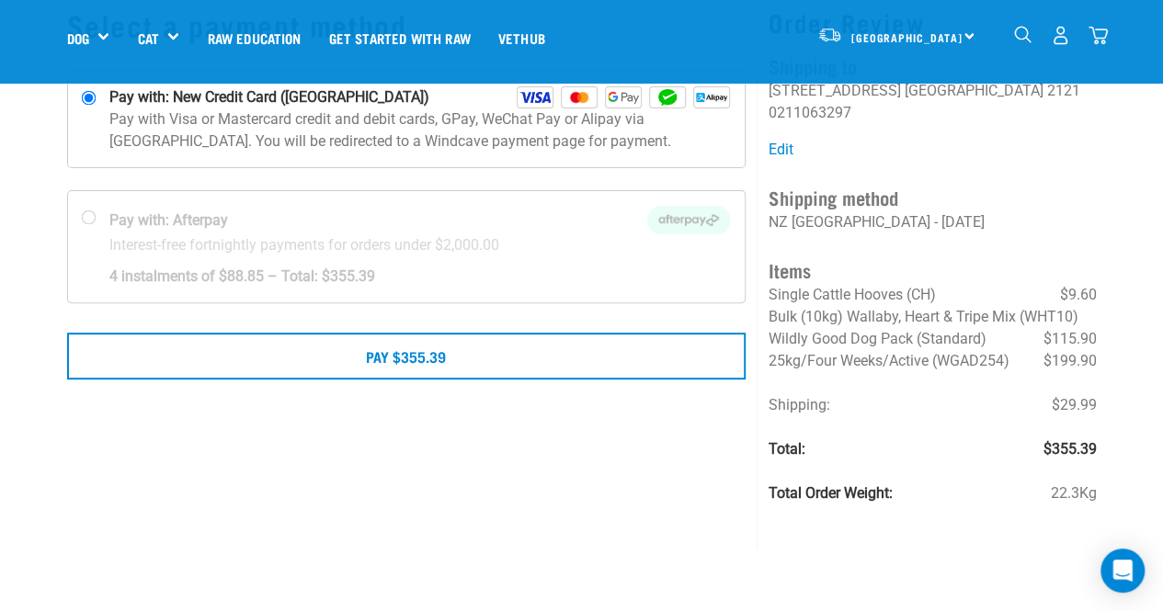
scroll to position [136, 0]
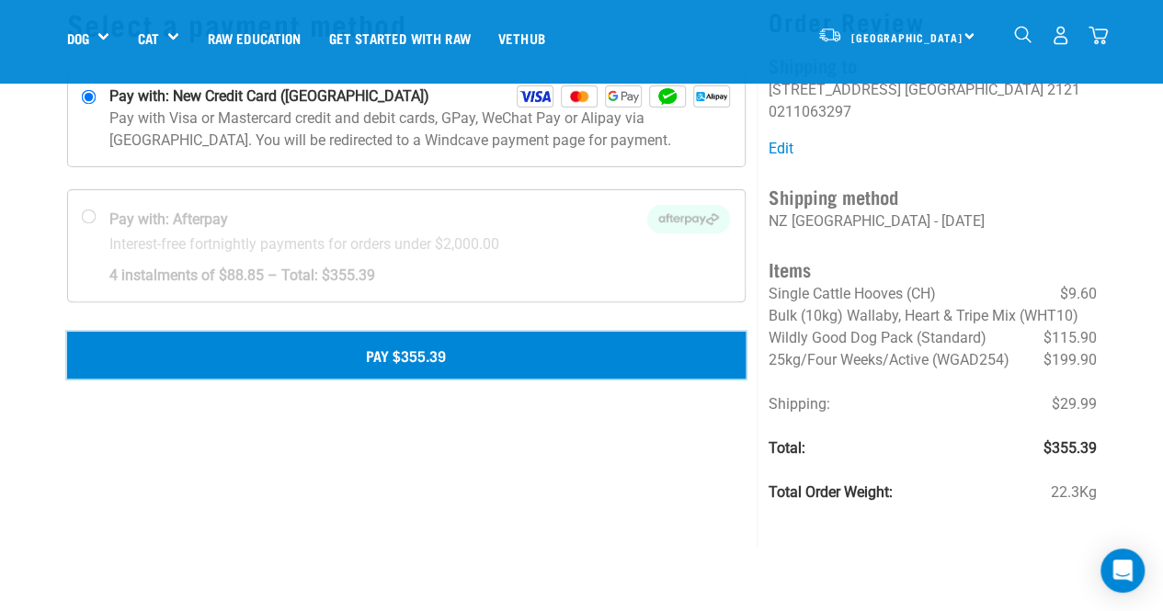
click at [301, 367] on button "Pay $355.39" at bounding box center [406, 355] width 679 height 46
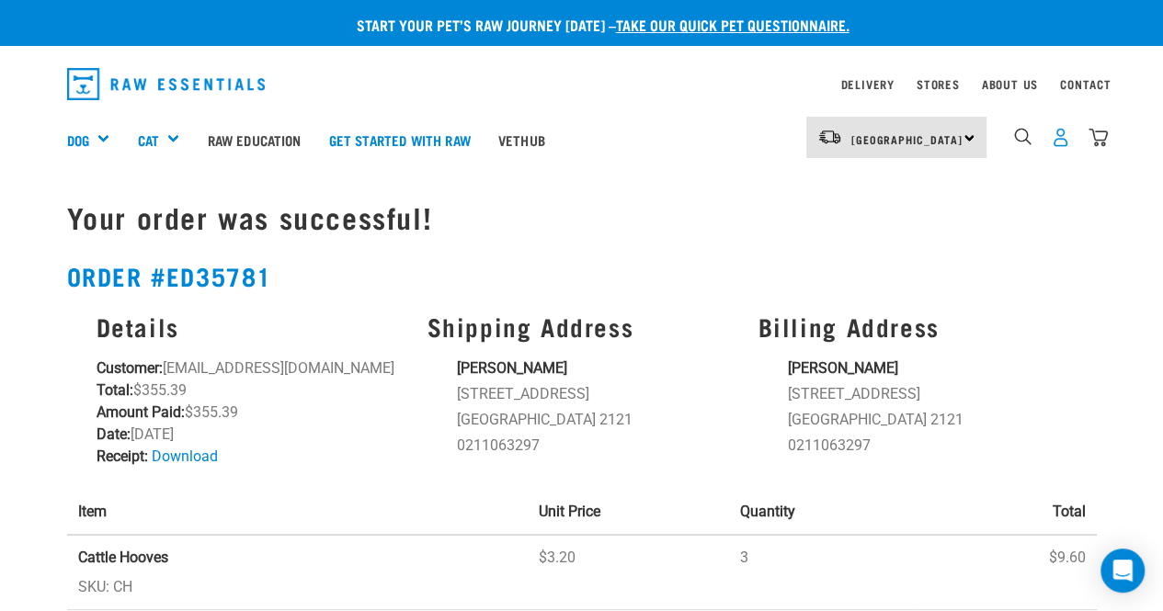
click at [1051, 138] on img "dropdown navigation" at bounding box center [1059, 137] width 19 height 19
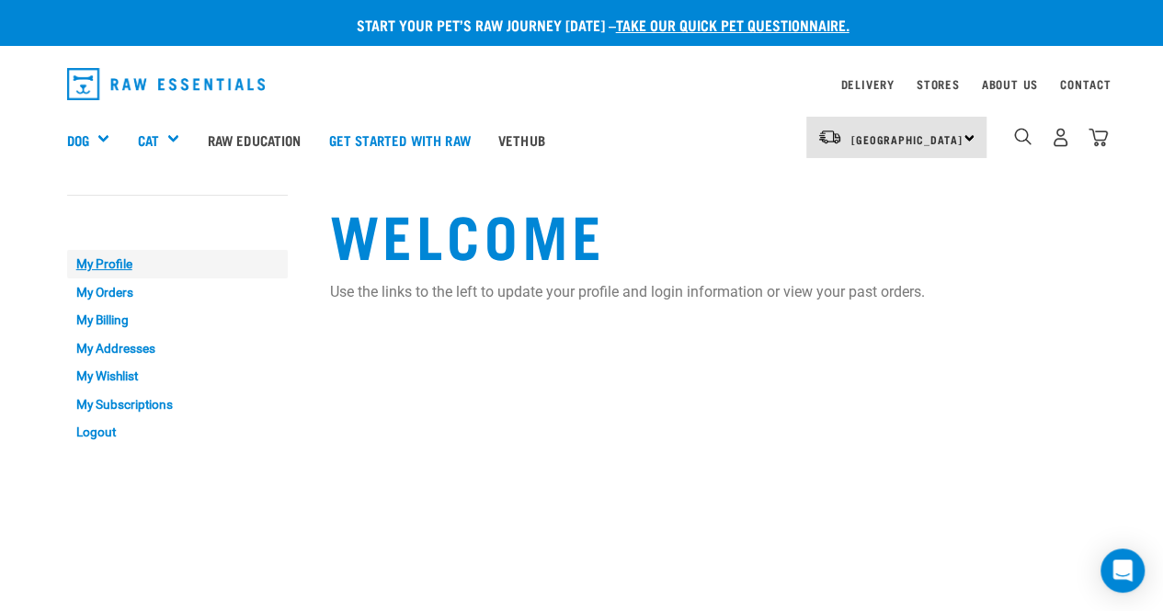
click at [124, 257] on link "My Profile" at bounding box center [177, 264] width 221 height 28
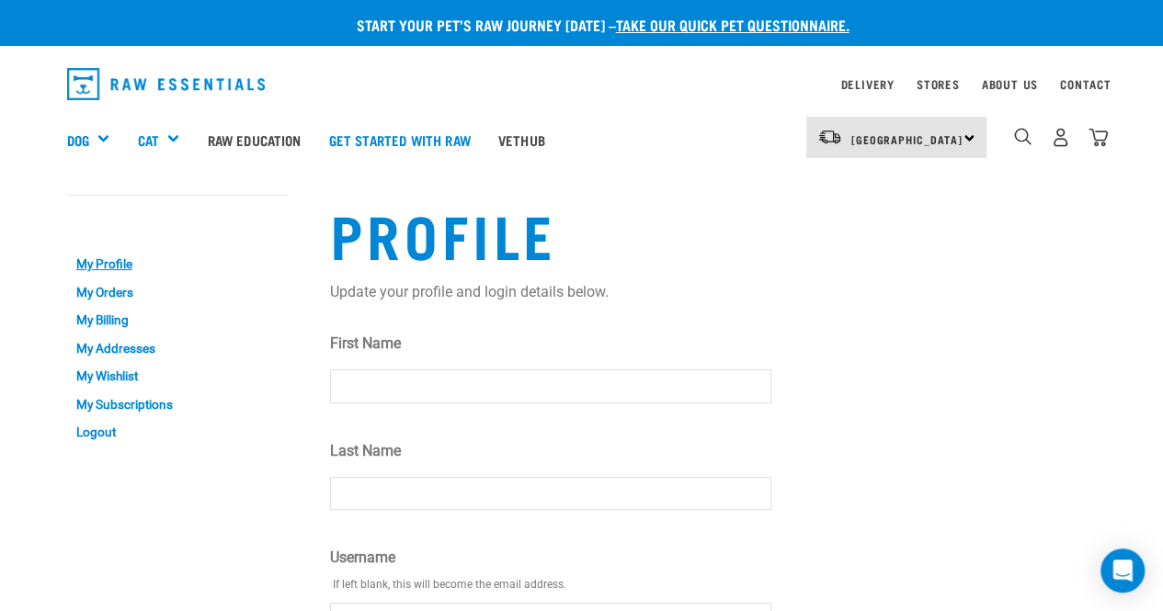
click at [493, 371] on input "First Name" at bounding box center [550, 385] width 441 height 33
type input "Ryan"
click at [429, 487] on input "Last Name" at bounding box center [550, 493] width 441 height 33
type input "Potter"
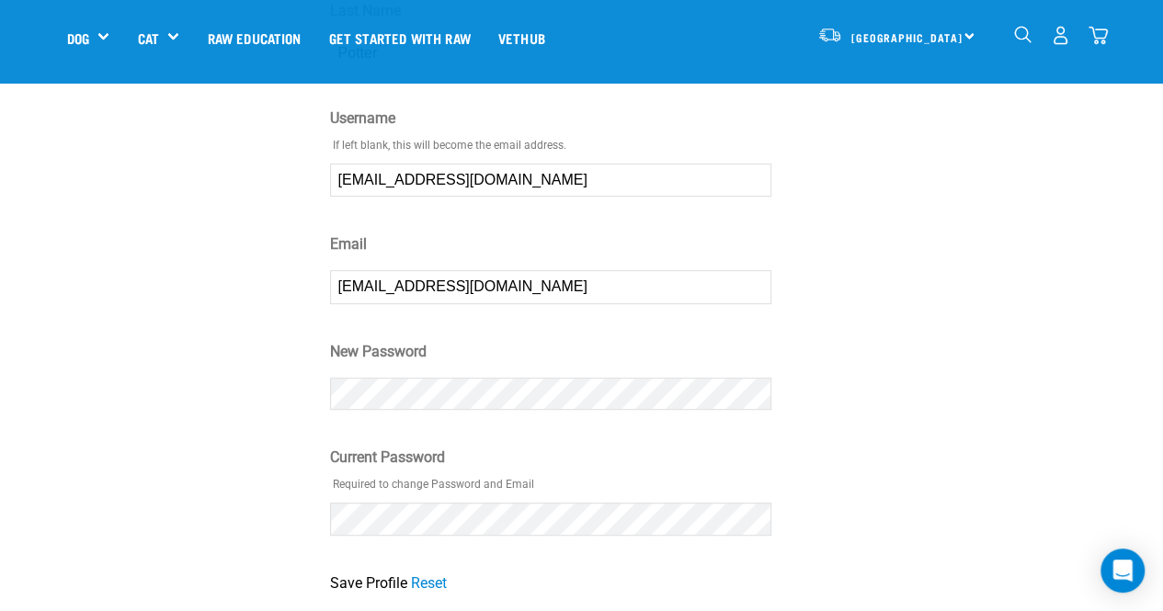
scroll to position [311, 0]
click at [430, 581] on link "Reset" at bounding box center [429, 581] width 36 height 17
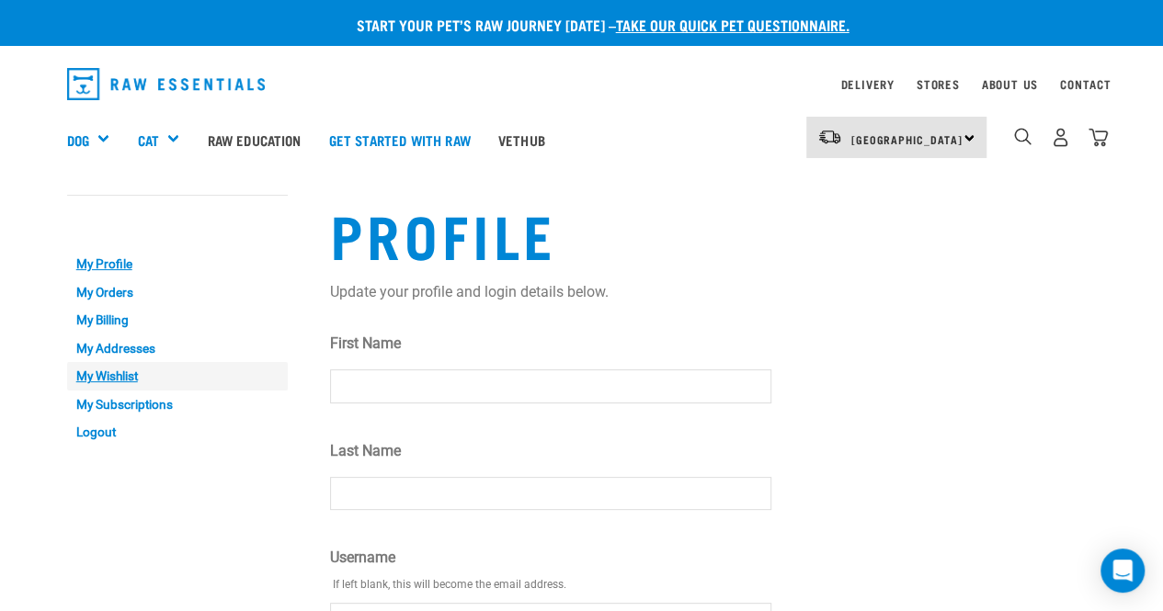
click at [112, 369] on link "My Wishlist" at bounding box center [177, 376] width 221 height 28
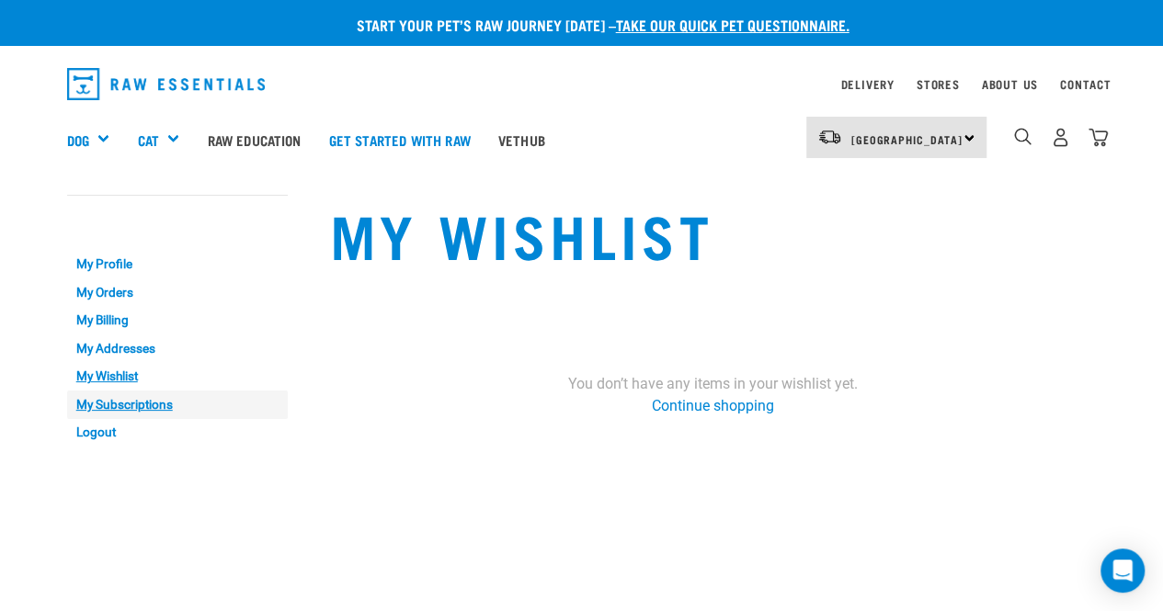
click at [112, 398] on link "My Subscriptions" at bounding box center [177, 405] width 221 height 28
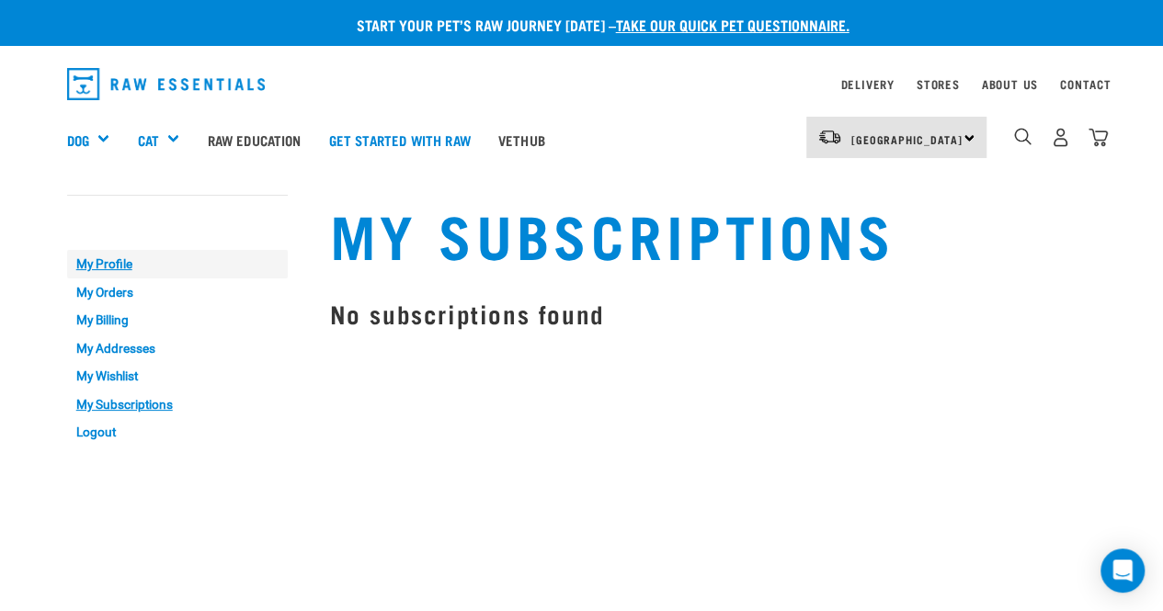
click at [110, 266] on link "My Profile" at bounding box center [177, 264] width 221 height 28
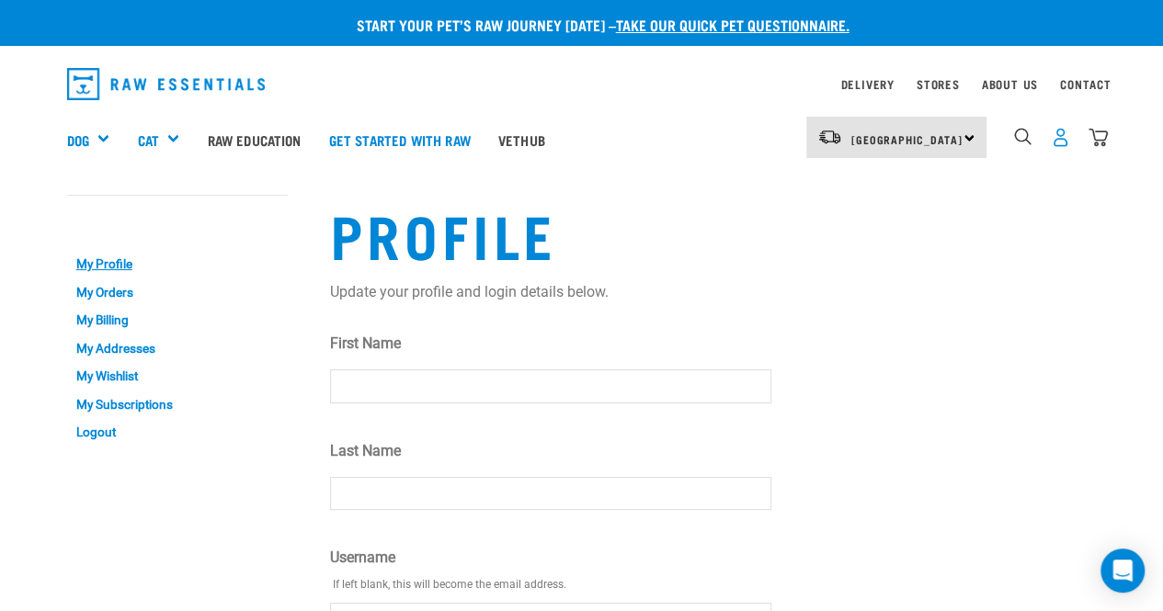
click at [1058, 132] on img "dropdown navigation" at bounding box center [1059, 137] width 19 height 19
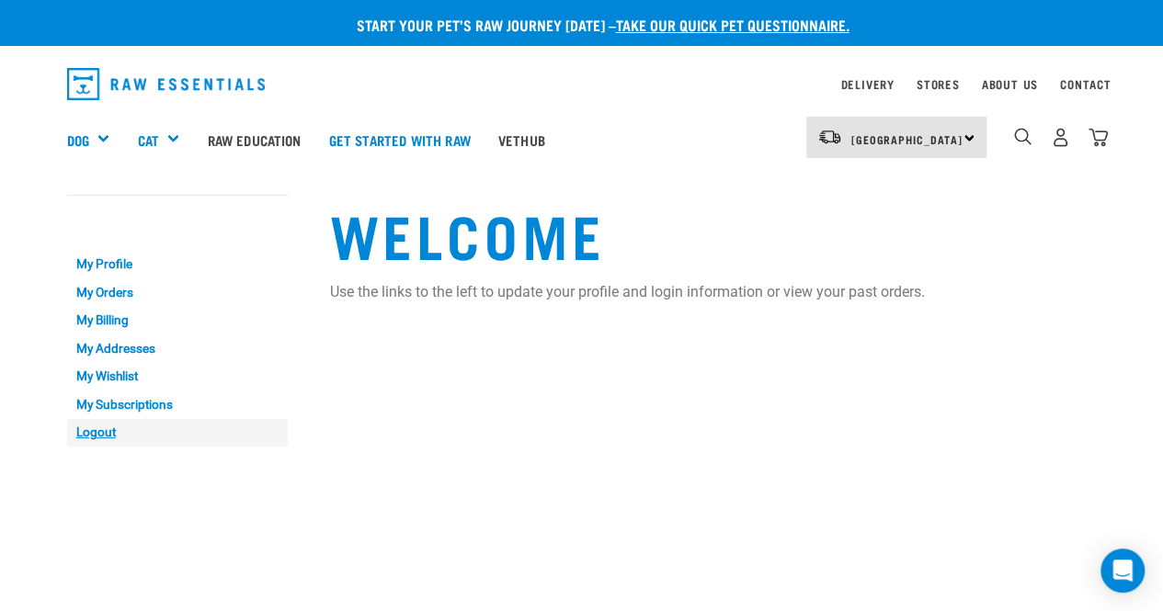
click at [114, 435] on link "Logout" at bounding box center [177, 433] width 221 height 28
